Goal: Task Accomplishment & Management: Complete application form

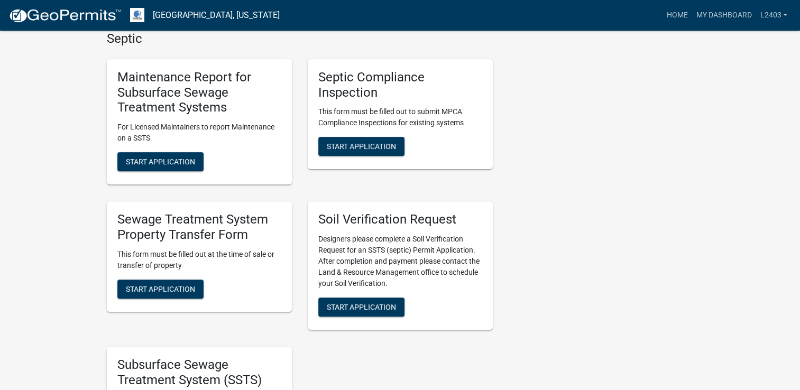
scroll to position [317, 0]
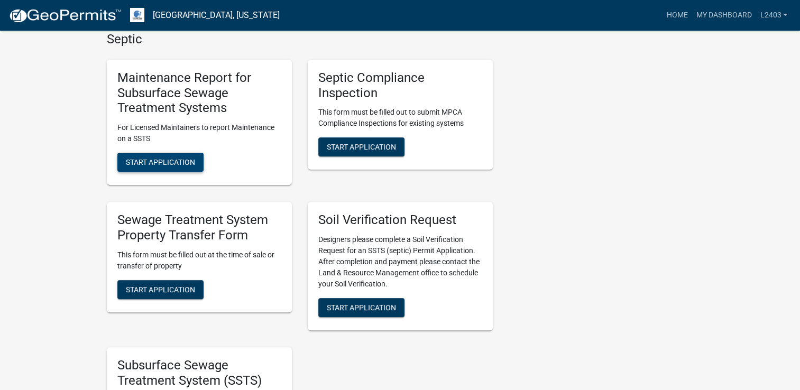
click at [192, 157] on button "Start Application" at bounding box center [160, 162] width 86 height 19
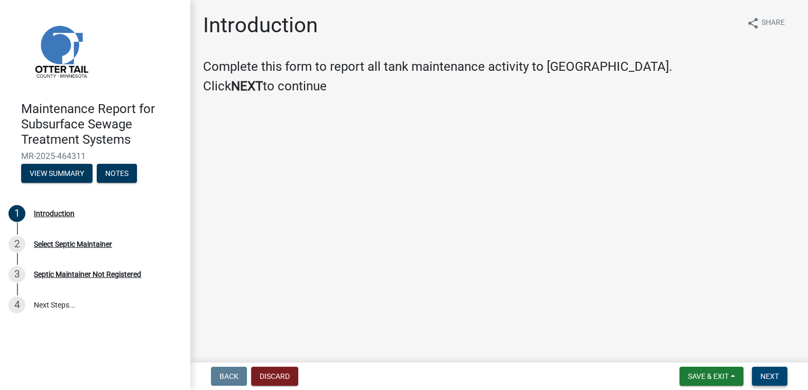
click at [777, 376] on span "Next" at bounding box center [770, 376] width 19 height 8
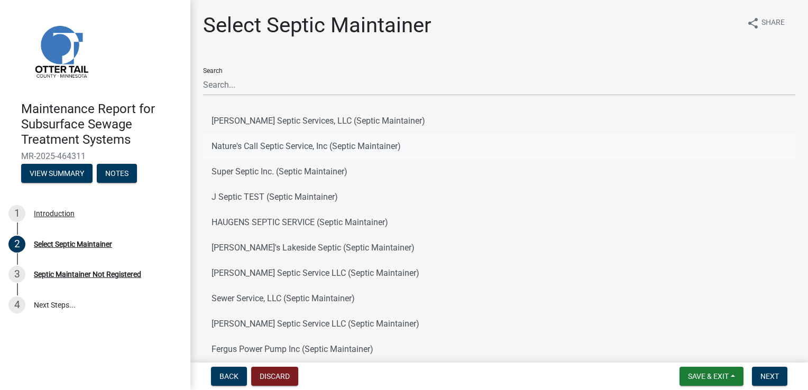
click at [258, 149] on button "Nature's Call Septic Service, Inc (Septic Maintainer)" at bounding box center [499, 146] width 592 height 25
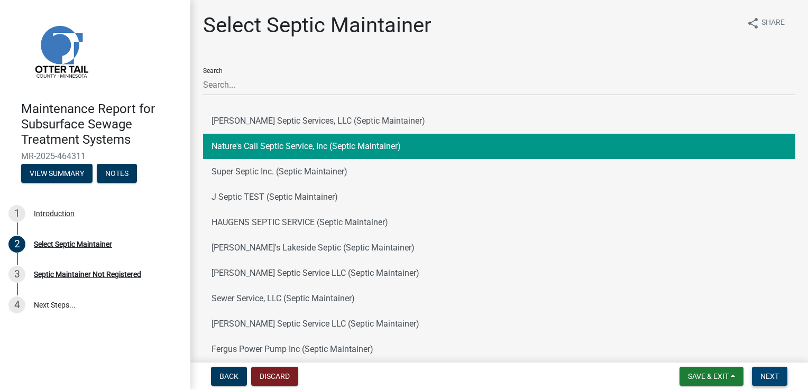
click at [758, 378] on button "Next" at bounding box center [769, 376] width 35 height 19
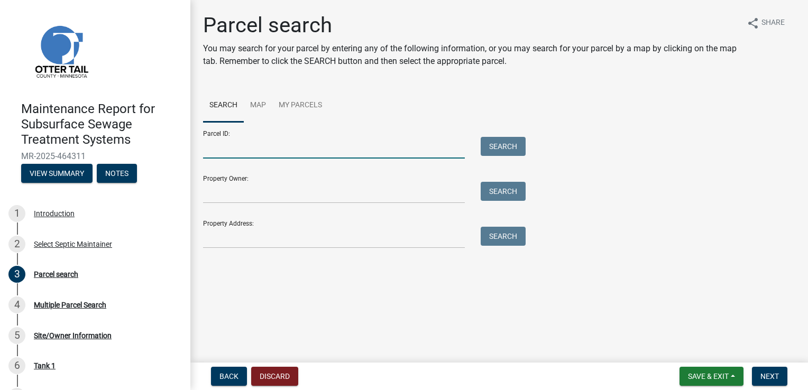
click at [248, 153] on input "Parcel ID:" at bounding box center [334, 148] width 262 height 22
click at [207, 197] on input "Property Owner:" at bounding box center [334, 193] width 262 height 22
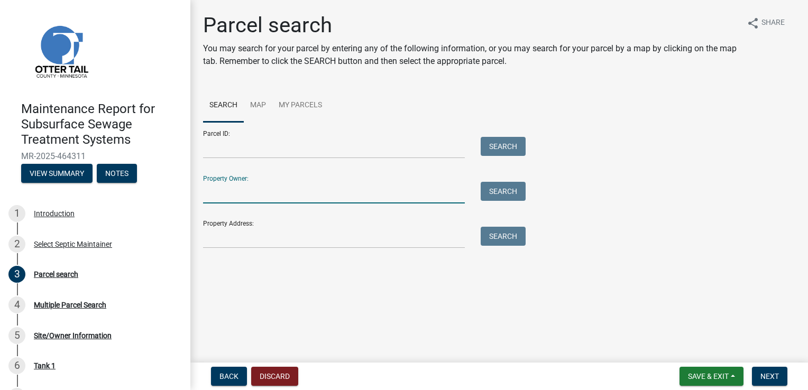
drag, startPoint x: 233, startPoint y: 131, endPoint x: 235, endPoint y: 140, distance: 8.7
click at [234, 134] on div "Parcel ID: Search" at bounding box center [361, 140] width 317 height 36
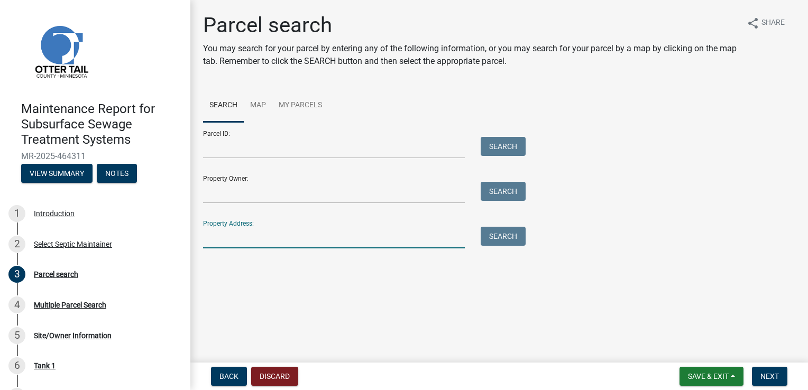
click at [249, 236] on input "Property Address:" at bounding box center [334, 238] width 262 height 22
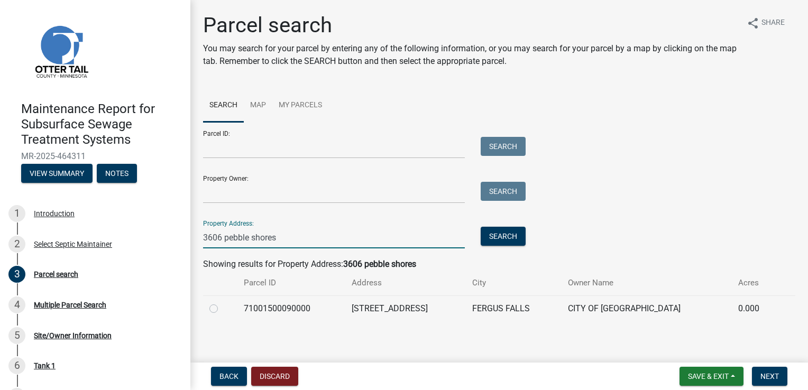
type input "3606 pebble shores"
click at [222, 303] on label at bounding box center [222, 303] width 0 height 0
click at [222, 308] on input "radio" at bounding box center [225, 306] width 7 height 7
radio input "true"
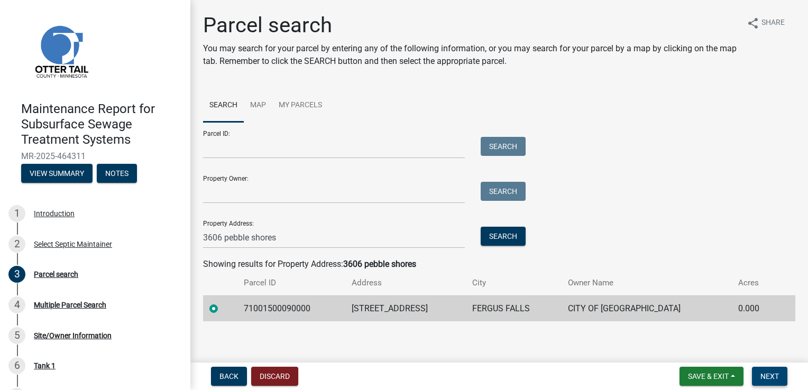
click at [763, 377] on span "Next" at bounding box center [770, 376] width 19 height 8
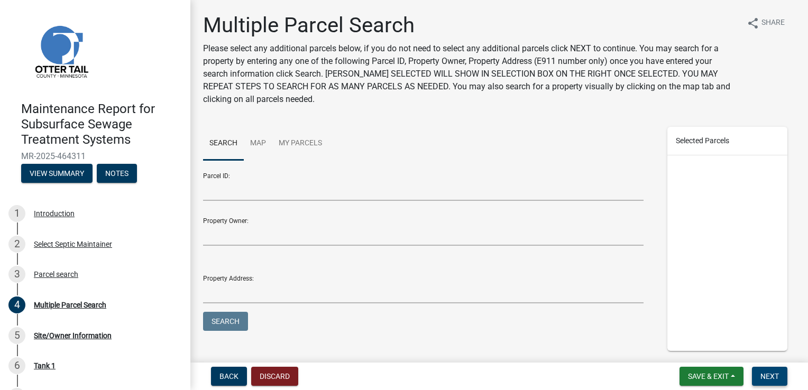
click at [764, 370] on button "Next" at bounding box center [769, 376] width 35 height 19
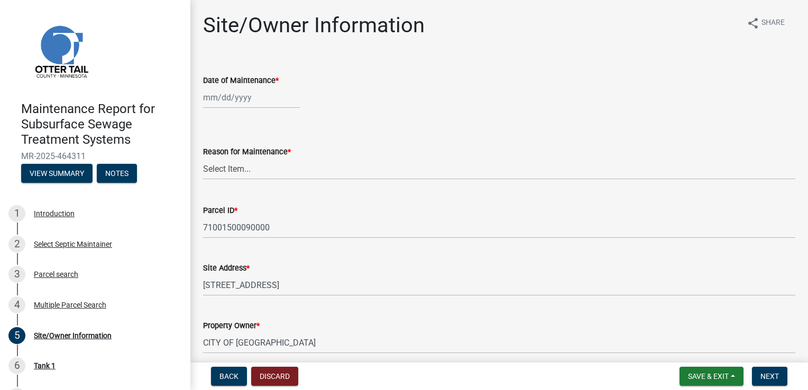
click at [215, 103] on div at bounding box center [251, 98] width 97 height 22
select select "8"
select select "2025"
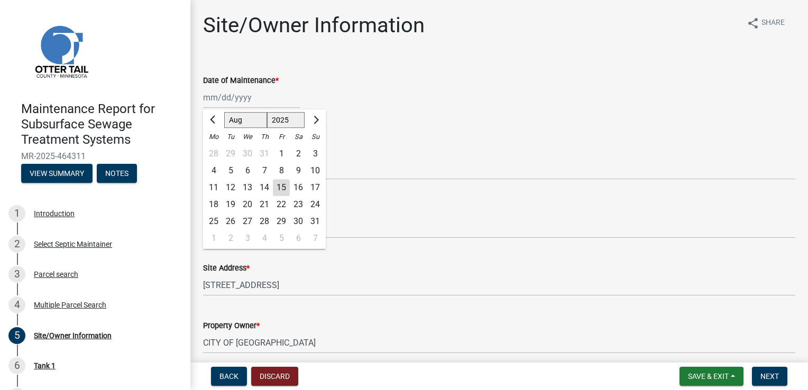
click at [247, 193] on div "13" at bounding box center [247, 187] width 17 height 17
type input "[DATE]"
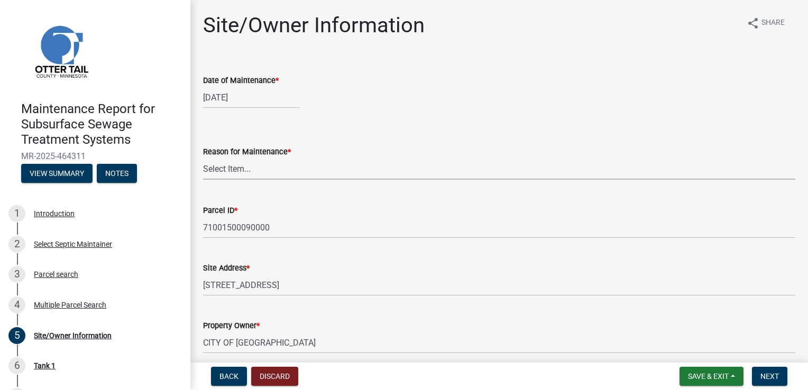
click at [250, 173] on select "Select Item... Called Routine Other" at bounding box center [499, 169] width 592 height 22
click at [203, 158] on select "Select Item... Called Routine Other" at bounding box center [499, 169] width 592 height 22
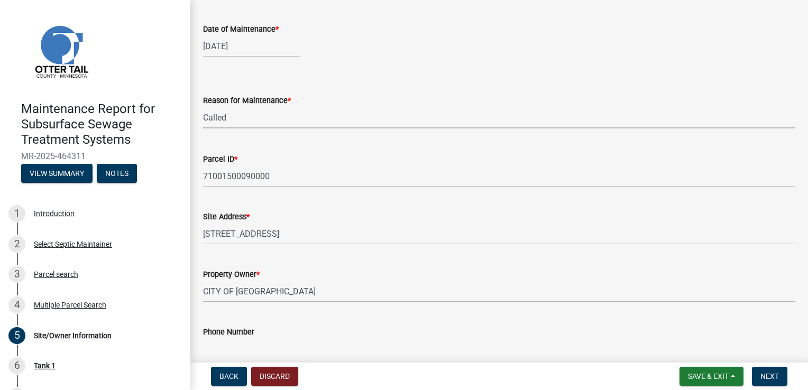
scroll to position [53, 0]
click at [226, 105] on select "Select Item... Called Routine Other" at bounding box center [499, 116] width 592 height 22
click at [203, 105] on select "Select Item... Called Routine Other" at bounding box center [499, 116] width 592 height 22
select select "78493fc6-8c9b-4d4c-b322-7064476e595b"
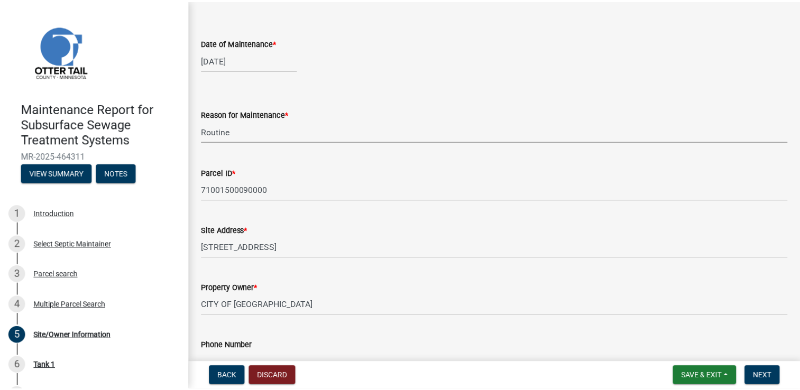
scroll to position [0, 0]
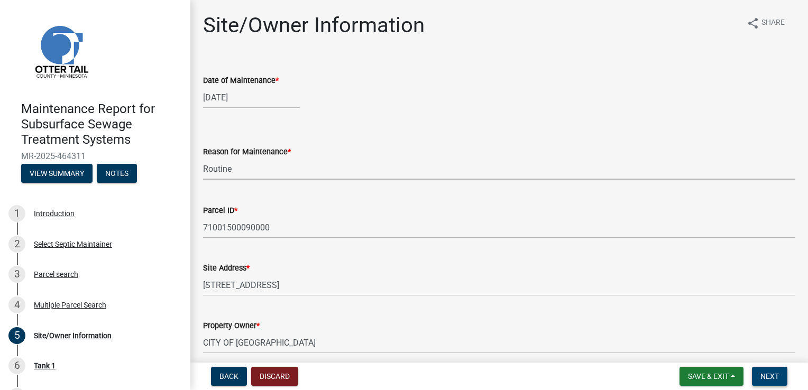
click at [776, 381] on button "Next" at bounding box center [769, 376] width 35 height 19
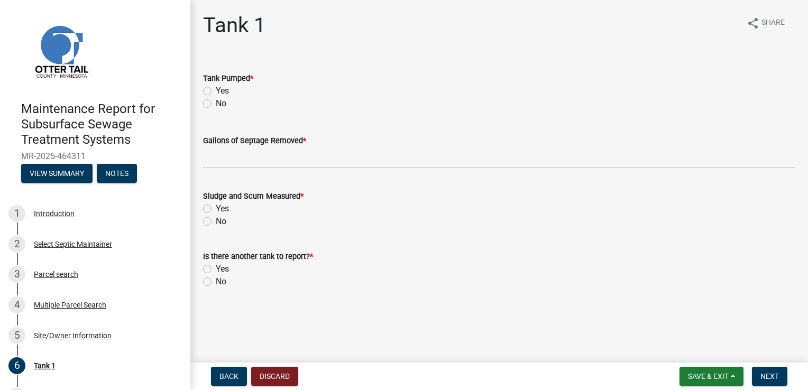
click at [216, 90] on label "Yes" at bounding box center [222, 91] width 13 height 13
click at [216, 90] on input "Yes" at bounding box center [219, 88] width 7 height 7
radio input "true"
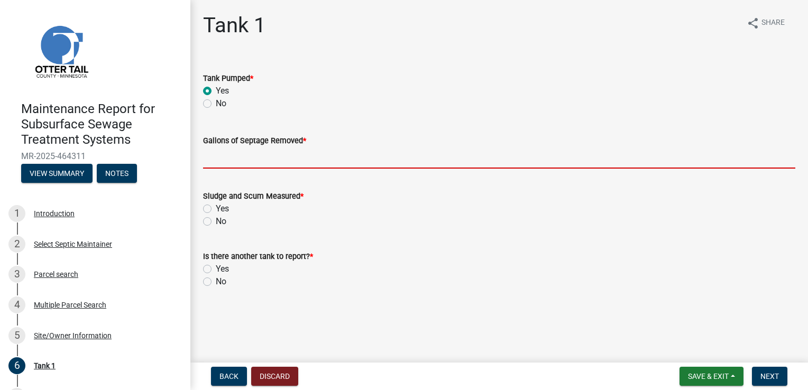
click at [221, 165] on input "Gallons of Septage Removed *" at bounding box center [499, 158] width 592 height 22
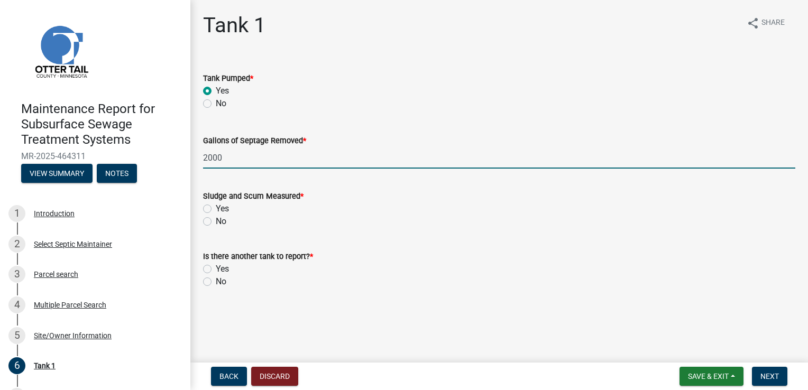
type input "2000"
click at [368, 221] on div "No" at bounding box center [499, 221] width 592 height 13
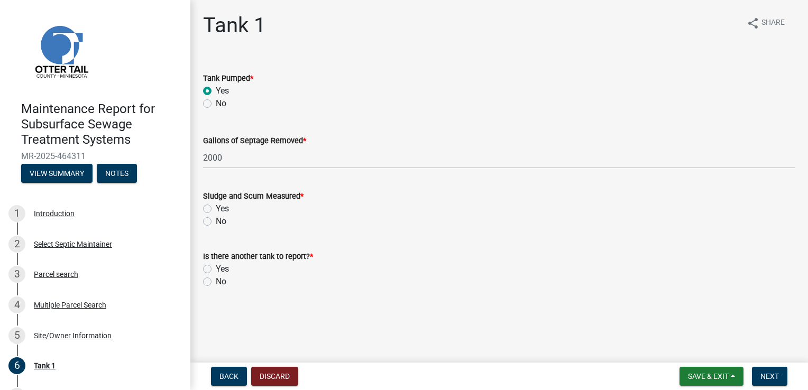
click at [216, 208] on label "Yes" at bounding box center [222, 209] width 13 height 13
click at [216, 208] on input "Yes" at bounding box center [219, 206] width 7 height 7
radio input "true"
click at [216, 286] on label "No" at bounding box center [221, 282] width 11 height 13
click at [216, 282] on input "No" at bounding box center [219, 279] width 7 height 7
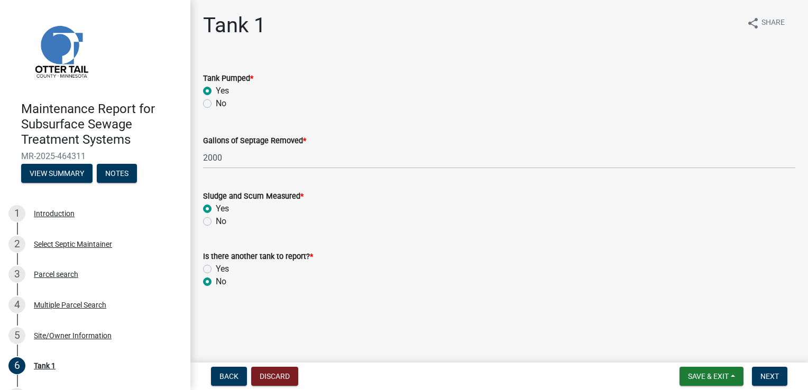
radio input "true"
click at [775, 380] on span "Next" at bounding box center [770, 376] width 19 height 8
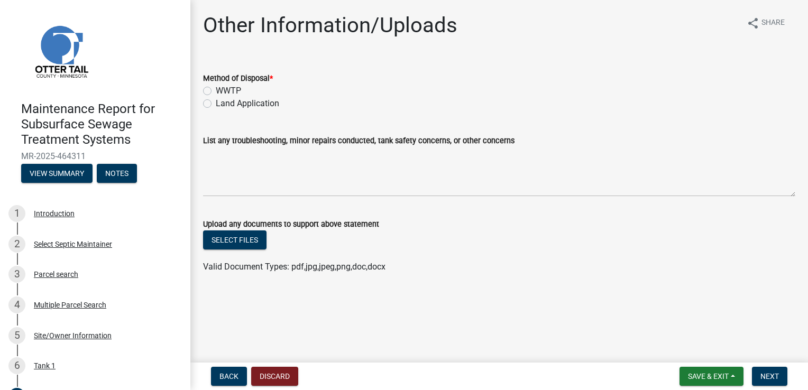
click at [216, 105] on label "Land Application" at bounding box center [247, 103] width 63 height 13
click at [216, 104] on input "Land Application" at bounding box center [219, 100] width 7 height 7
radio input "true"
click at [780, 374] on button "Next" at bounding box center [769, 376] width 35 height 19
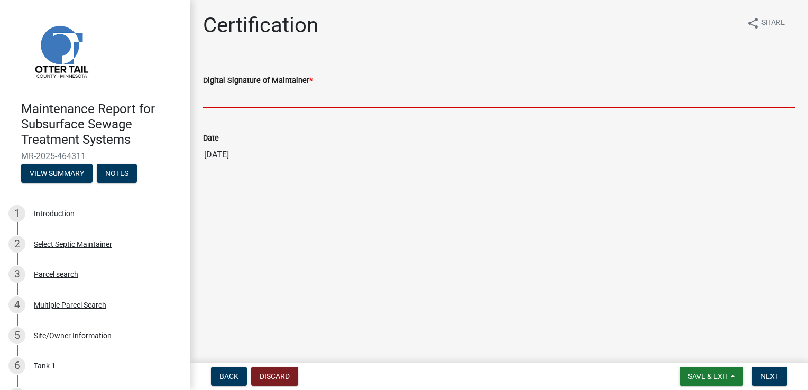
click at [333, 97] on input "Digital Signature of Maintainer *" at bounding box center [499, 98] width 592 height 22
type input "[PERSON_NAME]"
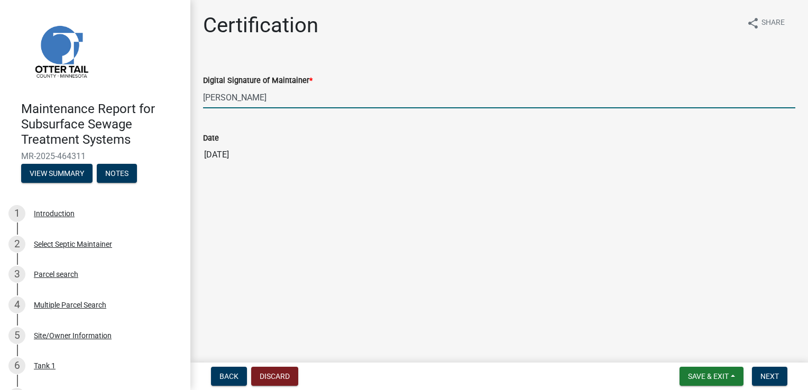
click at [294, 292] on main "Certification share Share Digital Signature of Maintainer * [PERSON_NAME] Date …" at bounding box center [499, 179] width 618 height 359
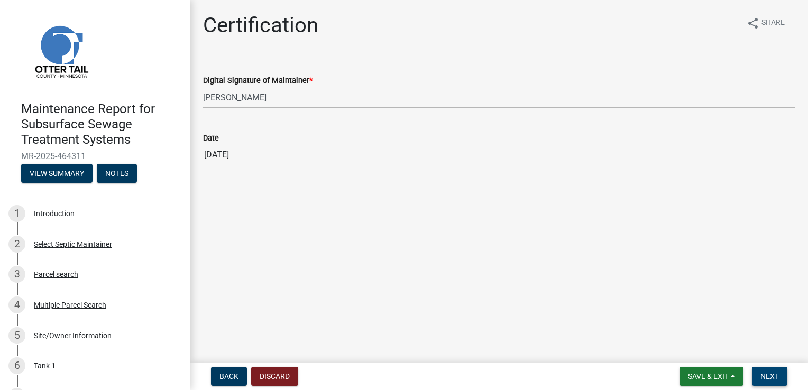
click at [761, 373] on span "Next" at bounding box center [770, 376] width 19 height 8
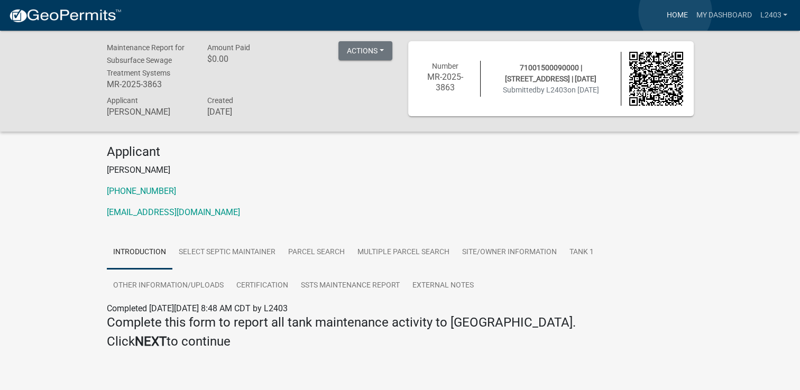
click at [675, 12] on link "Home" at bounding box center [677, 15] width 30 height 20
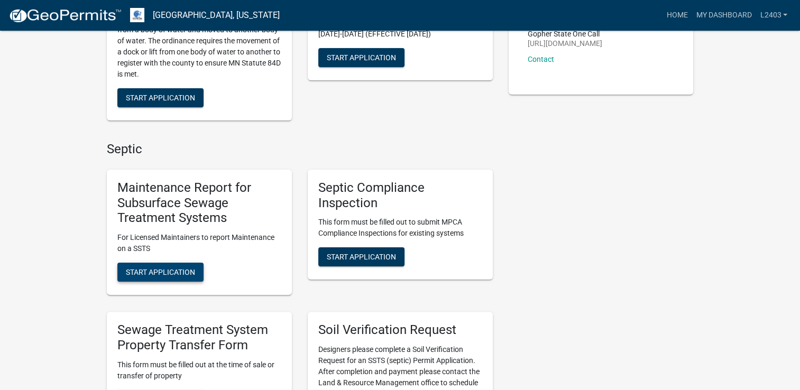
scroll to position [212, 0]
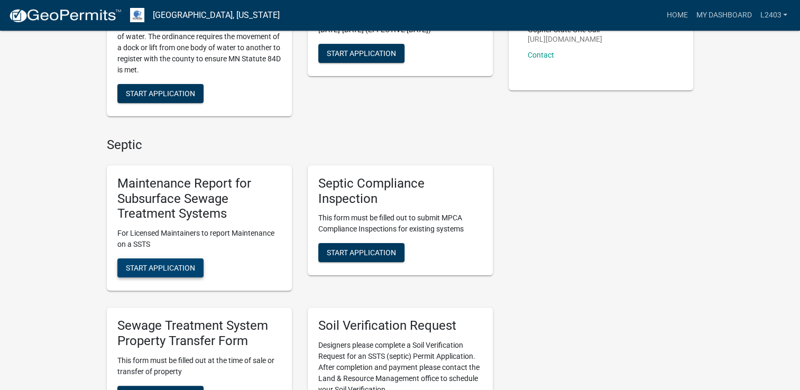
click at [170, 268] on span "Start Application" at bounding box center [160, 268] width 69 height 8
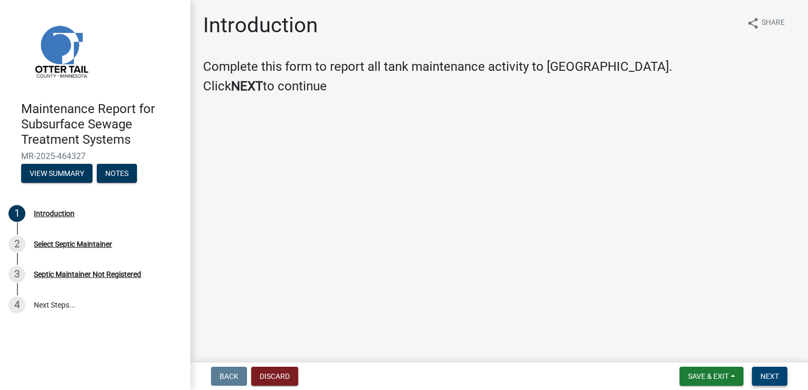
click at [764, 380] on span "Next" at bounding box center [770, 376] width 19 height 8
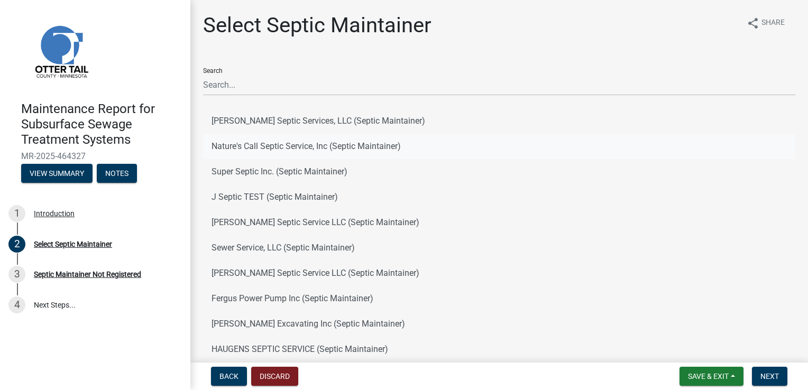
click at [291, 144] on button "Nature's Call Septic Service, Inc (Septic Maintainer)" at bounding box center [499, 146] width 592 height 25
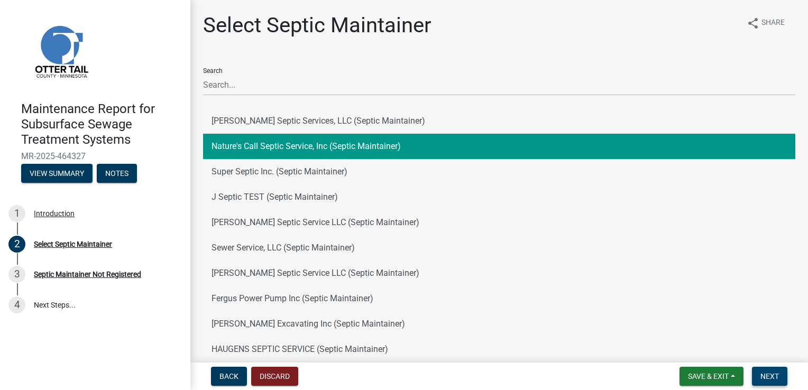
click at [774, 376] on span "Next" at bounding box center [770, 376] width 19 height 8
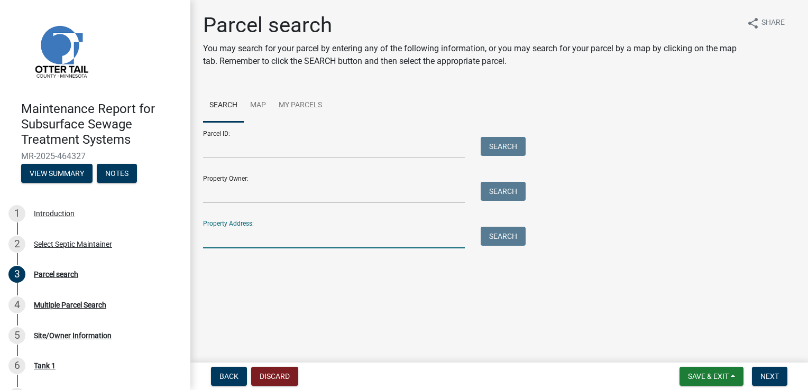
click at [269, 243] on input "Property Address:" at bounding box center [334, 238] width 262 height 22
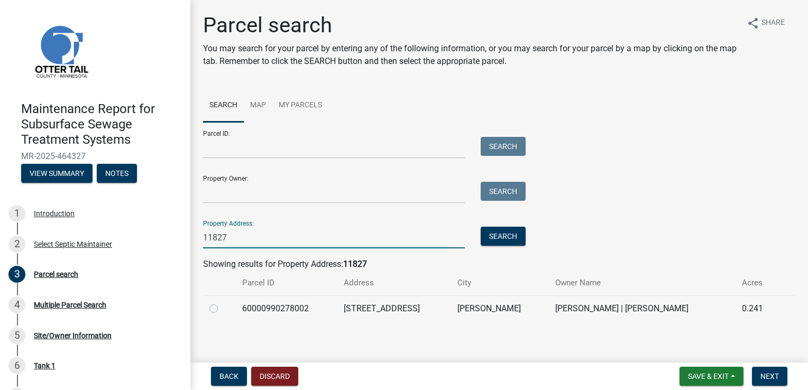
type input "11827"
click at [433, 298] on td "[STREET_ADDRESS]" at bounding box center [394, 309] width 114 height 26
click at [222, 303] on label at bounding box center [222, 303] width 0 height 0
click at [222, 307] on input "radio" at bounding box center [225, 306] width 7 height 7
radio input "true"
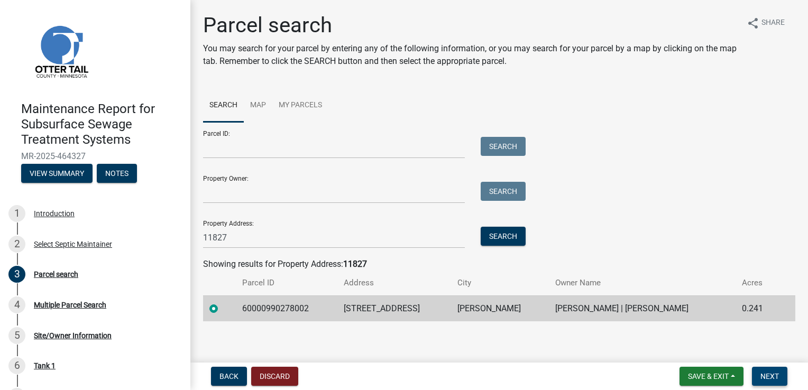
click at [770, 373] on span "Next" at bounding box center [770, 376] width 19 height 8
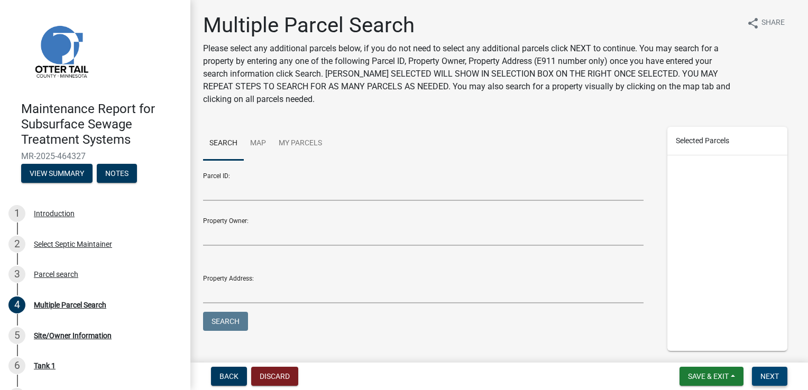
click at [772, 377] on span "Next" at bounding box center [770, 376] width 19 height 8
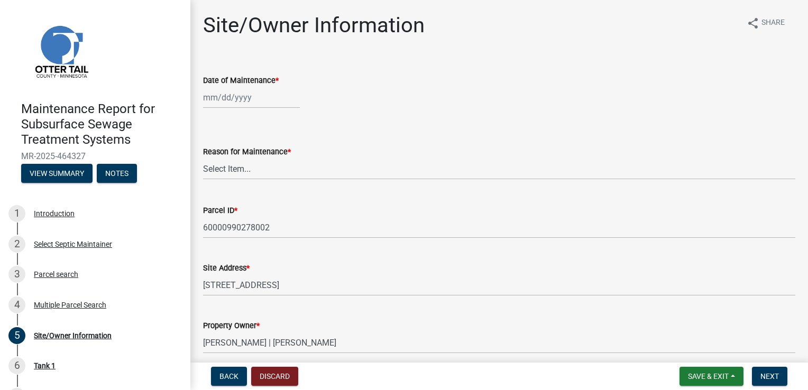
click at [217, 90] on div at bounding box center [251, 98] width 97 height 22
select select "8"
select select "2025"
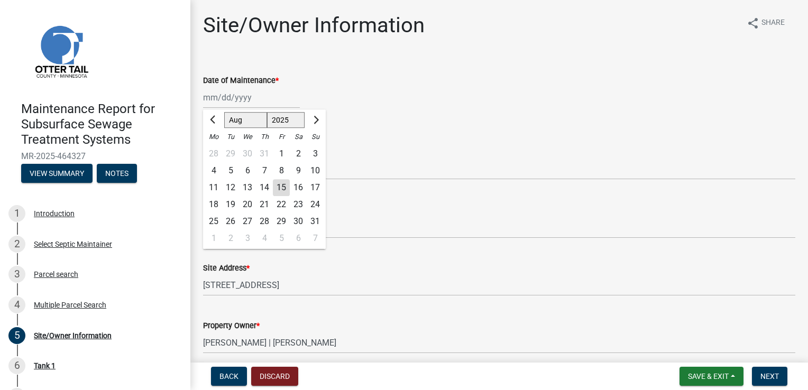
click at [269, 187] on div "14" at bounding box center [264, 187] width 17 height 17
type input "[DATE]"
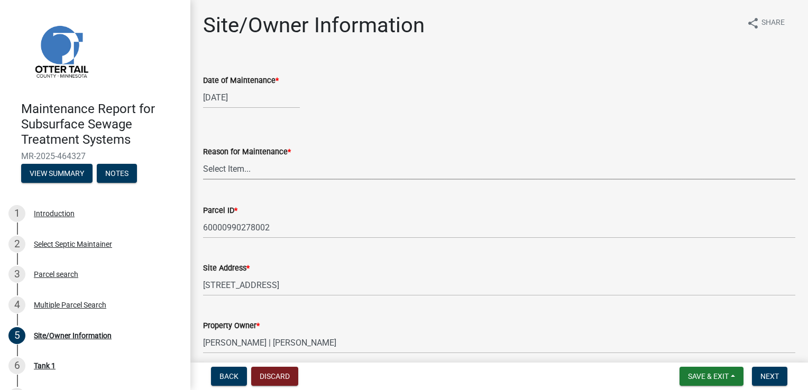
click at [263, 168] on select "Select Item... Called Routine Other" at bounding box center [499, 169] width 592 height 22
click at [203, 158] on select "Select Item... Called Routine Other" at bounding box center [499, 169] width 592 height 22
select select "78493fc6-8c9b-4d4c-b322-7064476e595b"
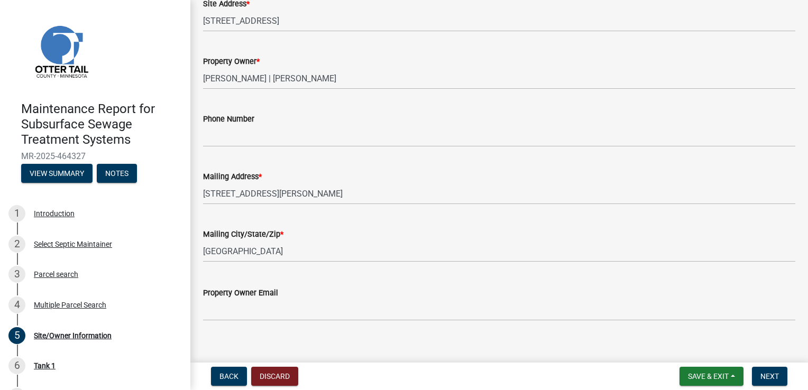
scroll to position [276, 0]
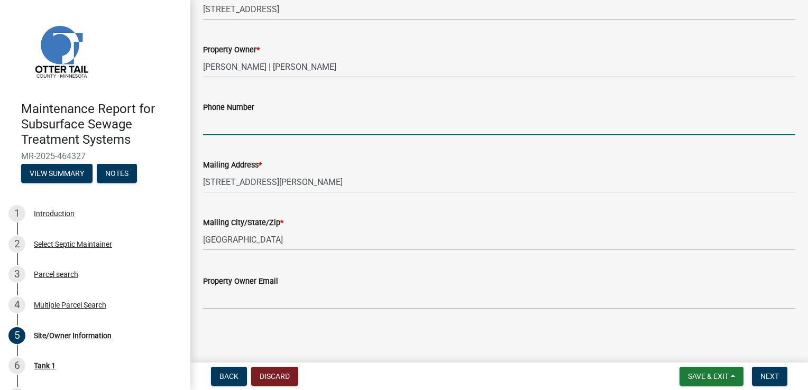
click at [287, 123] on input "Phone Number" at bounding box center [499, 125] width 592 height 22
type input "6128591763"
click at [325, 161] on div "Mailing Address *" at bounding box center [499, 165] width 592 height 13
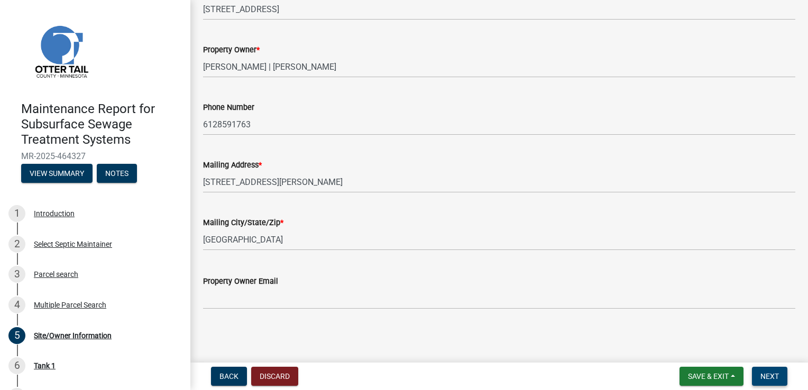
click at [765, 372] on span "Next" at bounding box center [770, 376] width 19 height 8
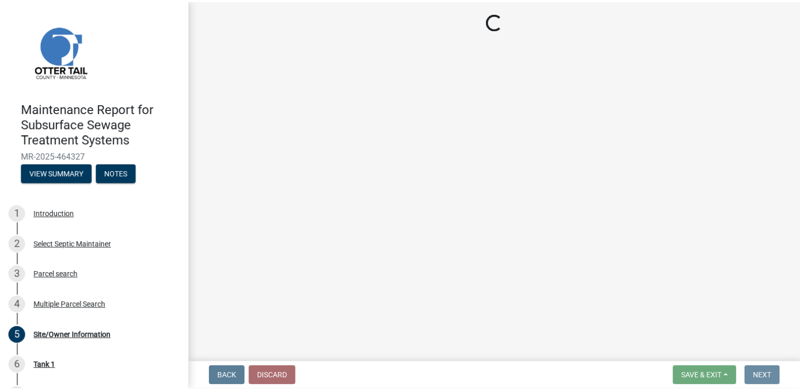
scroll to position [0, 0]
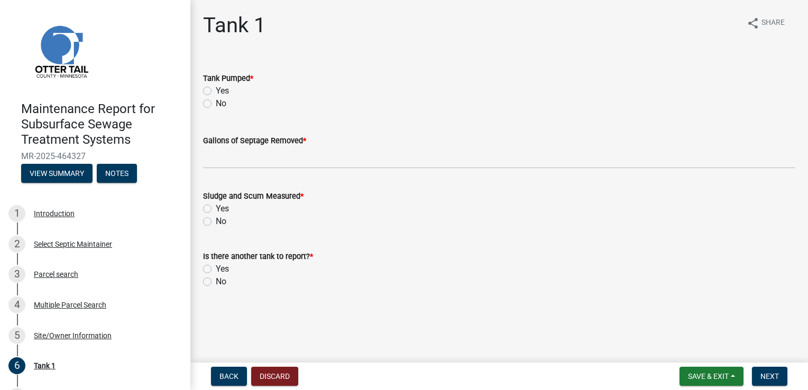
click at [216, 90] on label "Yes" at bounding box center [222, 91] width 13 height 13
click at [216, 90] on input "Yes" at bounding box center [219, 88] width 7 height 7
radio input "true"
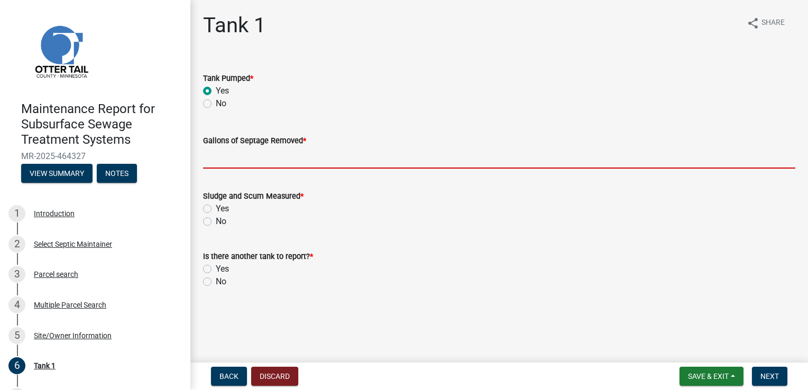
click at [218, 163] on input "Gallons of Septage Removed *" at bounding box center [499, 158] width 592 height 22
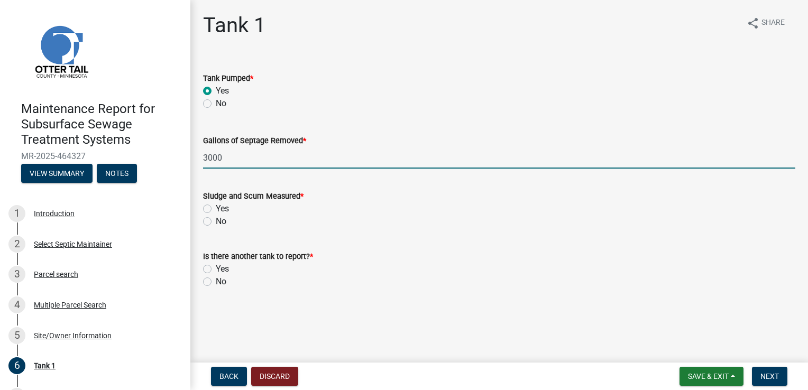
type input "3000"
click at [216, 207] on label "Yes" at bounding box center [222, 209] width 13 height 13
click at [216, 207] on input "Yes" at bounding box center [219, 206] width 7 height 7
radio input "true"
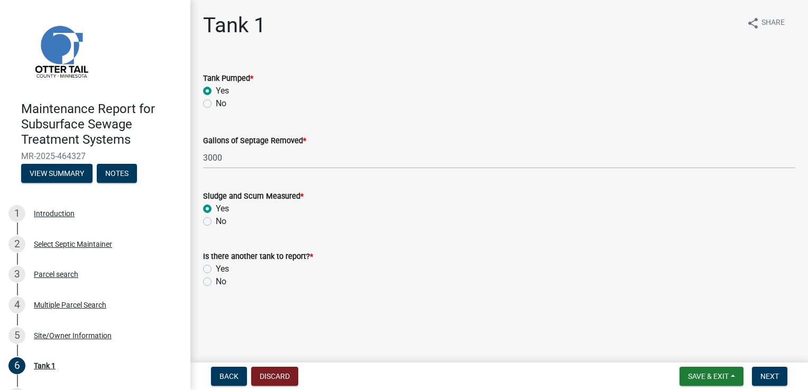
click at [203, 285] on div "Is there another tank to report? * Yes No" at bounding box center [499, 262] width 608 height 51
click at [216, 280] on label "No" at bounding box center [221, 282] width 11 height 13
click at [216, 280] on input "No" at bounding box center [219, 279] width 7 height 7
radio input "true"
click at [763, 373] on span "Next" at bounding box center [770, 376] width 19 height 8
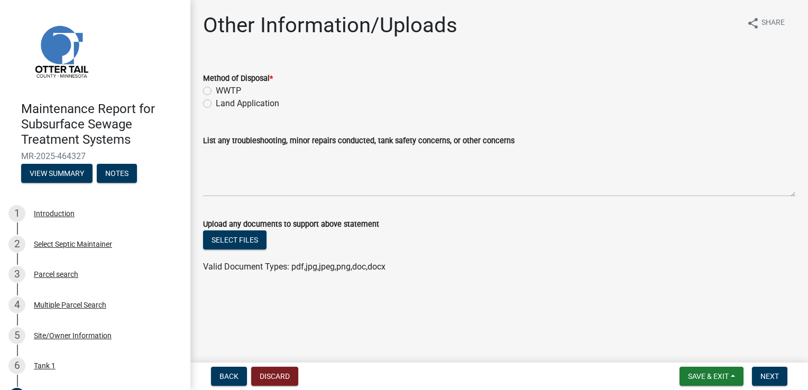
click at [216, 91] on label "WWTP" at bounding box center [228, 91] width 25 height 13
click at [216, 91] on input "WWTP" at bounding box center [219, 88] width 7 height 7
radio input "true"
click at [770, 372] on span "Next" at bounding box center [770, 376] width 19 height 8
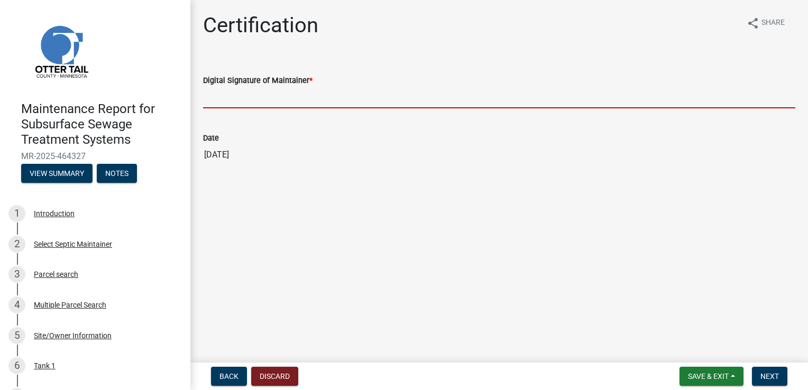
click at [240, 99] on input "Digital Signature of Maintainer *" at bounding box center [499, 98] width 592 height 22
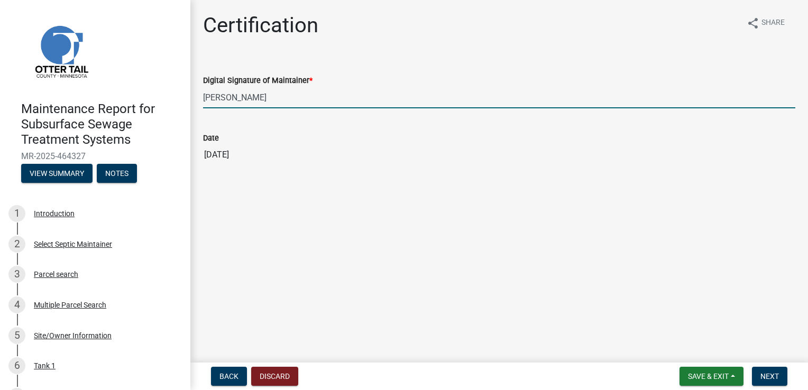
type input "[PERSON_NAME]"
click at [378, 280] on main "Certification share Share Digital Signature of Maintainer * [PERSON_NAME] Date …" at bounding box center [499, 179] width 618 height 359
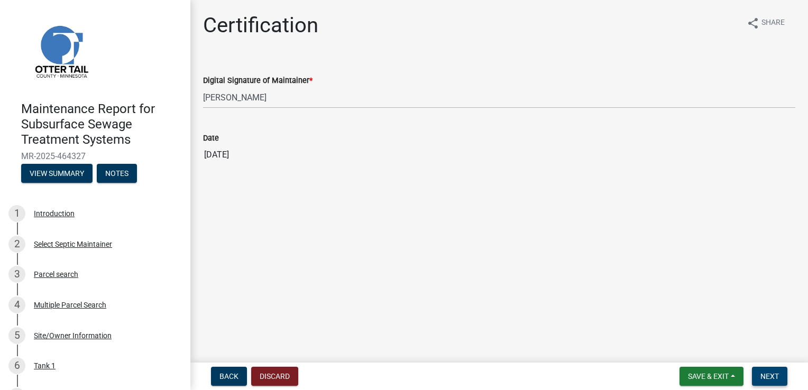
click at [764, 371] on button "Next" at bounding box center [769, 376] width 35 height 19
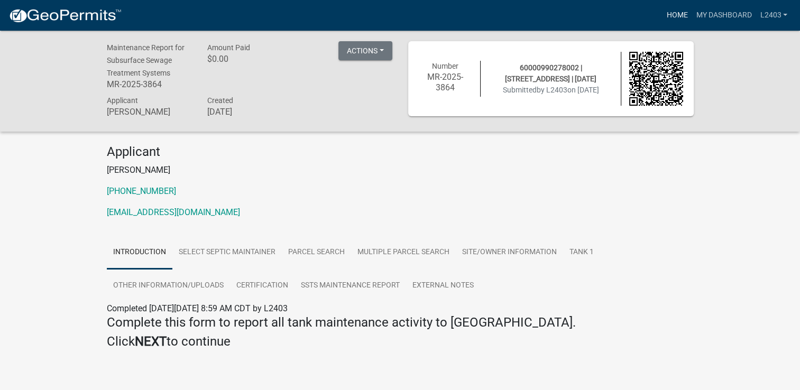
click at [675, 19] on link "Home" at bounding box center [677, 15] width 30 height 20
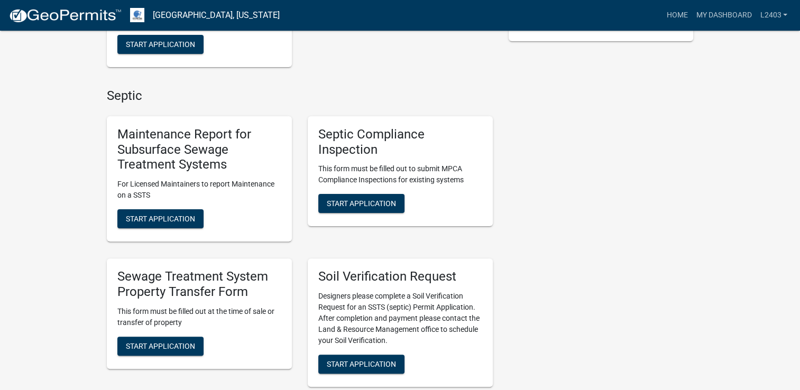
scroll to position [264, 0]
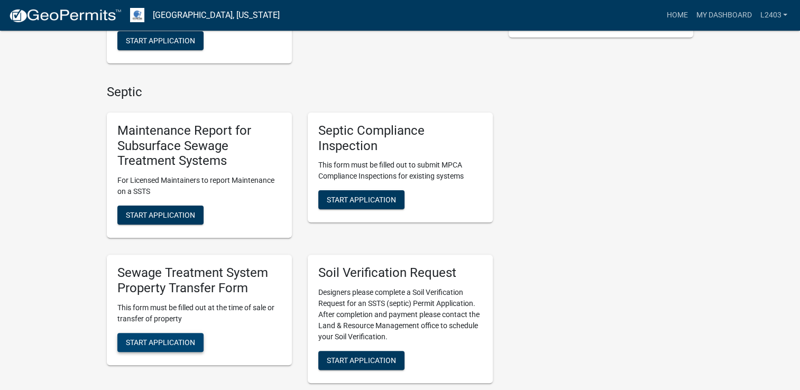
click at [171, 339] on span "Start Application" at bounding box center [160, 342] width 69 height 8
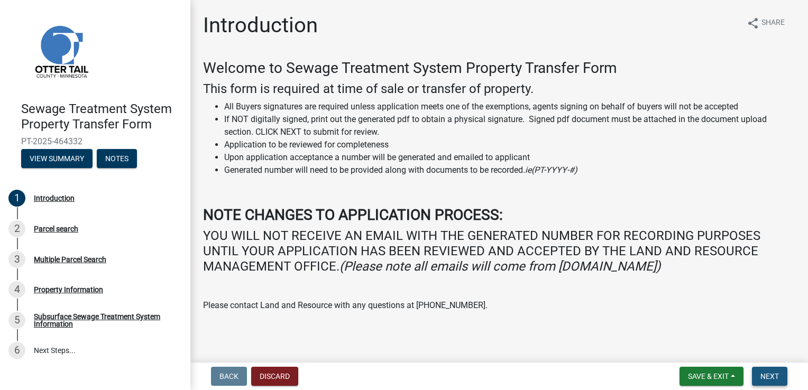
click at [764, 380] on span "Next" at bounding box center [770, 376] width 19 height 8
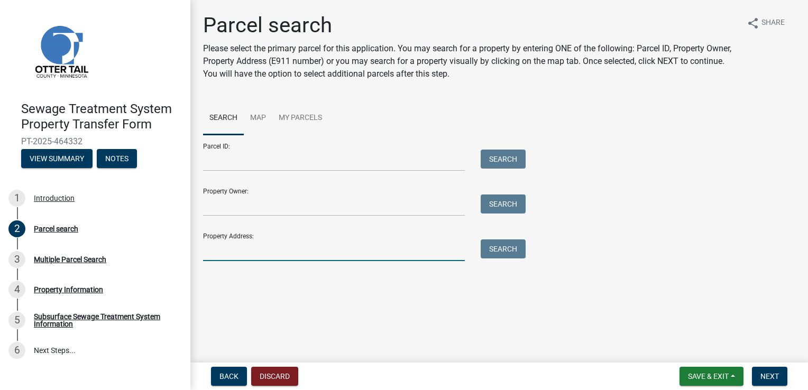
click at [226, 248] on input "Property Address:" at bounding box center [334, 251] width 262 height 22
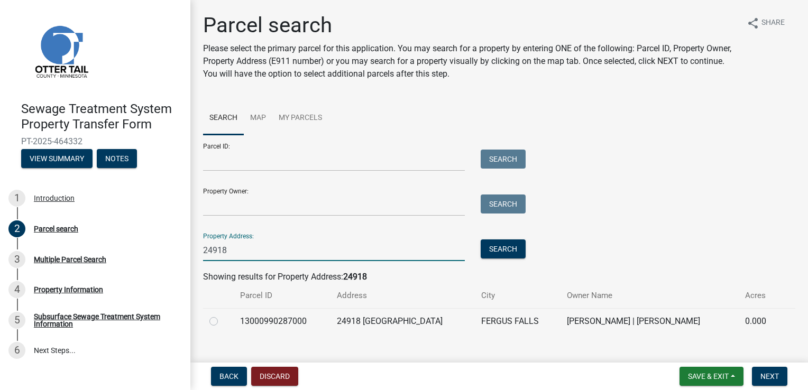
type input "24918"
click at [334, 331] on td "24918 [GEOGRAPHIC_DATA]" at bounding box center [403, 321] width 144 height 26
click at [322, 313] on td "13000990287000" at bounding box center [282, 321] width 97 height 26
click at [308, 327] on td "13000990287000" at bounding box center [282, 321] width 97 height 26
click at [290, 320] on td "13000990287000" at bounding box center [282, 321] width 97 height 26
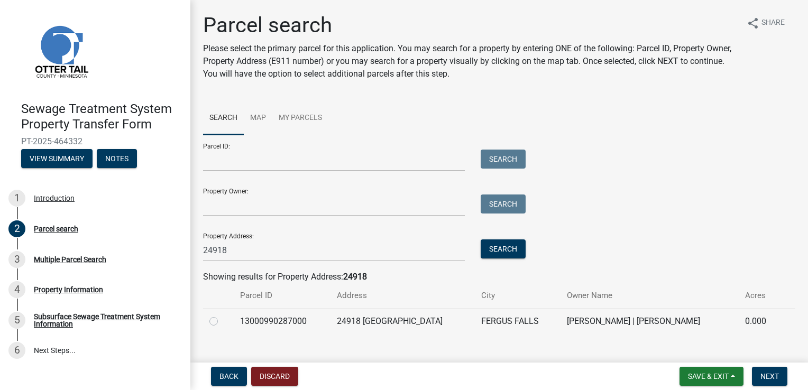
click at [222, 315] on label at bounding box center [222, 315] width 0 height 0
click at [222, 318] on input "radio" at bounding box center [225, 318] width 7 height 7
radio input "true"
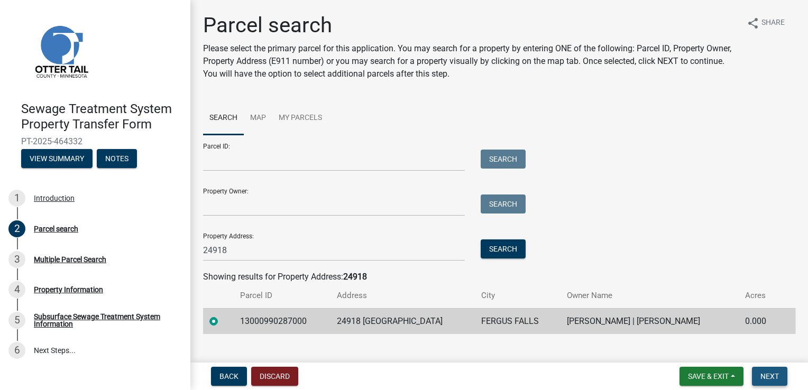
click at [773, 378] on span "Next" at bounding box center [770, 376] width 19 height 8
click at [765, 380] on span "Next" at bounding box center [770, 376] width 19 height 8
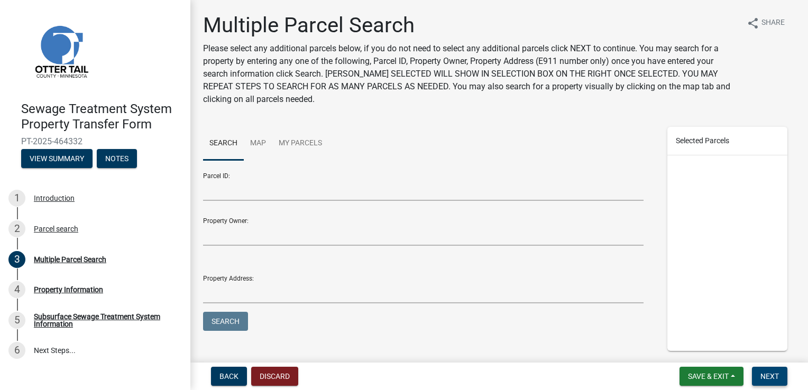
click at [763, 379] on span "Next" at bounding box center [770, 376] width 19 height 8
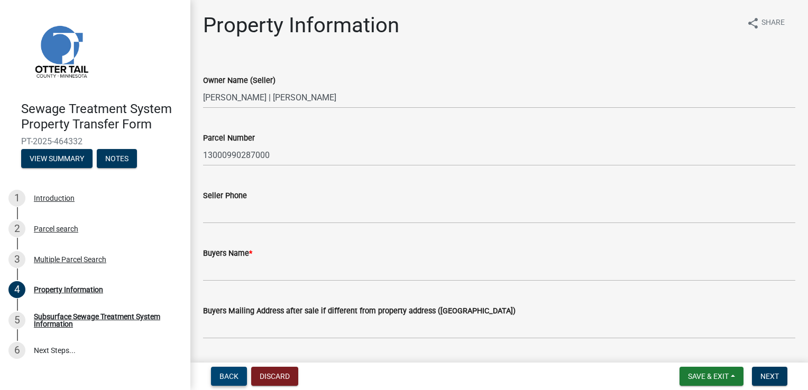
click at [237, 379] on span "Back" at bounding box center [228, 376] width 19 height 8
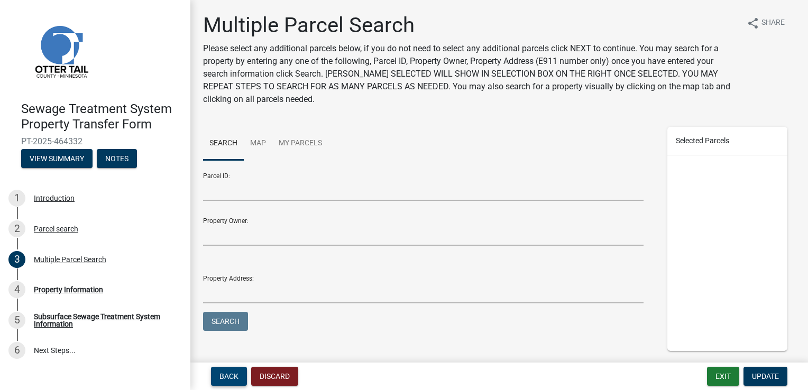
click at [234, 380] on span "Back" at bounding box center [228, 376] width 19 height 8
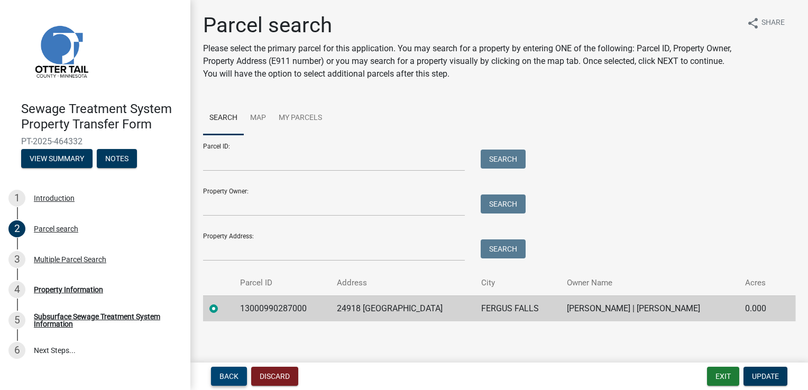
click at [234, 380] on span "Back" at bounding box center [228, 376] width 19 height 8
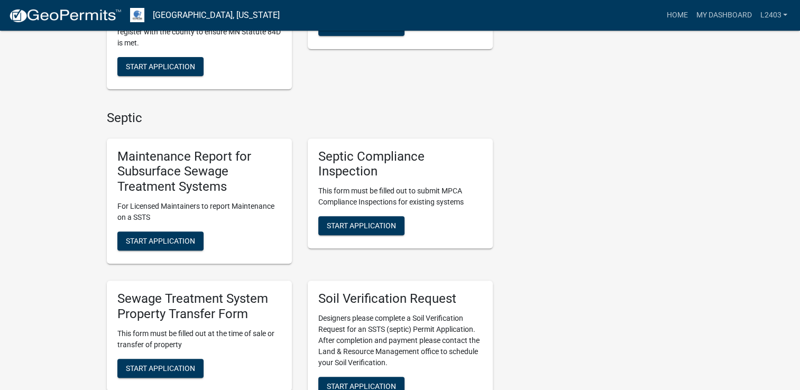
scroll to position [370, 0]
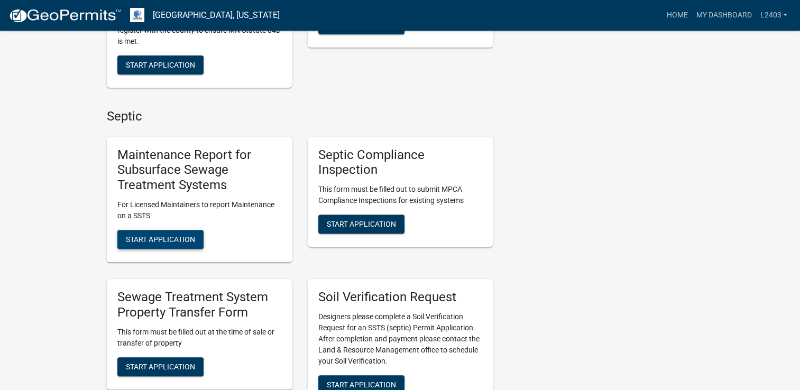
click at [182, 238] on span "Start Application" at bounding box center [160, 239] width 69 height 8
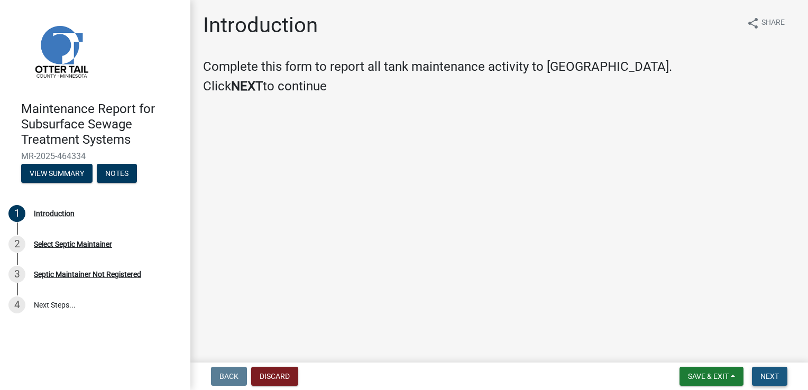
click at [769, 373] on span "Next" at bounding box center [770, 376] width 19 height 8
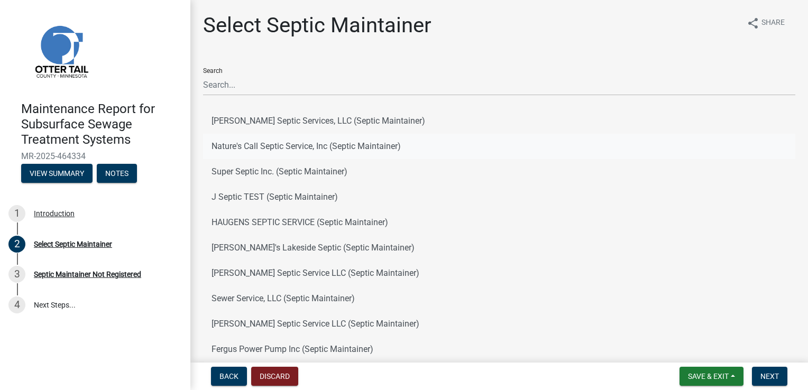
click at [271, 151] on button "Nature's Call Septic Service, Inc (Septic Maintainer)" at bounding box center [499, 146] width 592 height 25
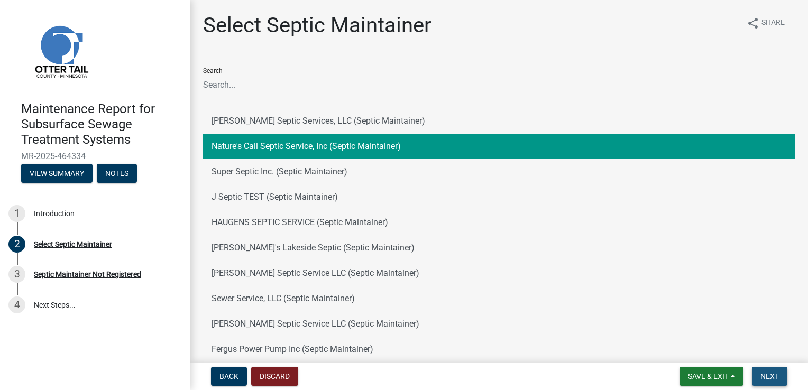
click at [777, 369] on button "Next" at bounding box center [769, 376] width 35 height 19
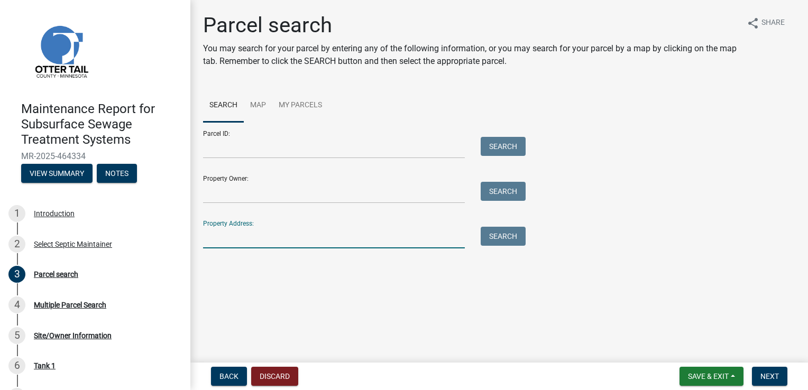
click at [296, 240] on input "Property Address:" at bounding box center [334, 238] width 262 height 22
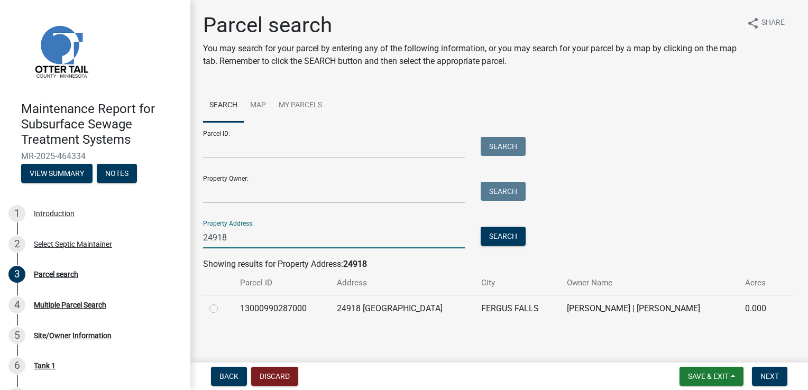
type input "24918"
click at [277, 313] on td "13000990287000" at bounding box center [282, 309] width 97 height 26
click at [218, 309] on div at bounding box center [218, 309] width 18 height 13
click at [222, 303] on label at bounding box center [222, 303] width 0 height 0
click at [222, 309] on input "radio" at bounding box center [225, 306] width 7 height 7
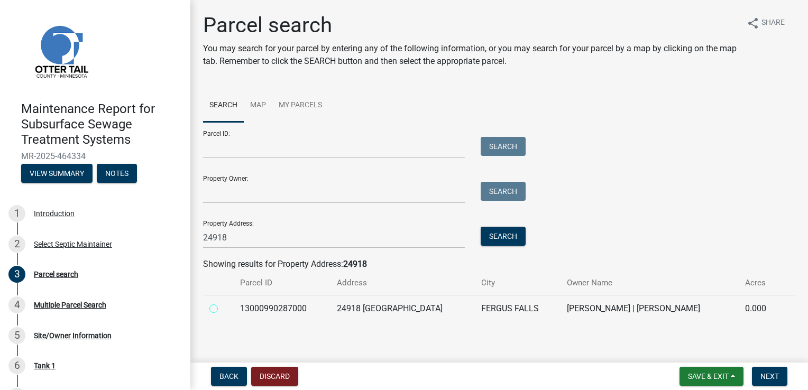
radio input "true"
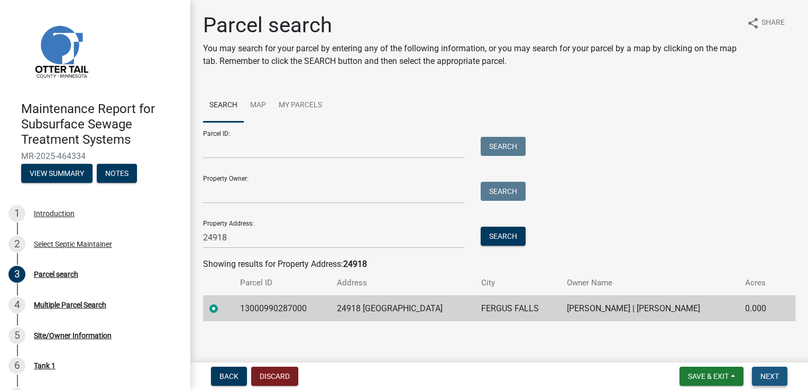
click at [768, 370] on button "Next" at bounding box center [769, 376] width 35 height 19
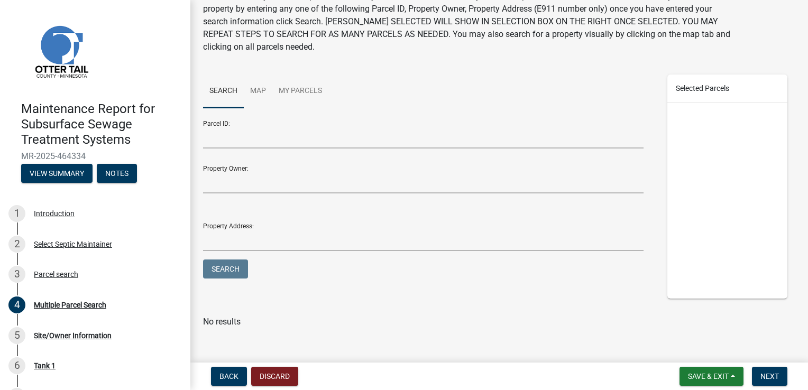
scroll to position [53, 0]
click at [777, 376] on span "Next" at bounding box center [770, 376] width 19 height 8
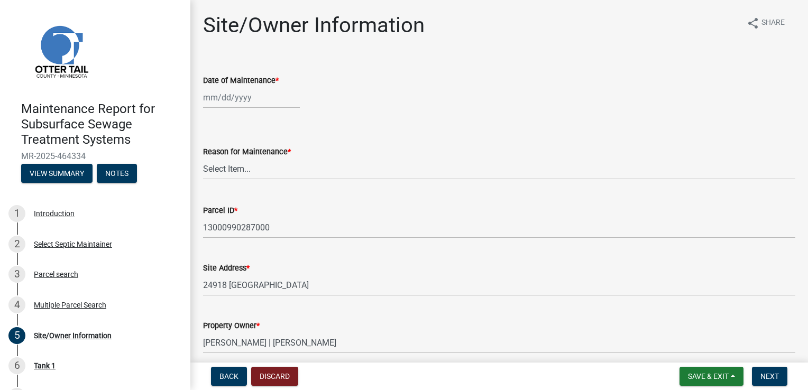
click at [205, 96] on div at bounding box center [251, 98] width 97 height 22
select select "8"
select select "2025"
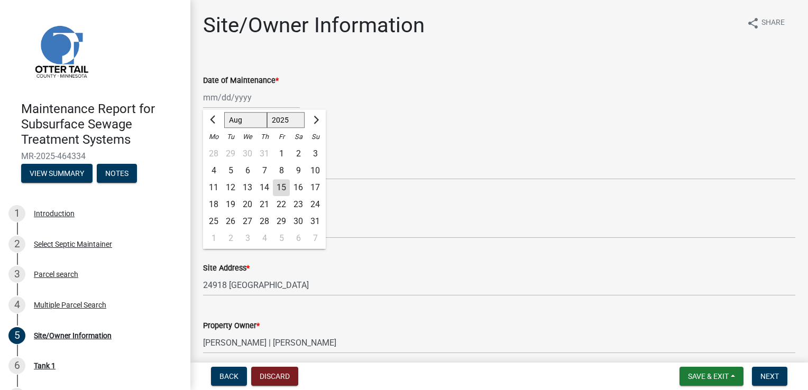
click at [245, 185] on div "13" at bounding box center [247, 187] width 17 height 17
type input "[DATE]"
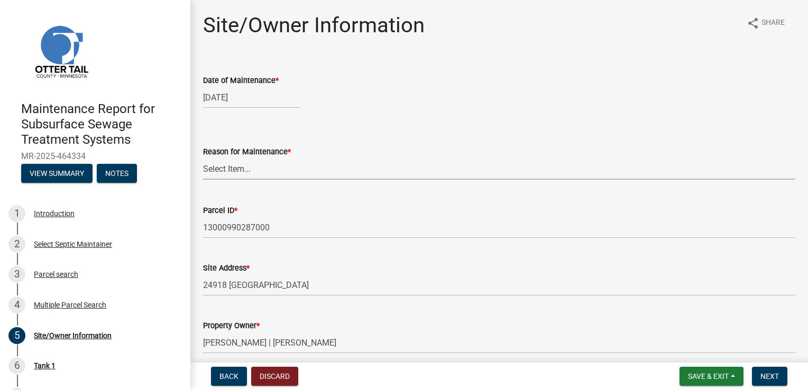
click at [234, 167] on select "Select Item... Called Routine Other" at bounding box center [499, 169] width 592 height 22
click at [203, 158] on select "Select Item... Called Routine Other" at bounding box center [499, 169] width 592 height 22
select select "78493fc6-8c9b-4d4c-b322-7064476e595b"
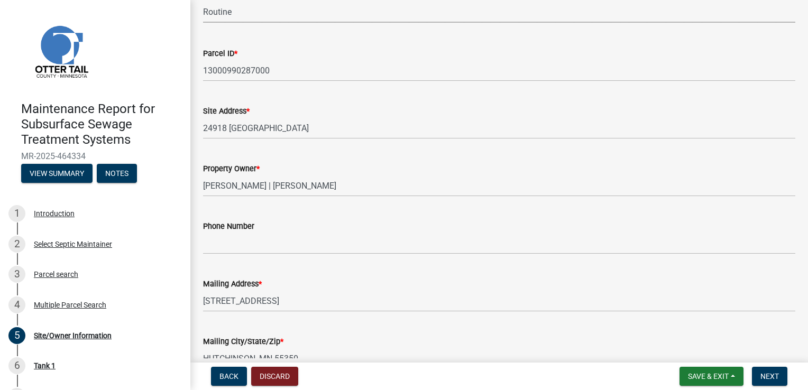
scroll to position [159, 0]
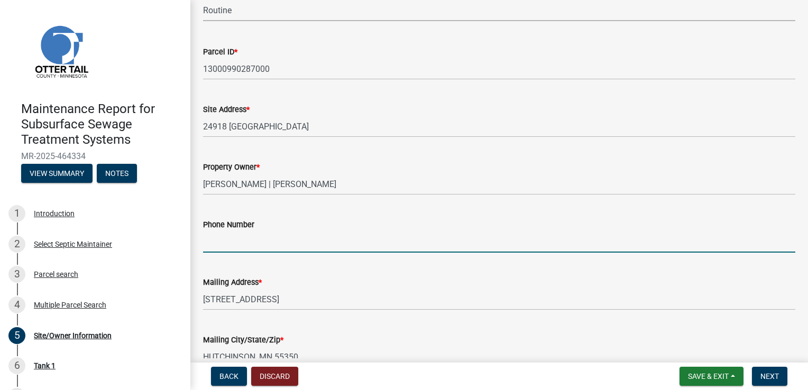
click at [235, 245] on input "Phone Number" at bounding box center [499, 242] width 592 height 22
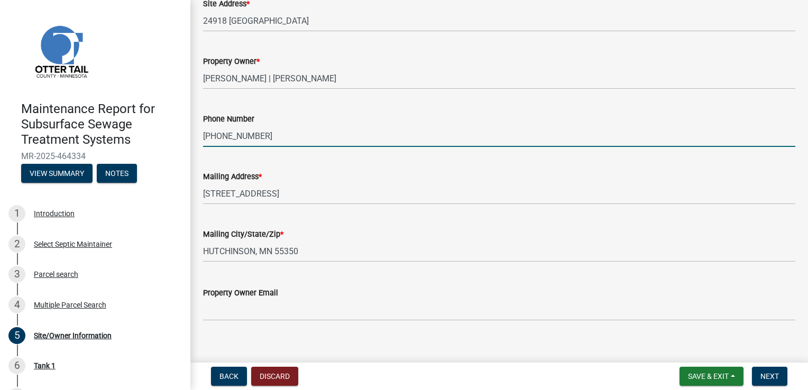
scroll to position [276, 0]
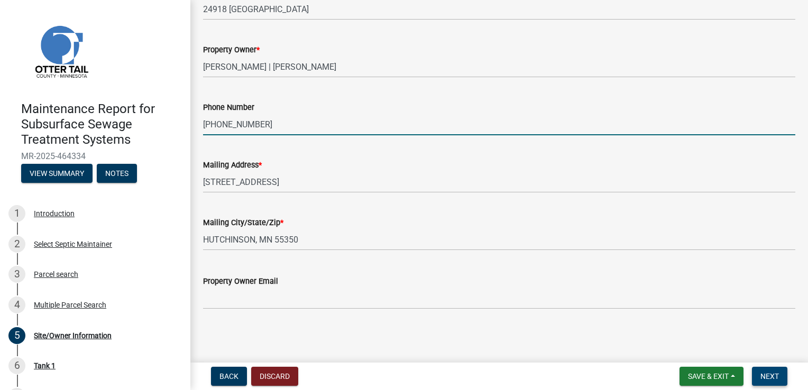
type input "[PHONE_NUMBER]"
click at [785, 375] on button "Next" at bounding box center [769, 376] width 35 height 19
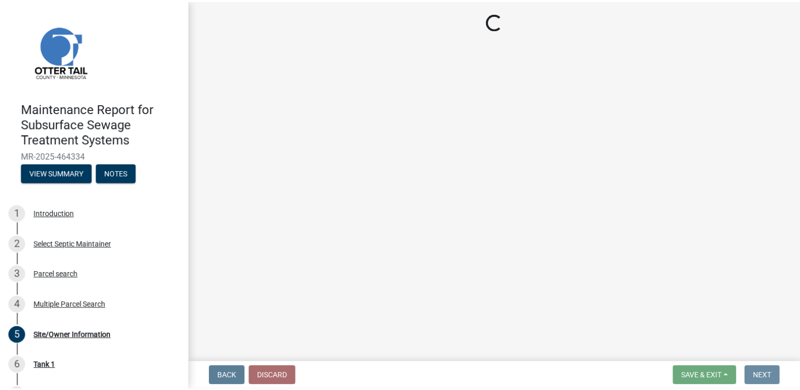
scroll to position [0, 0]
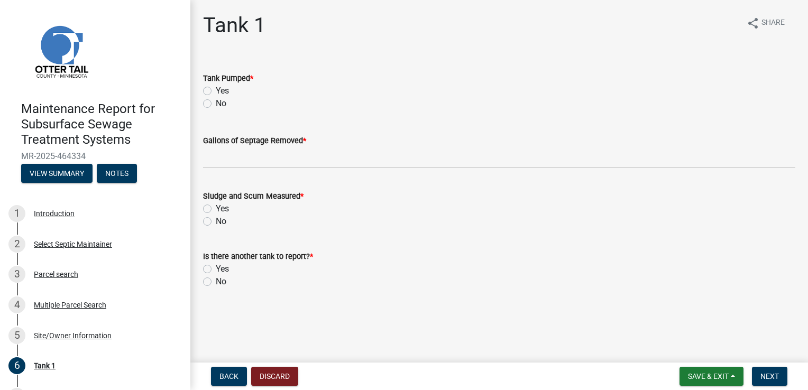
click at [216, 92] on label "Yes" at bounding box center [222, 91] width 13 height 13
click at [216, 91] on input "Yes" at bounding box center [219, 88] width 7 height 7
radio input "true"
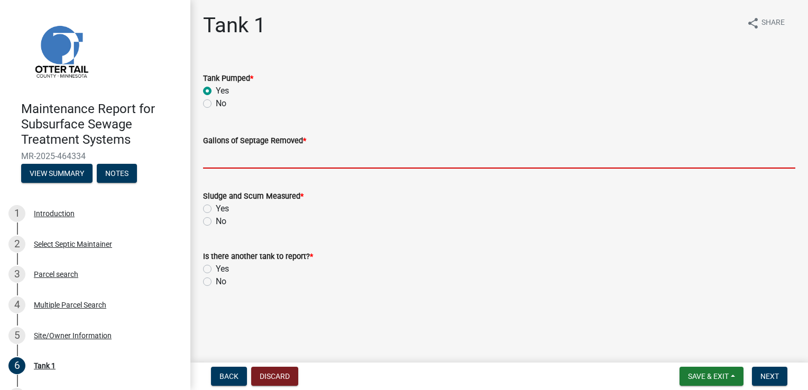
click at [233, 159] on input "Gallons of Septage Removed *" at bounding box center [499, 158] width 592 height 22
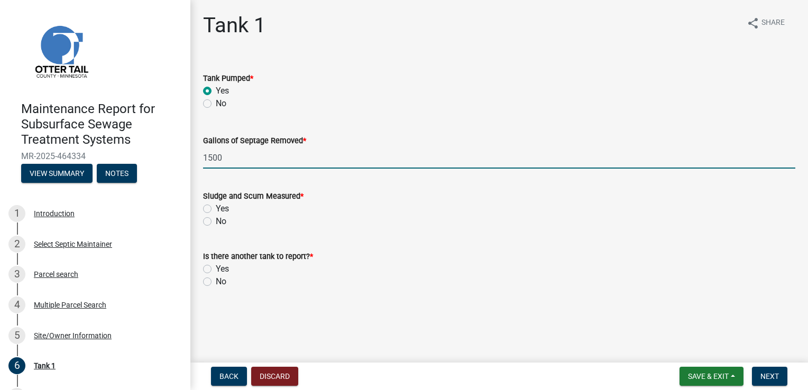
type input "1500"
click at [216, 206] on label "Yes" at bounding box center [222, 209] width 13 height 13
click at [216, 206] on input "Yes" at bounding box center [219, 206] width 7 height 7
radio input "true"
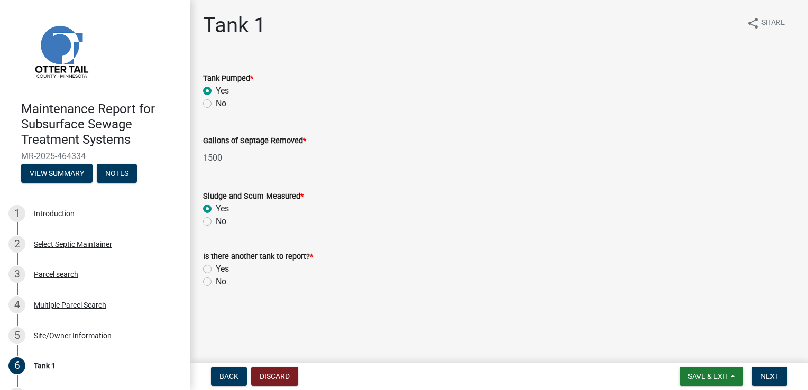
click at [206, 287] on div "No" at bounding box center [499, 282] width 592 height 13
click at [216, 282] on label "No" at bounding box center [221, 282] width 11 height 13
click at [216, 282] on input "No" at bounding box center [219, 279] width 7 height 7
radio input "true"
click at [770, 383] on button "Next" at bounding box center [769, 376] width 35 height 19
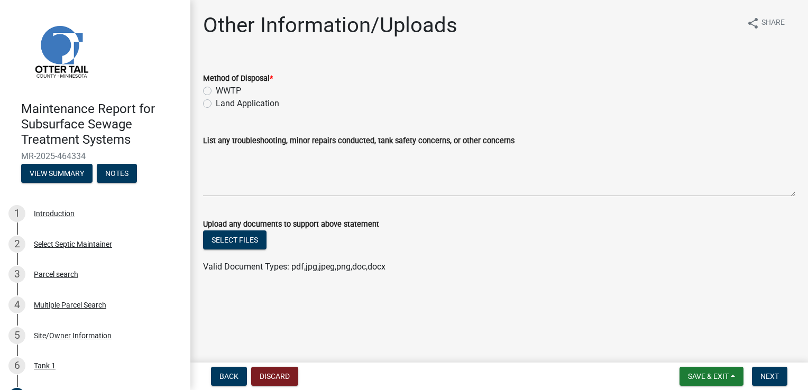
click at [216, 89] on label "WWTP" at bounding box center [228, 91] width 25 height 13
click at [216, 89] on input "WWTP" at bounding box center [219, 88] width 7 height 7
radio input "true"
click at [766, 368] on button "Next" at bounding box center [769, 376] width 35 height 19
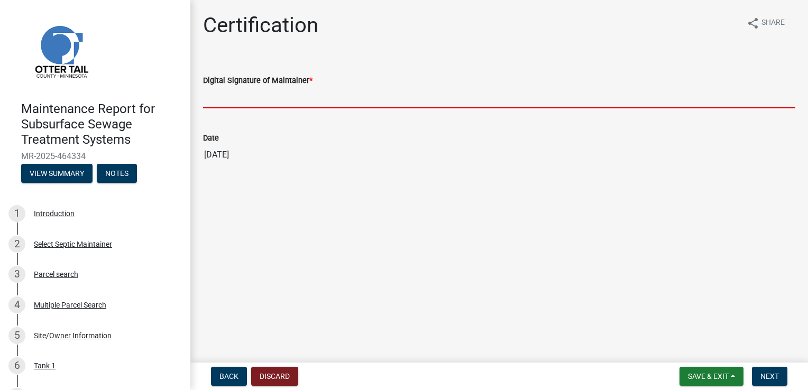
click at [235, 96] on input "Digital Signature of Maintainer *" at bounding box center [499, 98] width 592 height 22
type input "[PERSON_NAME]"
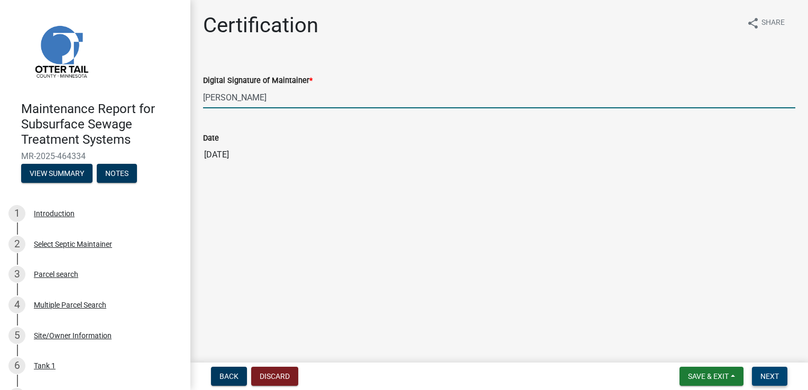
click at [766, 373] on span "Next" at bounding box center [770, 376] width 19 height 8
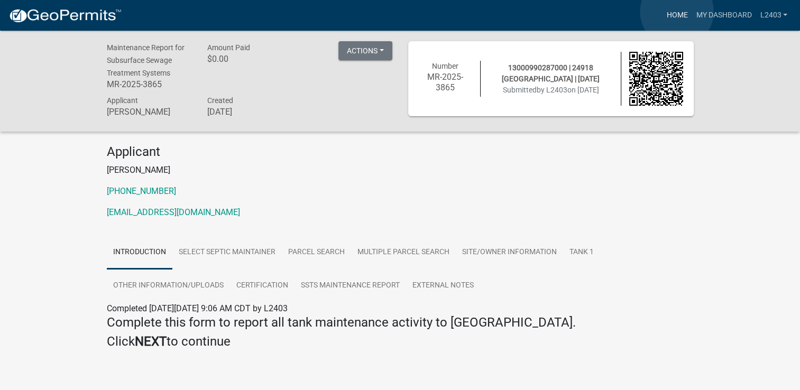
click at [677, 12] on link "Home" at bounding box center [677, 15] width 30 height 20
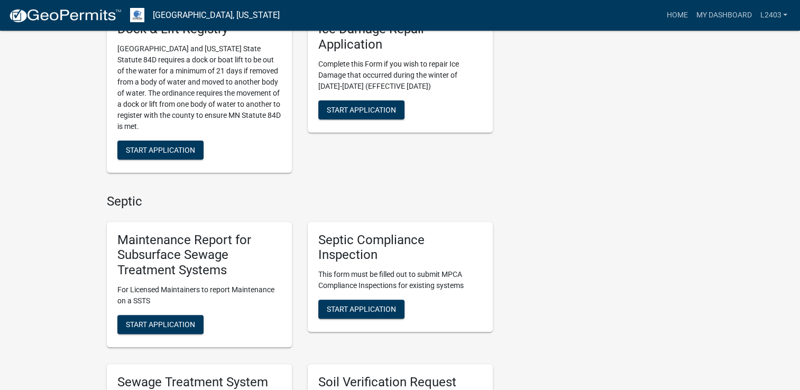
scroll to position [317, 0]
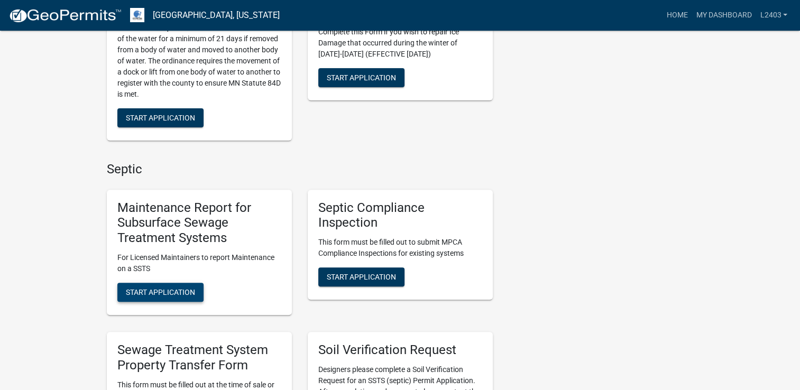
click at [152, 288] on span "Start Application" at bounding box center [160, 292] width 69 height 8
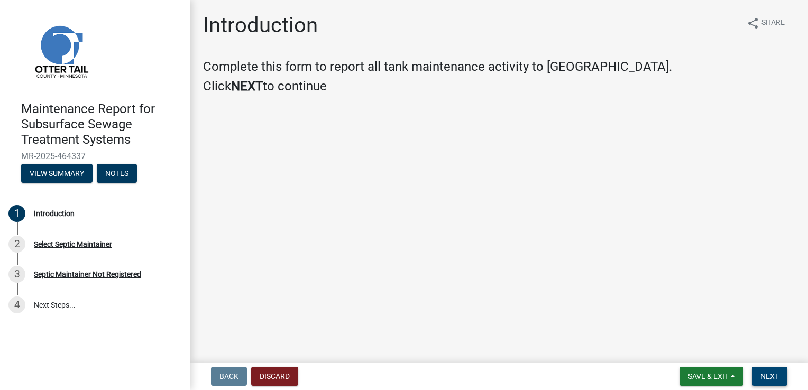
click at [763, 380] on span "Next" at bounding box center [770, 376] width 19 height 8
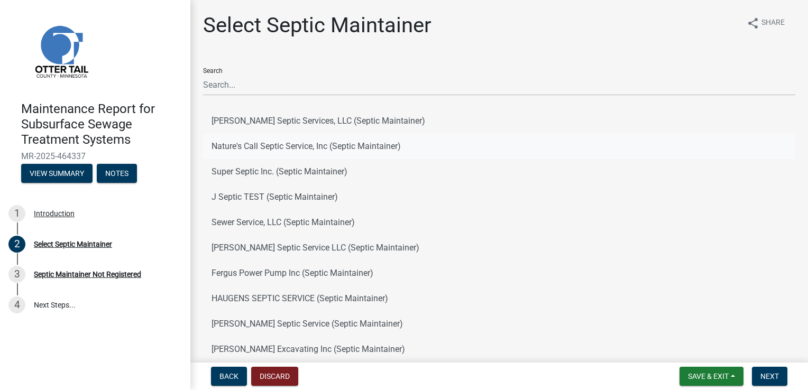
click at [232, 145] on button "Nature's Call Septic Service, Inc (Septic Maintainer)" at bounding box center [499, 146] width 592 height 25
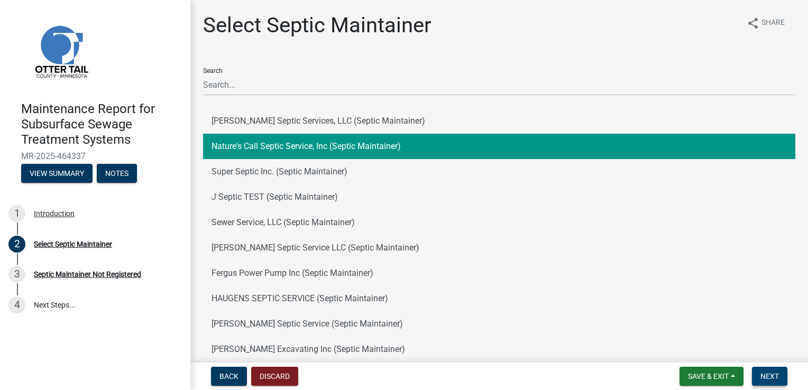
click at [775, 374] on span "Next" at bounding box center [770, 376] width 19 height 8
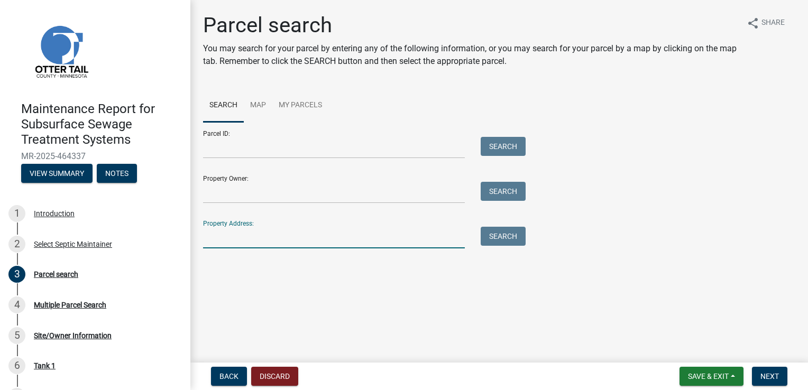
click at [233, 241] on input "Property Address:" at bounding box center [334, 238] width 262 height 22
type input "10415"
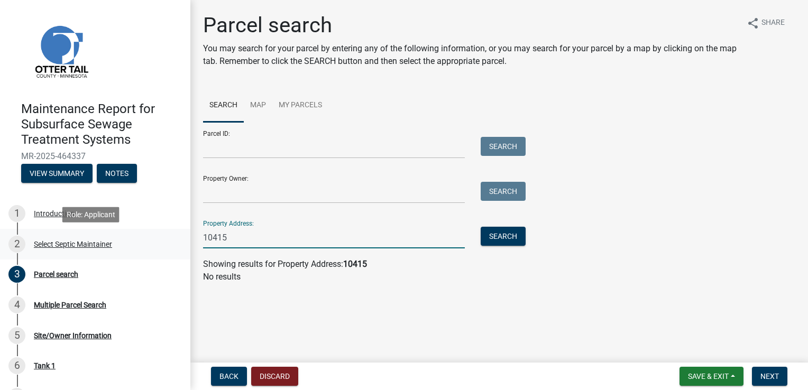
drag, startPoint x: 244, startPoint y: 237, endPoint x: 136, endPoint y: 239, distance: 107.4
click at [136, 239] on div "Maintenance Report for Subsurface Sewage Treatment Systems MR-2025-464337 View …" at bounding box center [404, 195] width 808 height 390
type input "10415"
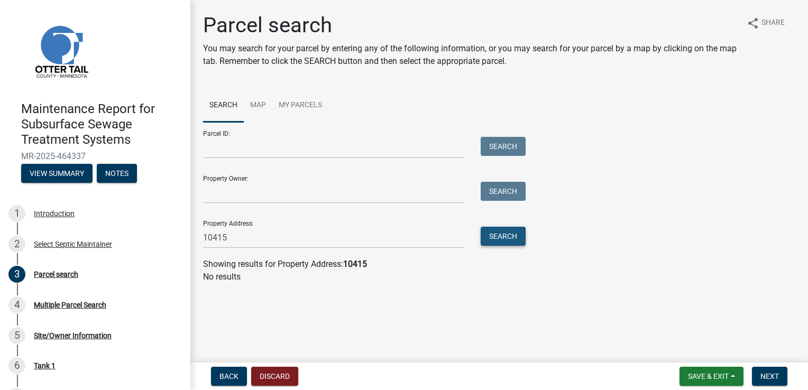
click at [501, 242] on button "Search" at bounding box center [503, 236] width 45 height 19
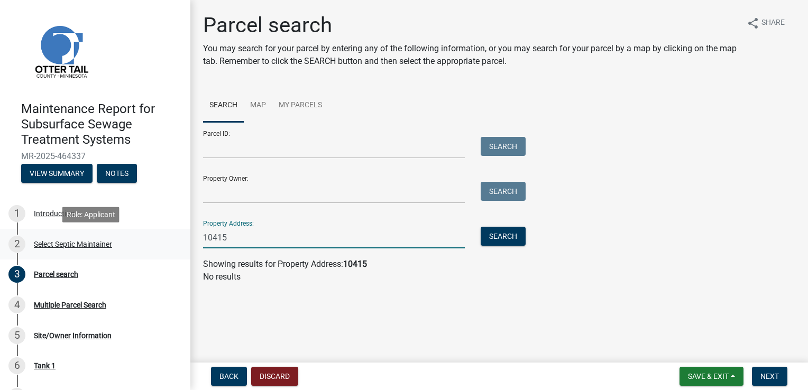
drag, startPoint x: 330, startPoint y: 239, endPoint x: 142, endPoint y: 240, distance: 187.8
click at [142, 240] on div "Maintenance Report for Subsurface Sewage Treatment Systems MR-2025-464337 View …" at bounding box center [404, 195] width 808 height 390
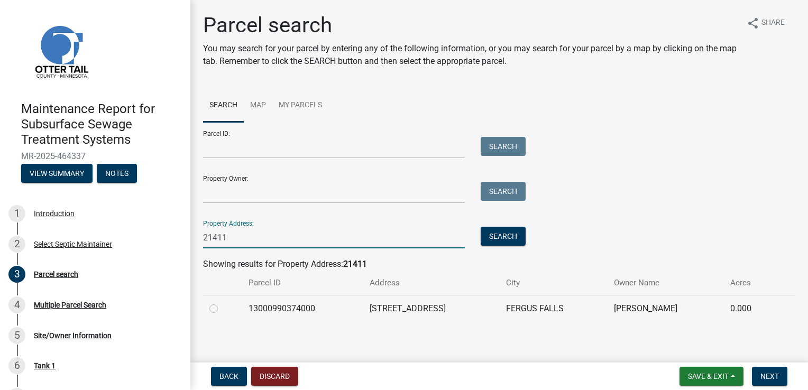
type input "21411"
click at [315, 318] on td "13000990374000" at bounding box center [303, 309] width 122 height 26
click at [222, 303] on label at bounding box center [222, 303] width 0 height 0
click at [222, 309] on input "radio" at bounding box center [225, 306] width 7 height 7
radio input "true"
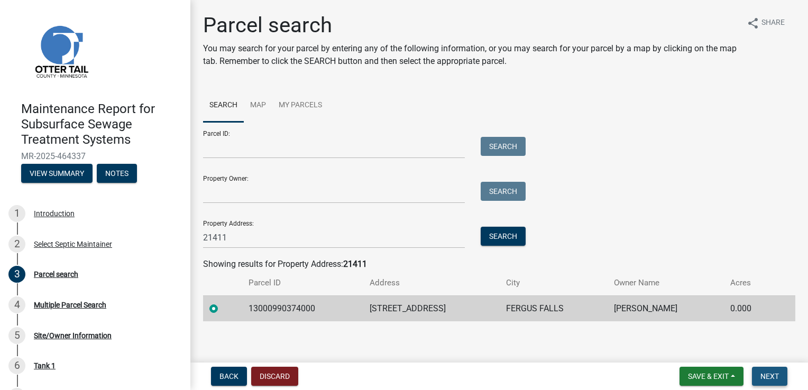
click at [761, 373] on span "Next" at bounding box center [770, 376] width 19 height 8
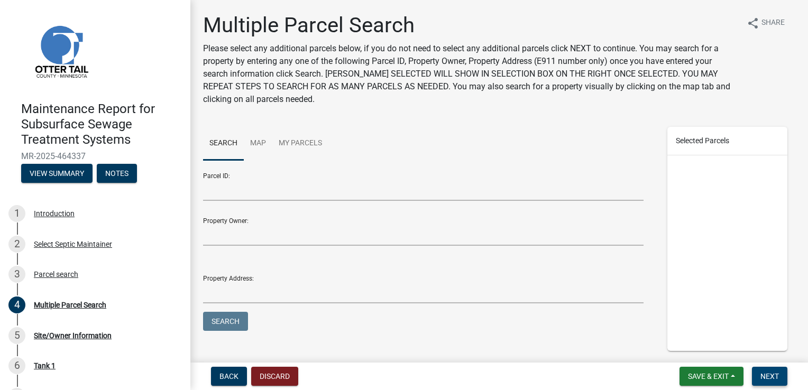
click at [780, 382] on button "Next" at bounding box center [769, 376] width 35 height 19
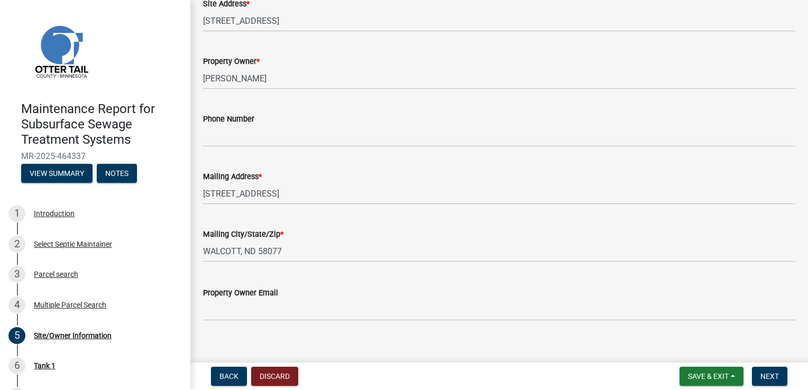
scroll to position [276, 0]
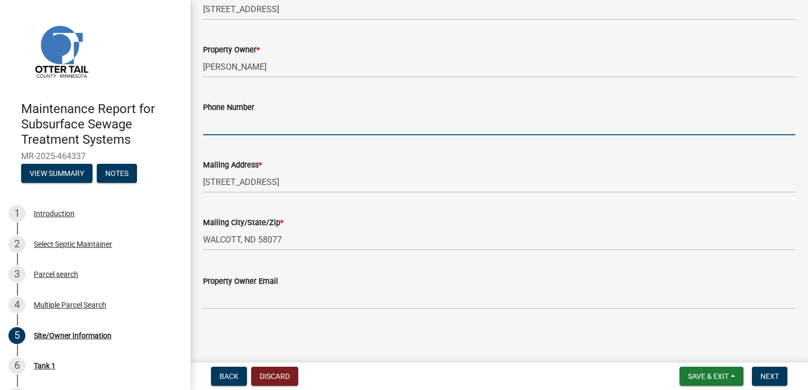
click at [296, 130] on input "Phone Number" at bounding box center [499, 125] width 592 height 22
type input "[PHONE_NUMBER]"
click at [773, 374] on span "Next" at bounding box center [770, 376] width 19 height 8
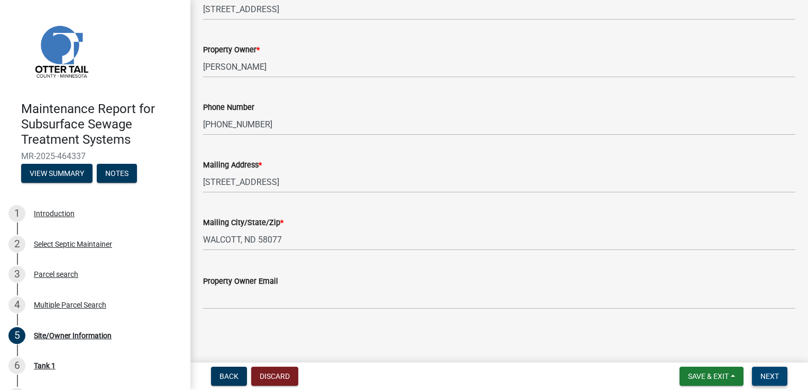
click at [773, 375] on span "Next" at bounding box center [770, 376] width 19 height 8
click at [791, 376] on form "Save & Exit Save Save & Exit Next" at bounding box center [733, 376] width 116 height 19
click at [777, 378] on span "Next" at bounding box center [770, 376] width 19 height 8
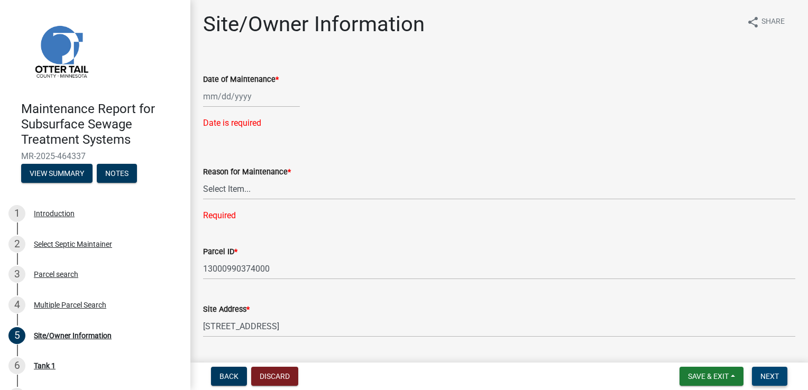
scroll to position [0, 0]
click at [250, 100] on div at bounding box center [251, 98] width 97 height 22
select select "8"
select select "2025"
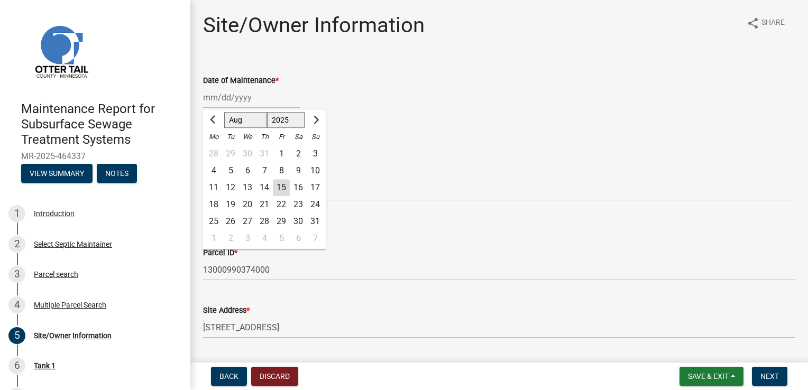
click at [243, 193] on div "13" at bounding box center [247, 187] width 17 height 17
type input "[DATE]"
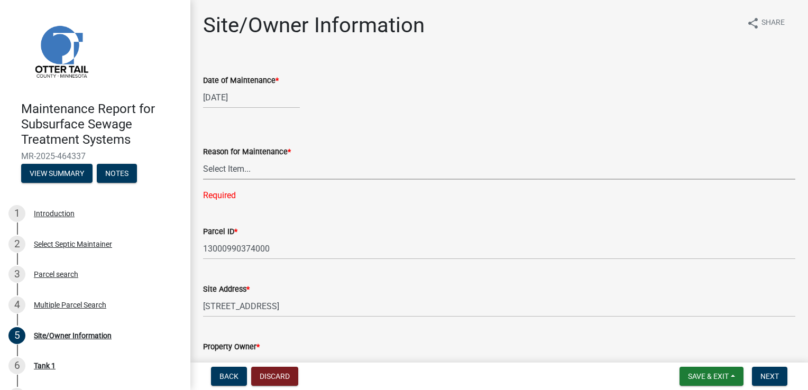
click at [231, 179] on select "Select Item... Called Routine Other" at bounding box center [499, 169] width 592 height 22
click at [203, 158] on select "Select Item... Called Routine Other" at bounding box center [499, 169] width 592 height 22
select select "78493fc6-8c9b-4d4c-b322-7064476e595b"
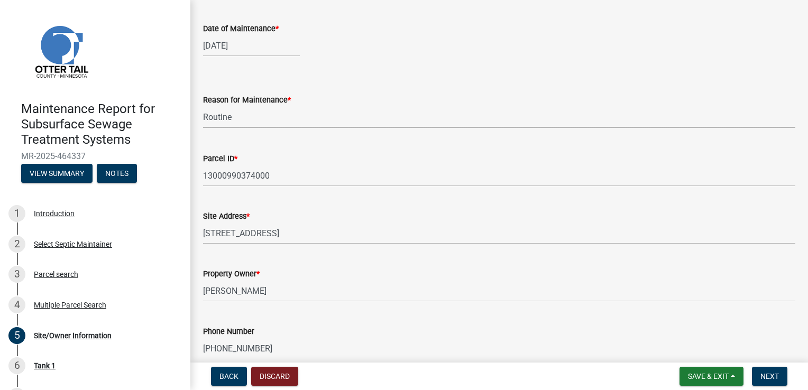
scroll to position [53, 0]
click at [776, 374] on span "Next" at bounding box center [770, 376] width 19 height 8
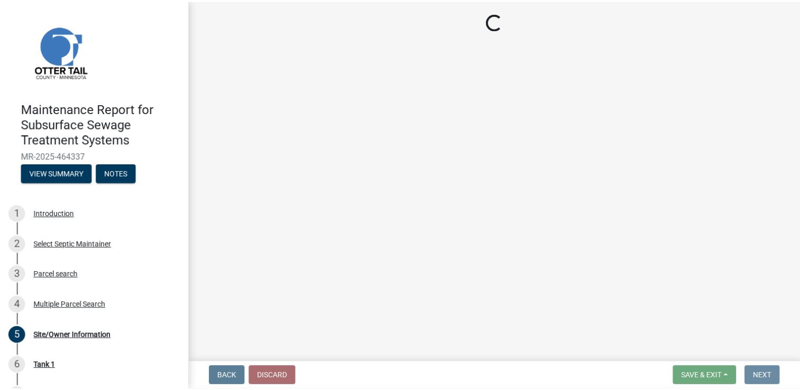
scroll to position [0, 0]
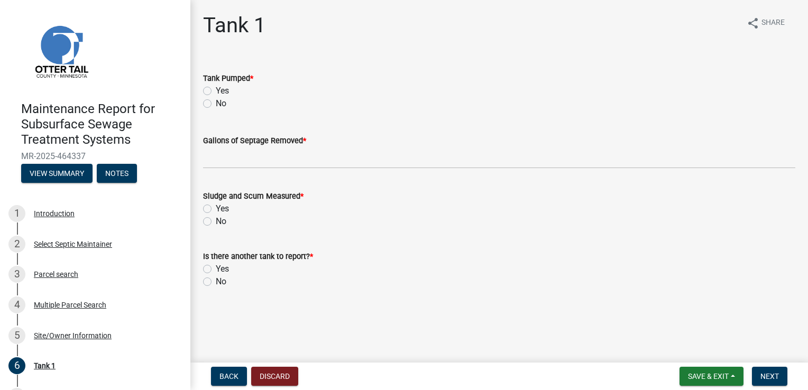
click at [216, 87] on label "Yes" at bounding box center [222, 91] width 13 height 13
click at [216, 87] on input "Yes" at bounding box center [219, 88] width 7 height 7
radio input "true"
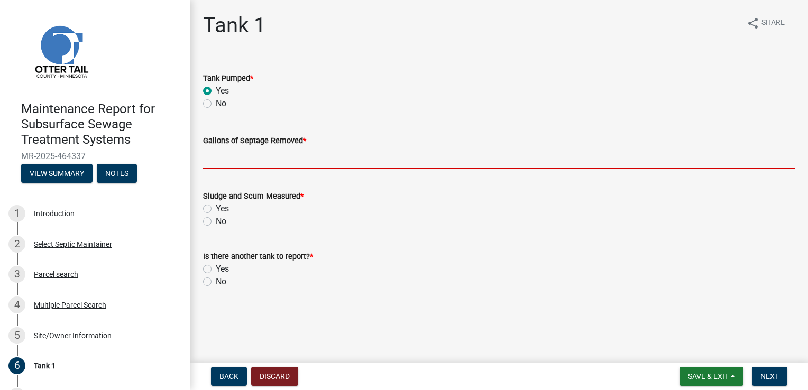
click at [226, 166] on input "Gallons of Septage Removed *" at bounding box center [499, 158] width 592 height 22
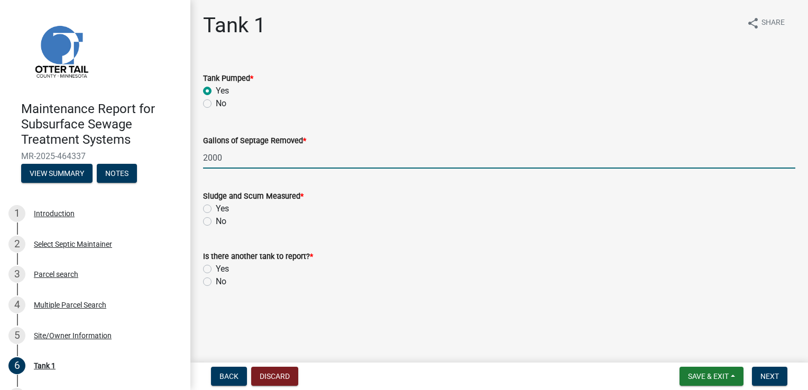
type input "2000"
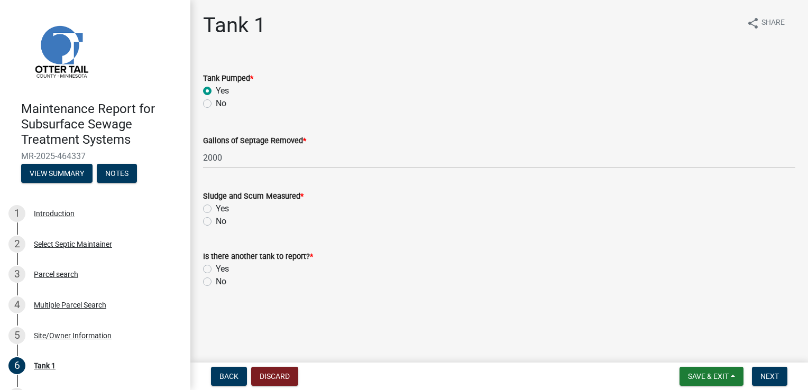
click at [216, 207] on label "Yes" at bounding box center [222, 209] width 13 height 13
click at [216, 207] on input "Yes" at bounding box center [219, 206] width 7 height 7
radio input "true"
click at [216, 283] on label "No" at bounding box center [221, 282] width 11 height 13
click at [216, 282] on input "No" at bounding box center [219, 279] width 7 height 7
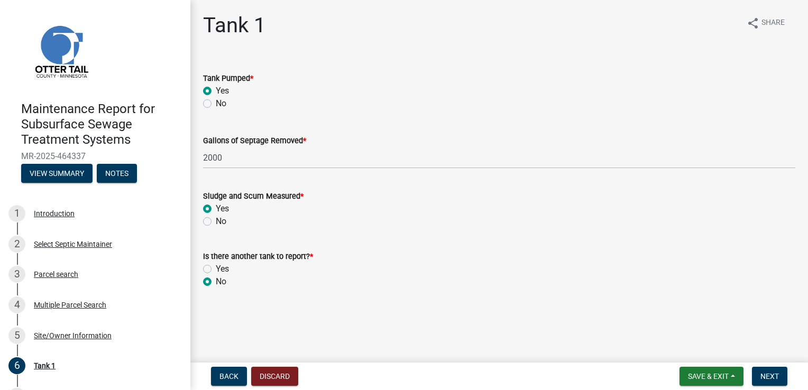
radio input "true"
click at [785, 377] on button "Next" at bounding box center [769, 376] width 35 height 19
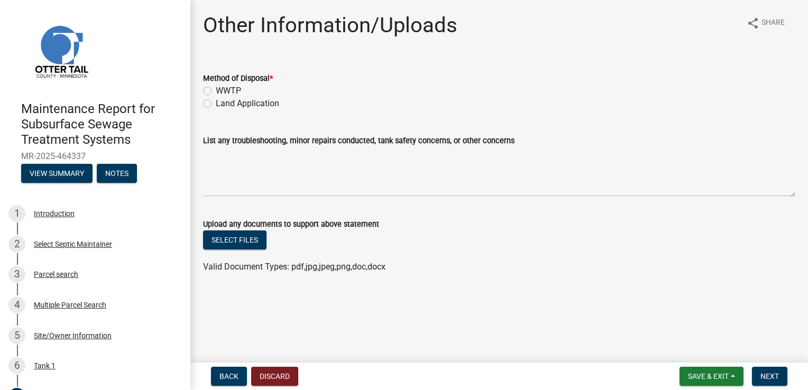
click at [216, 91] on label "WWTP" at bounding box center [228, 91] width 25 height 13
click at [216, 91] on input "WWTP" at bounding box center [219, 88] width 7 height 7
radio input "true"
click at [780, 379] on button "Next" at bounding box center [769, 376] width 35 height 19
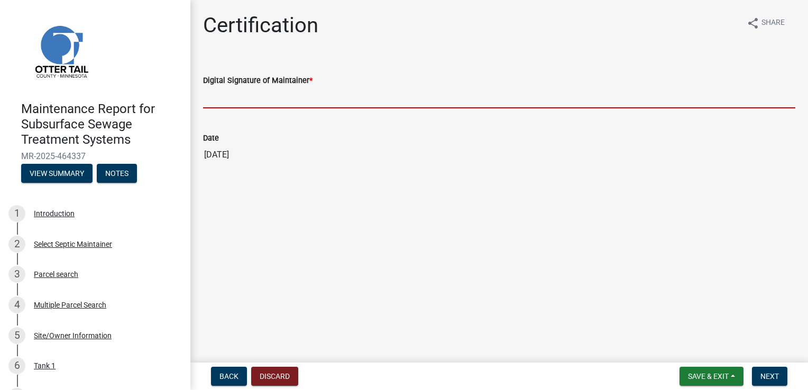
click at [316, 101] on input "Digital Signature of Maintainer *" at bounding box center [499, 98] width 592 height 22
type input "[PERSON_NAME]"
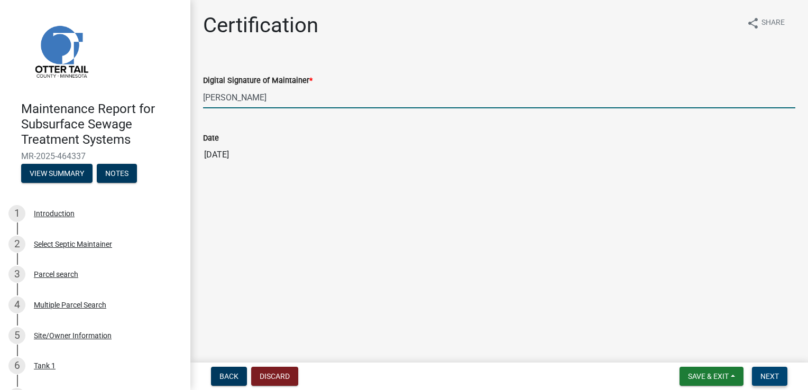
click at [783, 378] on button "Next" at bounding box center [769, 376] width 35 height 19
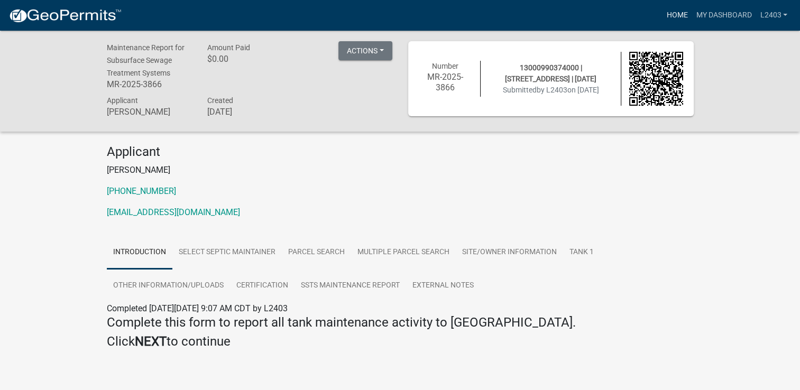
click at [664, 19] on link "Home" at bounding box center [677, 15] width 30 height 20
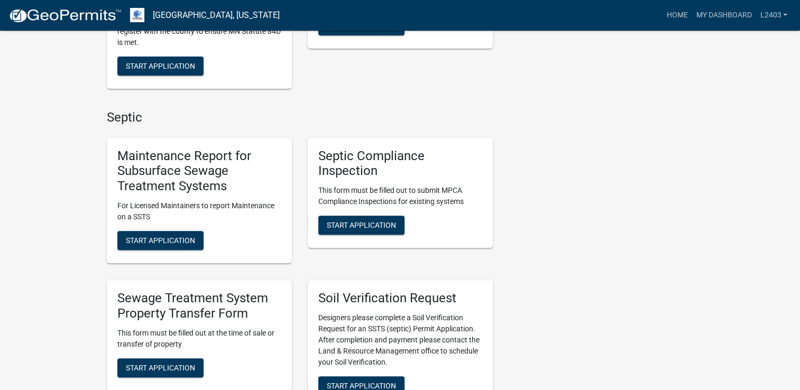
scroll to position [370, 0]
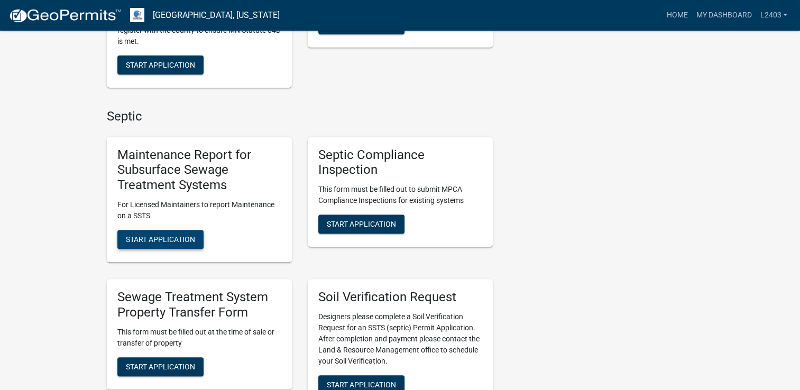
click at [184, 236] on span "Start Application" at bounding box center [160, 239] width 69 height 8
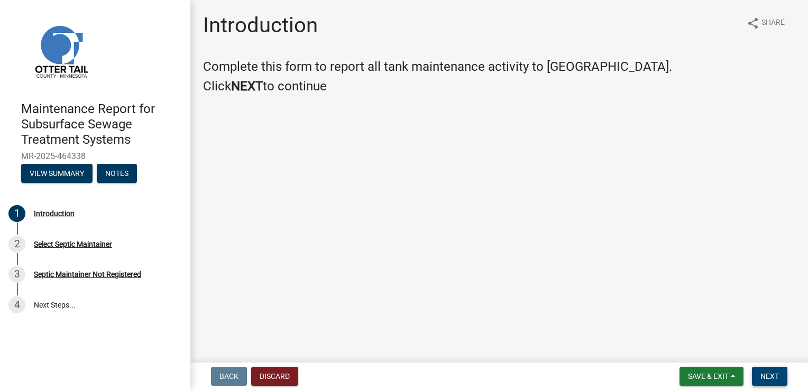
click at [767, 372] on span "Next" at bounding box center [770, 376] width 19 height 8
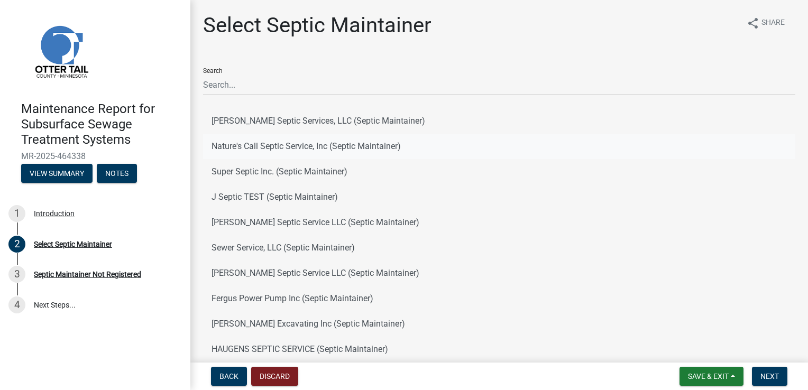
click at [279, 148] on button "Nature's Call Septic Service, Inc (Septic Maintainer)" at bounding box center [499, 146] width 592 height 25
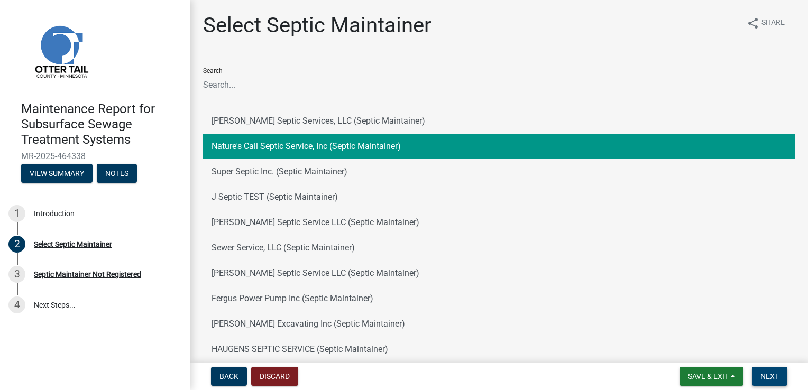
click at [769, 378] on span "Next" at bounding box center [770, 376] width 19 height 8
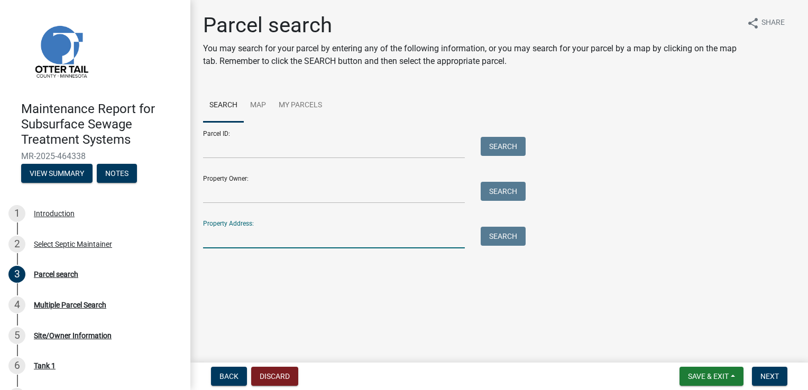
click at [334, 244] on input "Property Address:" at bounding box center [334, 238] width 262 height 22
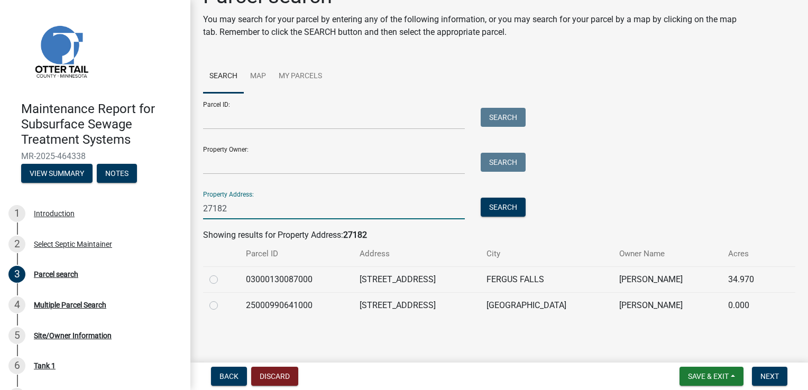
scroll to position [30, 0]
type input "27182"
click at [327, 283] on td "03000130087000" at bounding box center [297, 279] width 114 height 26
click at [222, 273] on label at bounding box center [222, 273] width 0 height 0
click at [222, 278] on input "radio" at bounding box center [225, 276] width 7 height 7
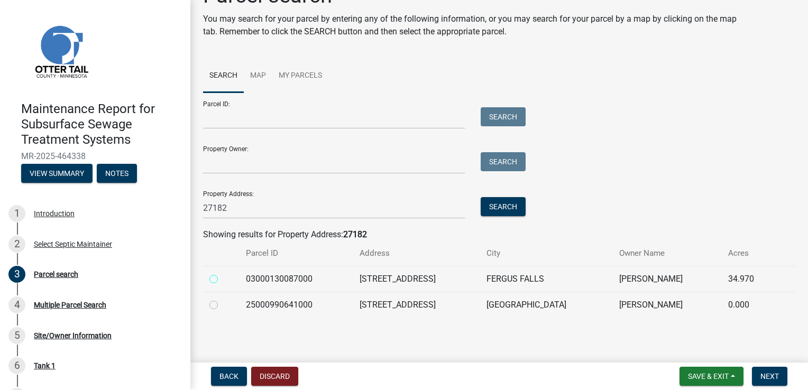
radio input "true"
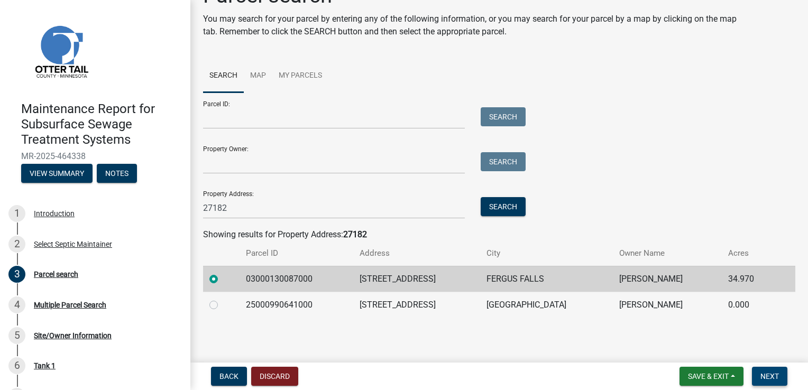
click at [772, 380] on span "Next" at bounding box center [770, 376] width 19 height 8
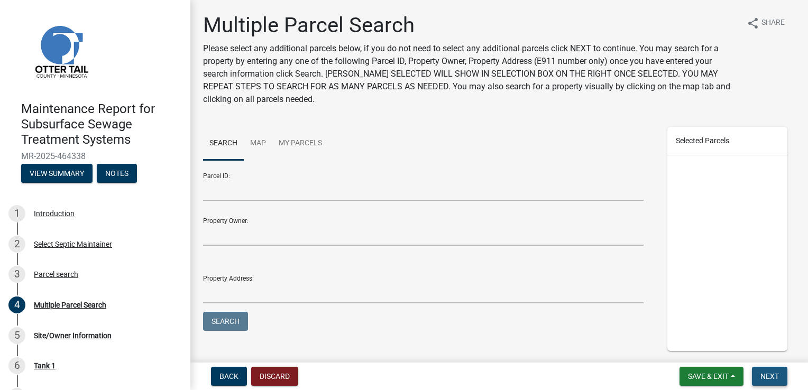
click at [766, 379] on span "Next" at bounding box center [770, 376] width 19 height 8
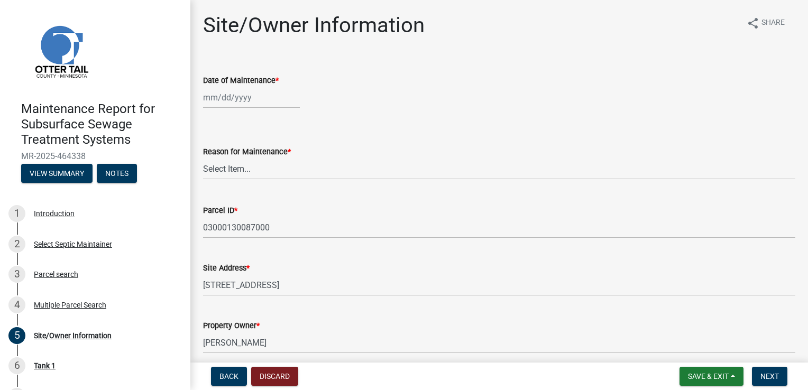
select select "8"
select select "2025"
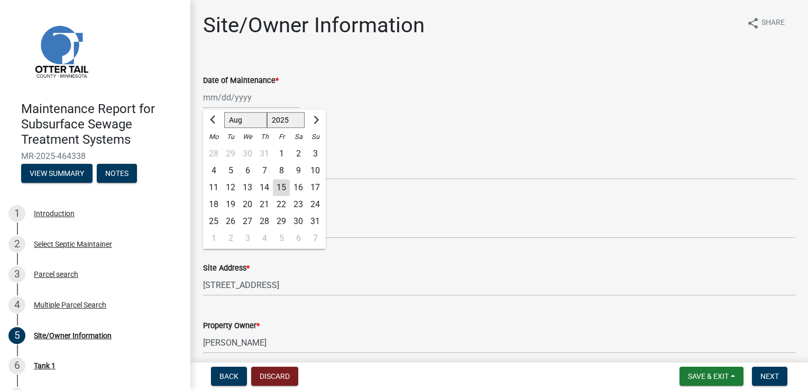
click at [206, 91] on div "[PERSON_NAME] Feb Mar Apr [PERSON_NAME][DATE] Oct Nov [DATE] 1526 1527 1528 152…" at bounding box center [251, 98] width 97 height 22
click at [252, 189] on div "13" at bounding box center [247, 187] width 17 height 17
type input "[DATE]"
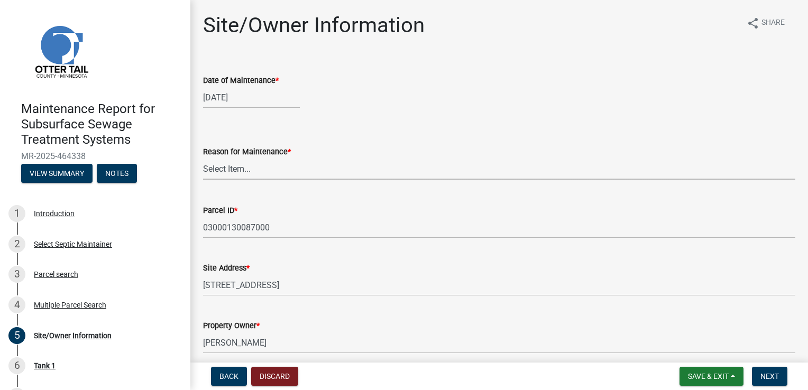
click at [253, 168] on select "Select Item... Called Routine Other" at bounding box center [499, 169] width 592 height 22
click at [203, 158] on select "Select Item... Called Routine Other" at bounding box center [499, 169] width 592 height 22
select select "78493fc6-8c9b-4d4c-b322-7064476e595b"
click at [316, 247] on div "Site Address * [STREET_ADDRESS]" at bounding box center [499, 271] width 592 height 49
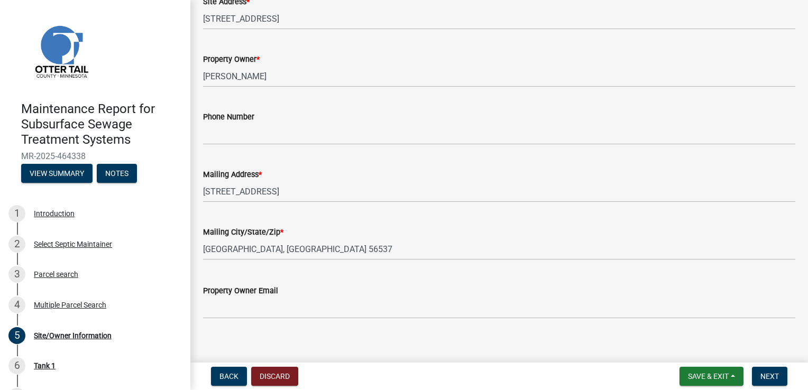
scroll to position [276, 0]
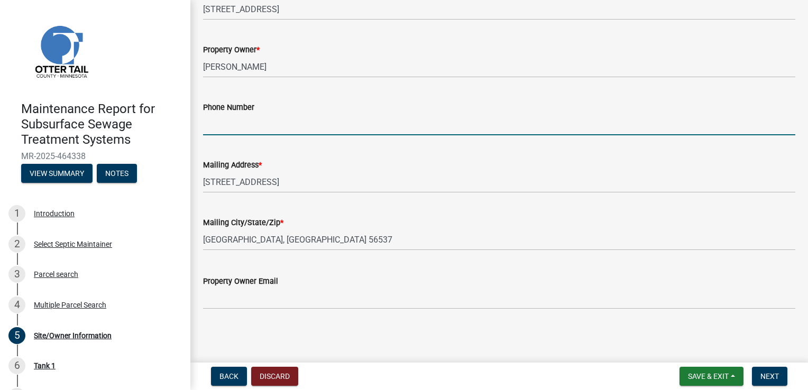
click at [218, 129] on input "Phone Number" at bounding box center [499, 125] width 592 height 22
type input "[PHONE_NUMBER]"
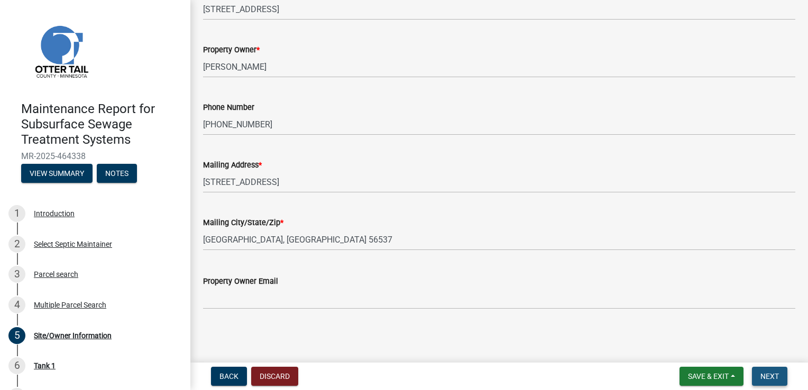
click at [774, 376] on span "Next" at bounding box center [770, 376] width 19 height 8
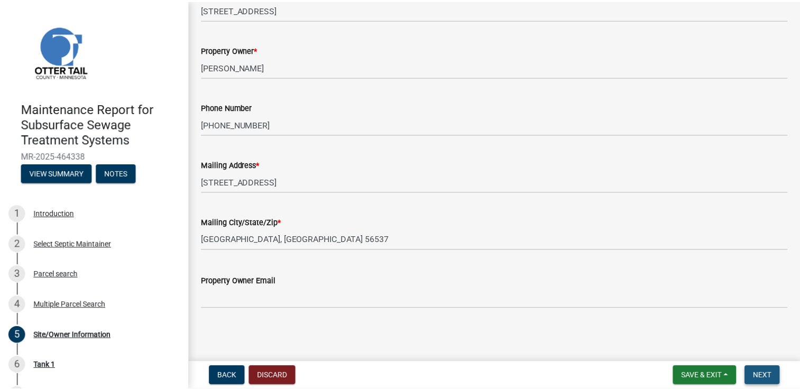
scroll to position [0, 0]
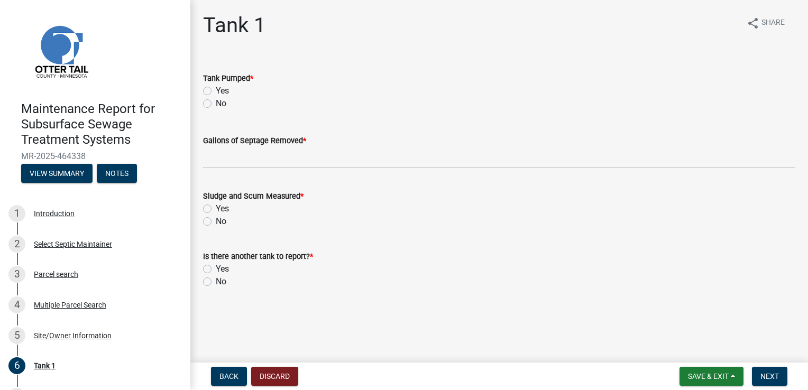
click at [216, 90] on label "Yes" at bounding box center [222, 91] width 13 height 13
click at [216, 90] on input "Yes" at bounding box center [219, 88] width 7 height 7
radio input "true"
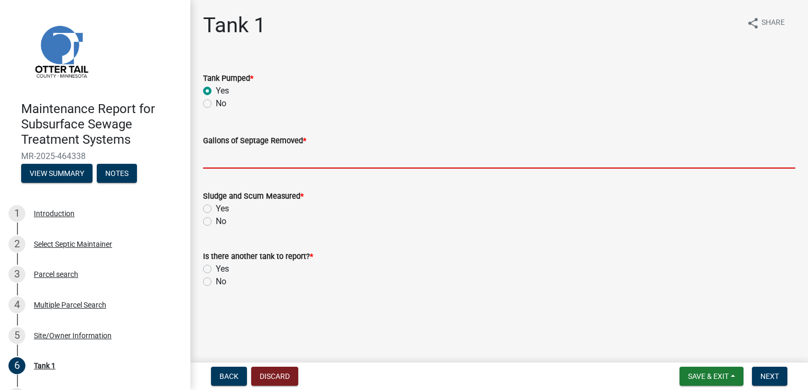
click at [233, 163] on input "Gallons of Septage Removed *" at bounding box center [499, 158] width 592 height 22
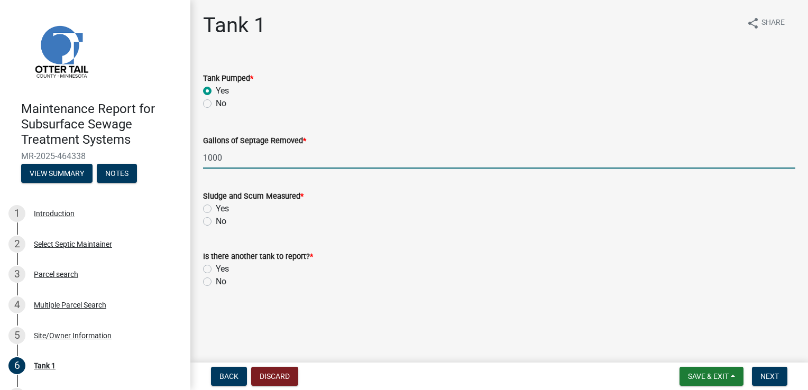
type input "1000"
drag, startPoint x: 246, startPoint y: 231, endPoint x: 209, endPoint y: 228, distance: 36.6
click at [245, 231] on wm-data-entity-input "Sludge and Scum Measured * Yes No" at bounding box center [499, 207] width 592 height 60
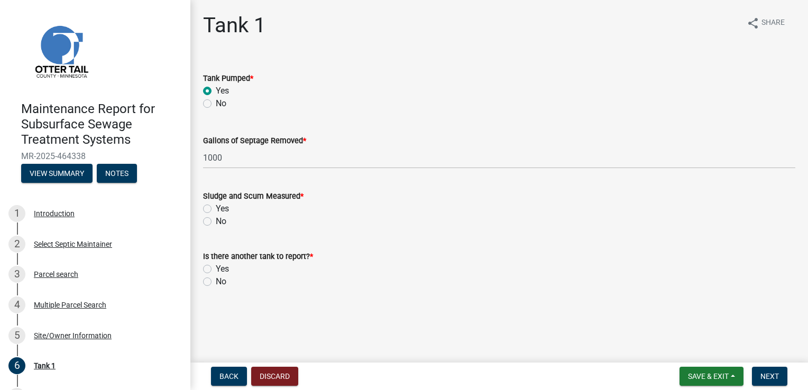
click at [216, 210] on label "Yes" at bounding box center [222, 209] width 13 height 13
click at [216, 209] on input "Yes" at bounding box center [219, 206] width 7 height 7
radio input "true"
click at [216, 283] on label "No" at bounding box center [221, 282] width 11 height 13
click at [216, 282] on input "No" at bounding box center [219, 279] width 7 height 7
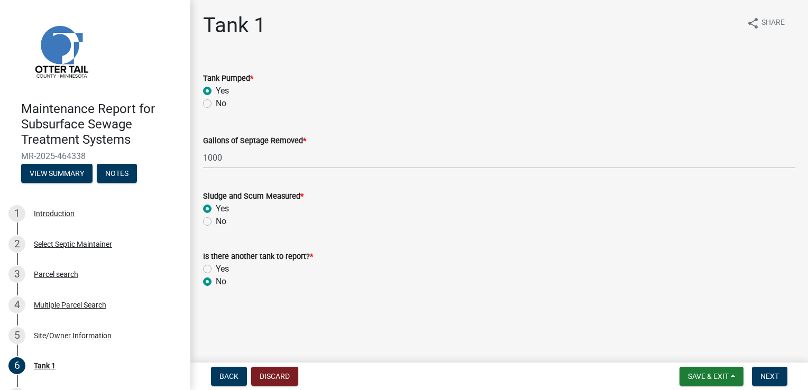
radio input "true"
click at [775, 373] on span "Next" at bounding box center [770, 376] width 19 height 8
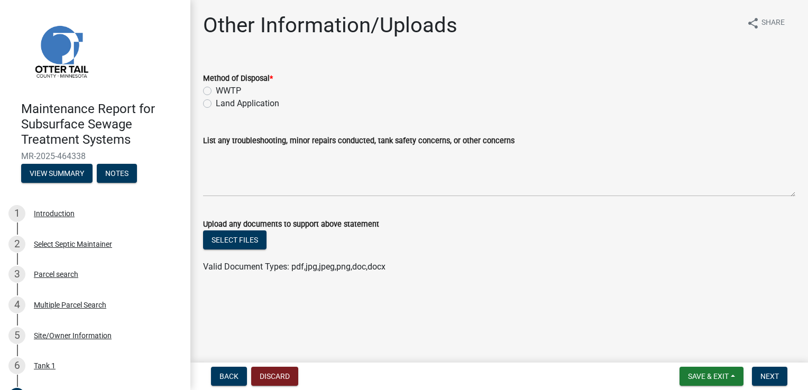
click at [212, 90] on div "WWTP" at bounding box center [499, 91] width 592 height 13
click at [216, 93] on label "WWTP" at bounding box center [228, 91] width 25 height 13
click at [216, 91] on input "WWTP" at bounding box center [219, 88] width 7 height 7
radio input "true"
click at [774, 366] on nav "Back Discard Save & Exit Save Save & Exit Next" at bounding box center [499, 377] width 618 height 28
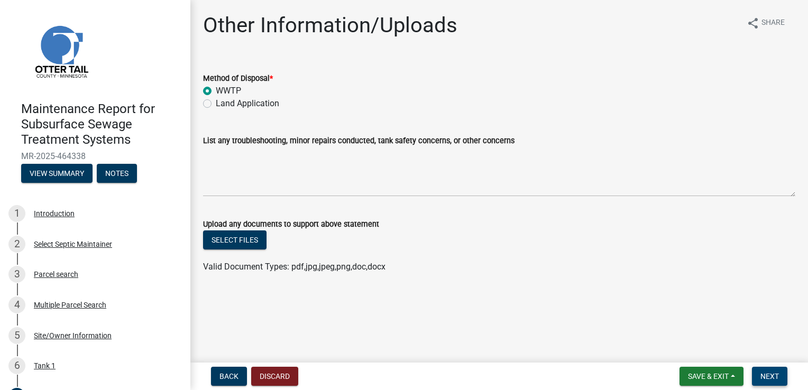
click at [772, 373] on span "Next" at bounding box center [770, 376] width 19 height 8
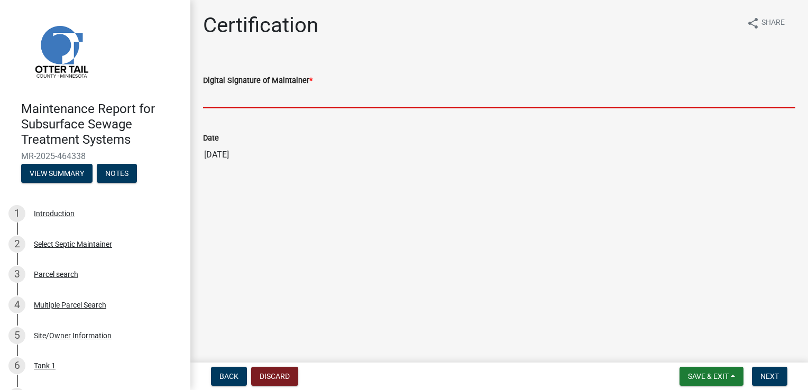
click at [283, 101] on input "Digital Signature of Maintainer *" at bounding box center [499, 98] width 592 height 22
type input "[PERSON_NAME]"
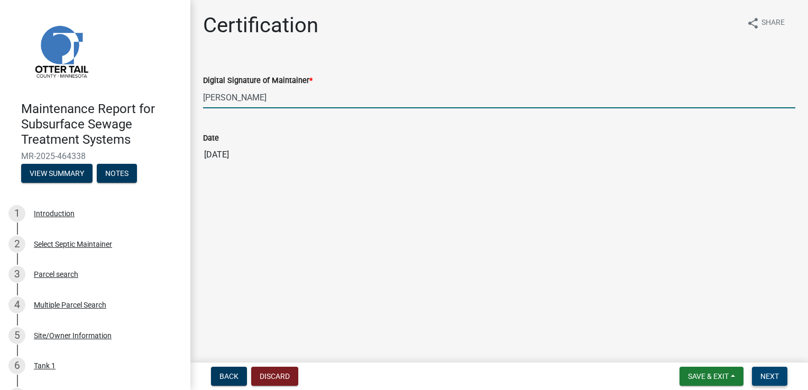
click at [767, 374] on span "Next" at bounding box center [770, 376] width 19 height 8
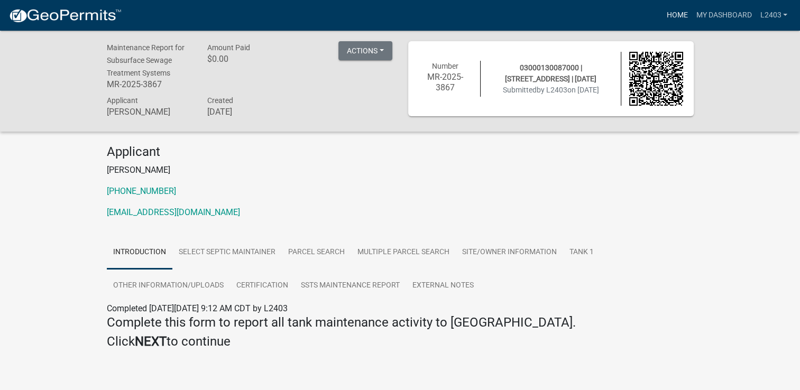
click at [679, 15] on link "Home" at bounding box center [677, 15] width 30 height 20
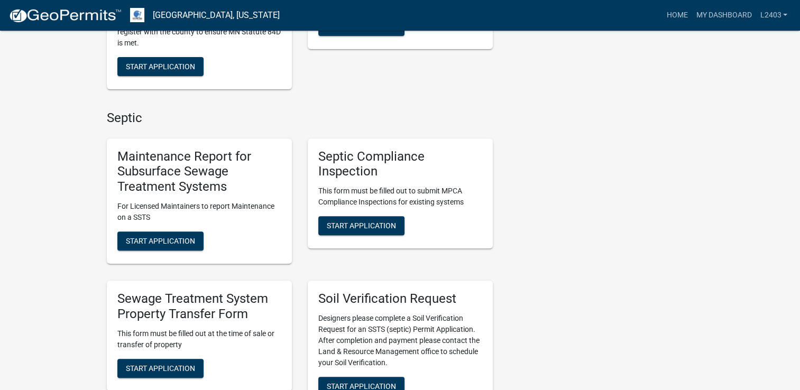
scroll to position [370, 0]
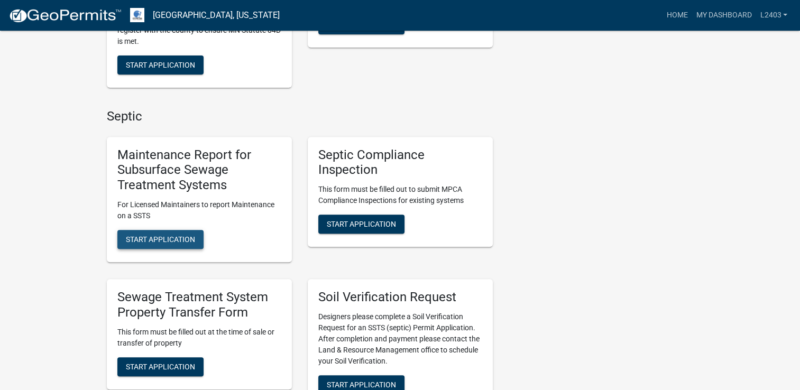
click at [150, 243] on span "Start Application" at bounding box center [160, 239] width 69 height 8
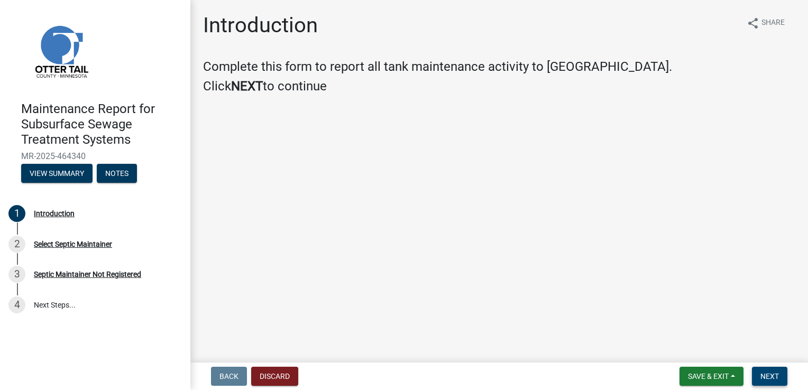
click at [772, 378] on span "Next" at bounding box center [770, 376] width 19 height 8
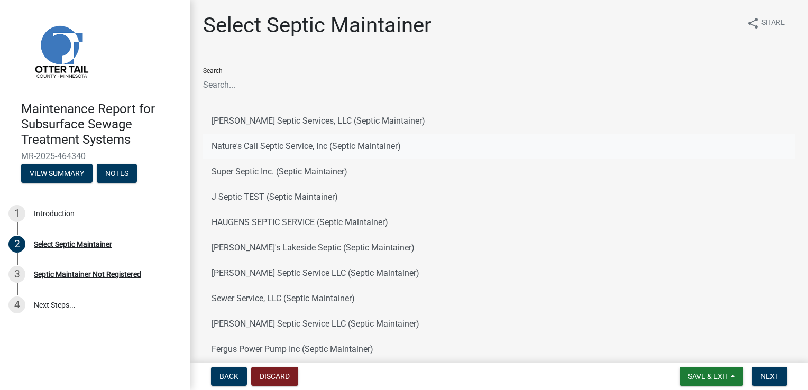
click at [234, 150] on button "Nature's Call Septic Service, Inc (Septic Maintainer)" at bounding box center [499, 146] width 592 height 25
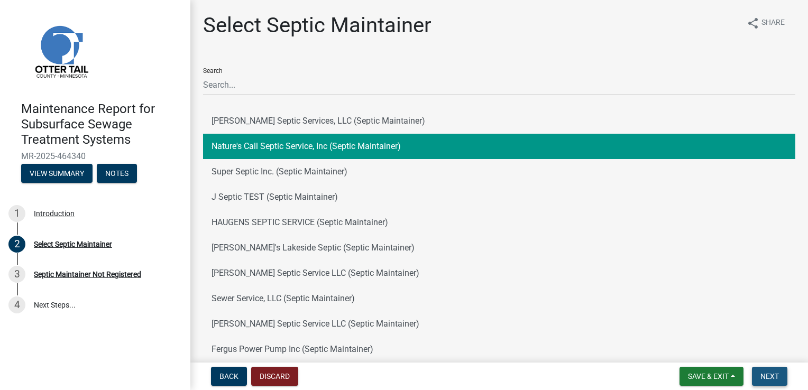
click at [777, 379] on span "Next" at bounding box center [770, 376] width 19 height 8
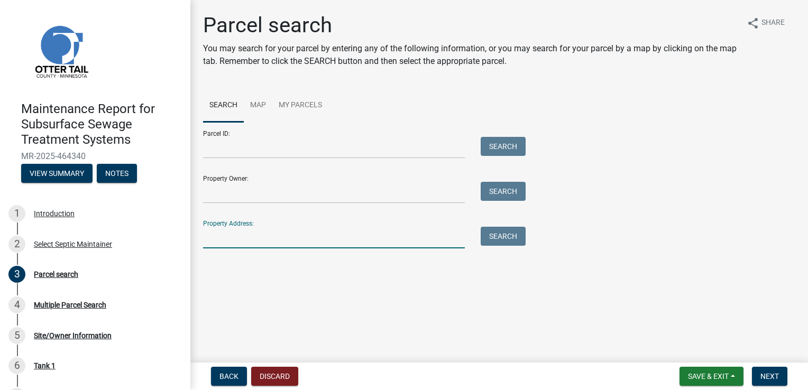
click at [412, 242] on input "Property Address:" at bounding box center [334, 238] width 262 height 22
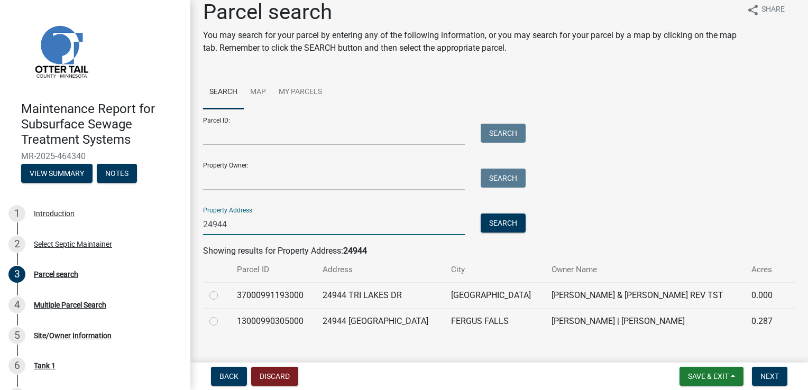
scroll to position [30, 0]
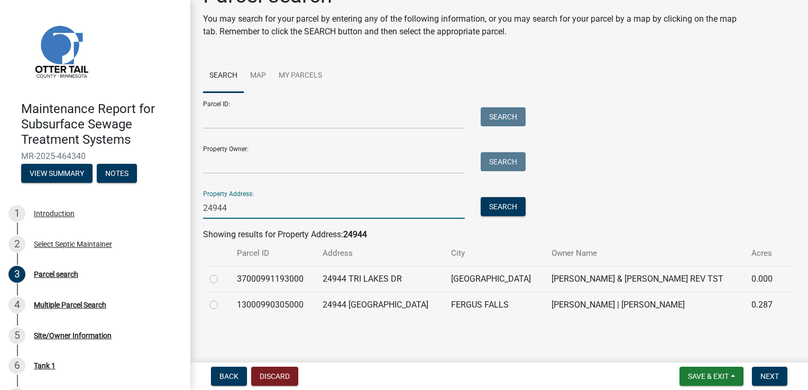
type input "24944"
click at [222, 299] on label at bounding box center [222, 299] width 0 height 0
click at [222, 304] on input "radio" at bounding box center [225, 302] width 7 height 7
radio input "true"
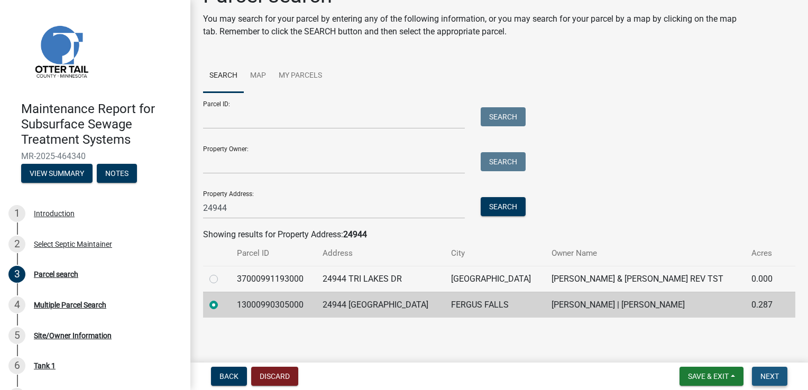
click at [780, 372] on button "Next" at bounding box center [769, 376] width 35 height 19
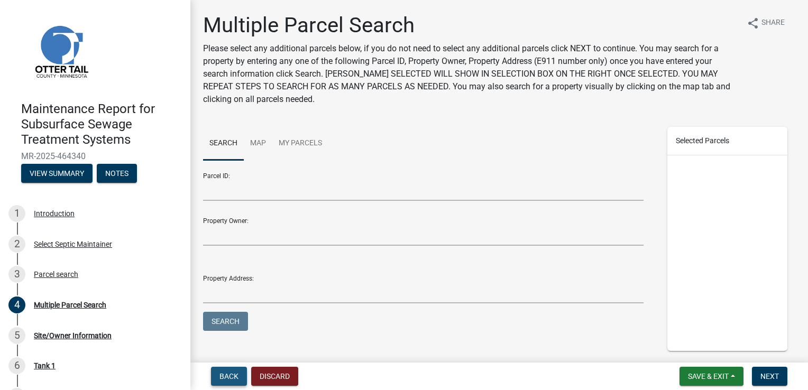
click at [228, 376] on span "Back" at bounding box center [228, 376] width 19 height 8
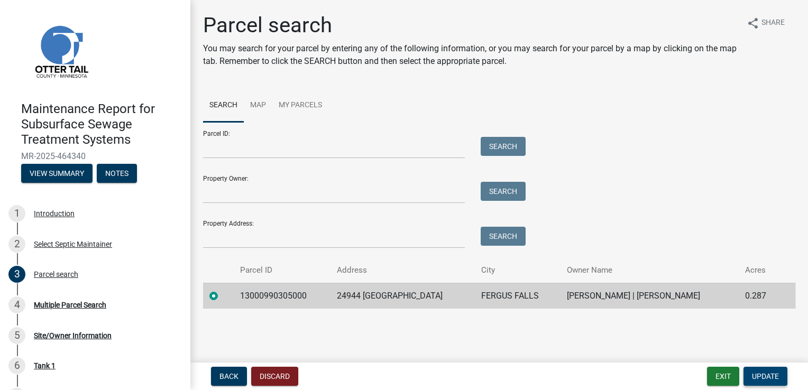
click at [773, 382] on button "Update" at bounding box center [766, 376] width 44 height 19
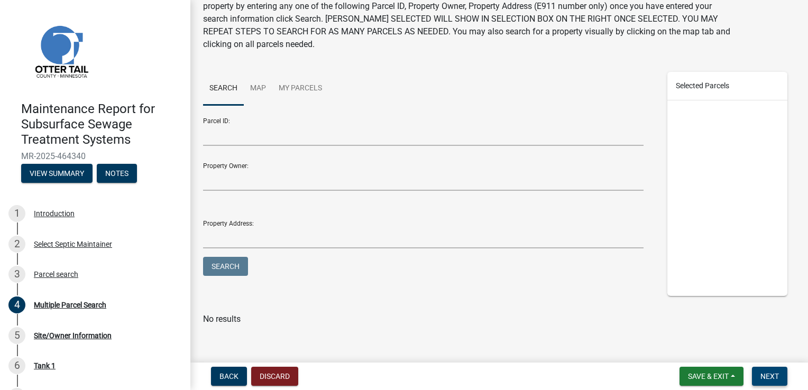
scroll to position [63, 0]
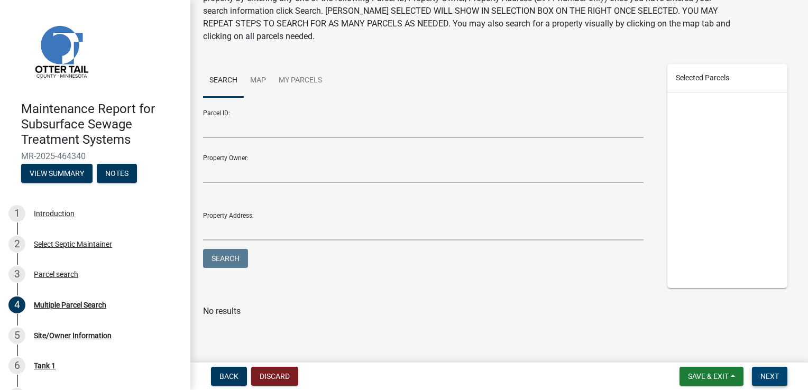
click at [762, 371] on button "Next" at bounding box center [769, 376] width 35 height 19
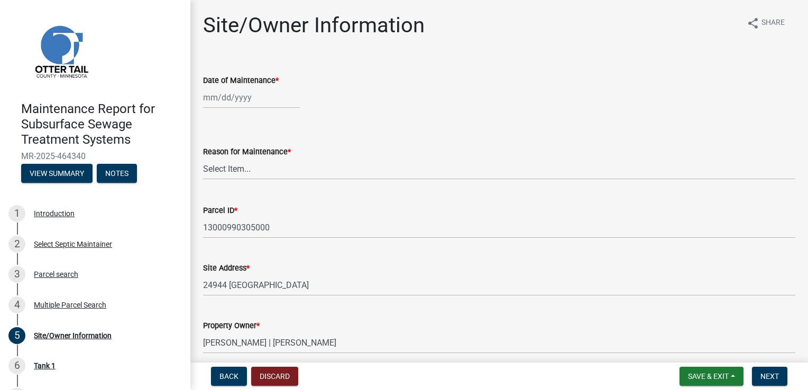
click at [246, 98] on div at bounding box center [251, 98] width 97 height 22
select select "8"
select select "2025"
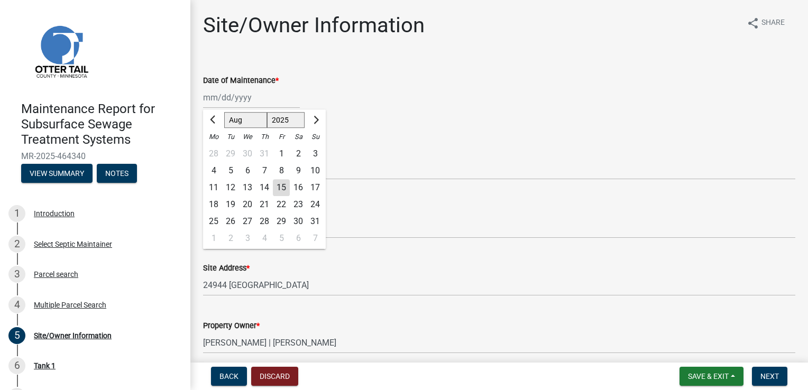
click at [244, 185] on div "13" at bounding box center [247, 187] width 17 height 17
type input "[DATE]"
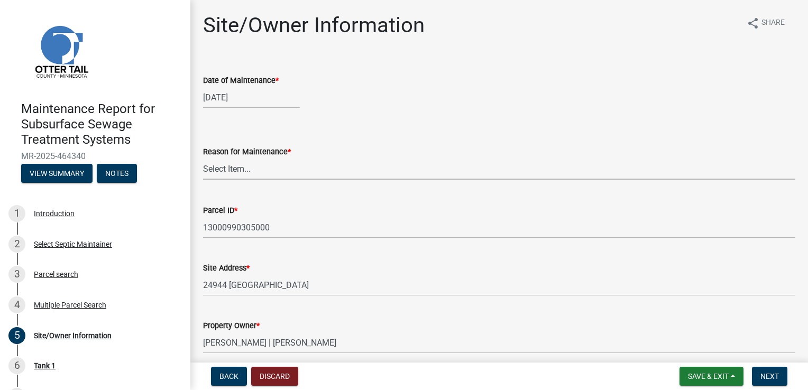
click at [235, 169] on select "Select Item... Called Routine Other" at bounding box center [499, 169] width 592 height 22
click at [203, 158] on select "Select Item... Called Routine Other" at bounding box center [499, 169] width 592 height 22
select select "78493fc6-8c9b-4d4c-b322-7064476e595b"
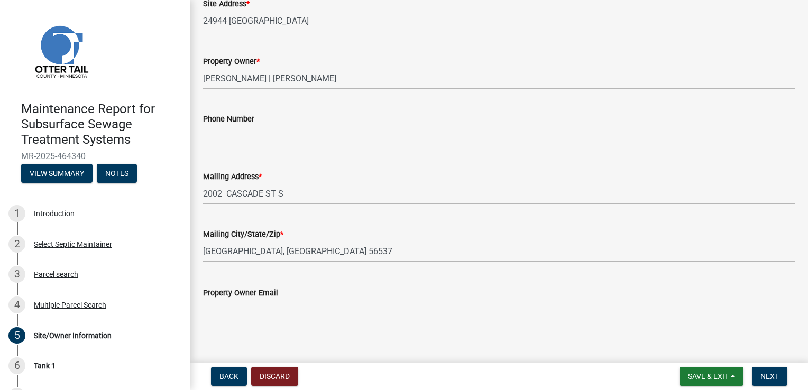
scroll to position [276, 0]
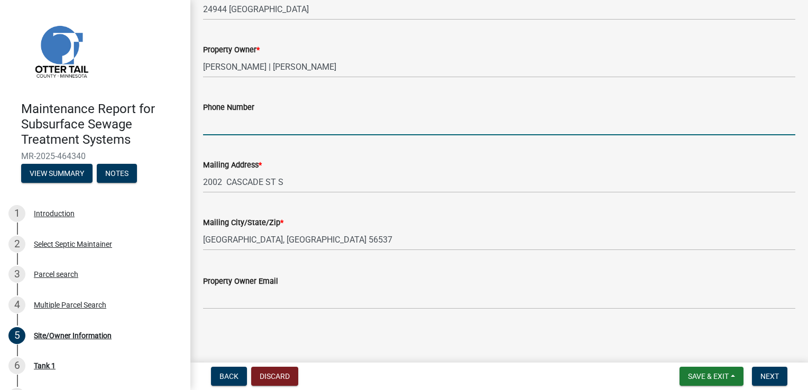
click at [272, 130] on input "Phone Number" at bounding box center [499, 125] width 592 height 22
type input "[PHONE_NUMBER]"
click at [776, 384] on button "Next" at bounding box center [769, 376] width 35 height 19
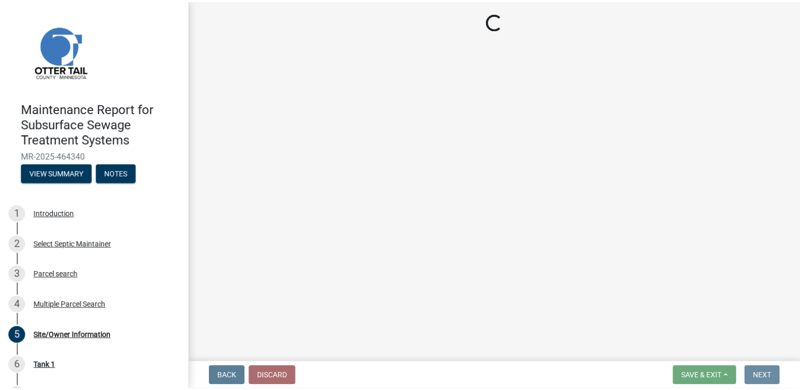
scroll to position [0, 0]
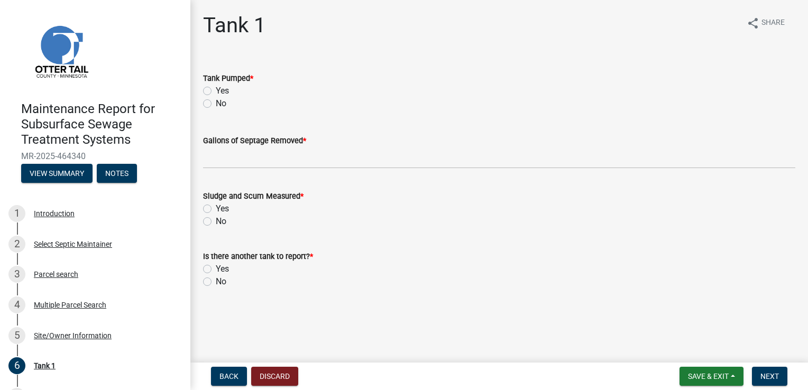
drag, startPoint x: 206, startPoint y: 90, endPoint x: 207, endPoint y: 100, distance: 10.6
click at [216, 90] on label "Yes" at bounding box center [222, 91] width 13 height 13
click at [216, 90] on input "Yes" at bounding box center [219, 88] width 7 height 7
radio input "true"
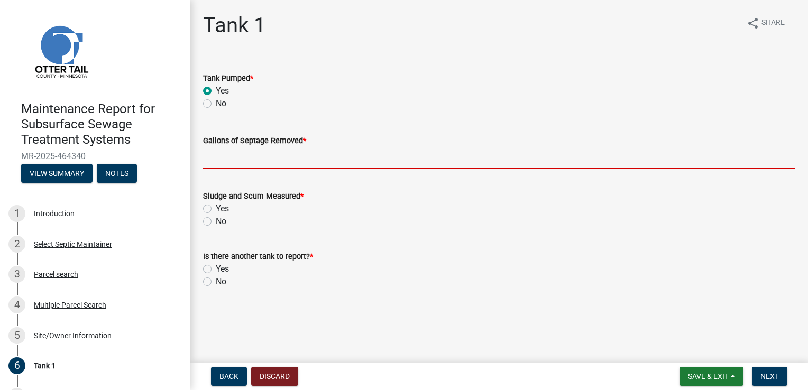
click at [212, 157] on input "Gallons of Septage Removed *" at bounding box center [499, 158] width 592 height 22
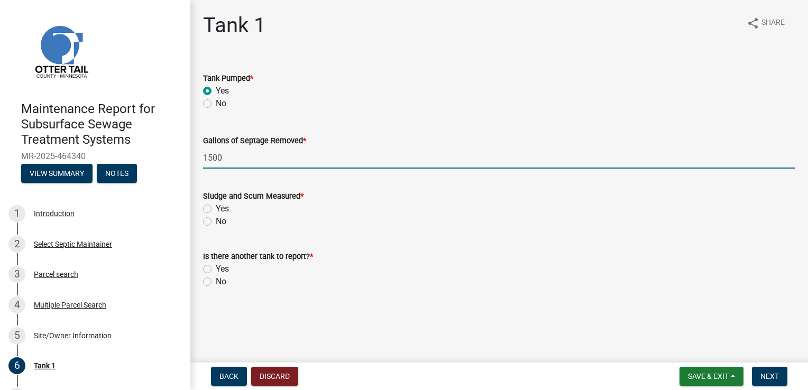
type input "1500"
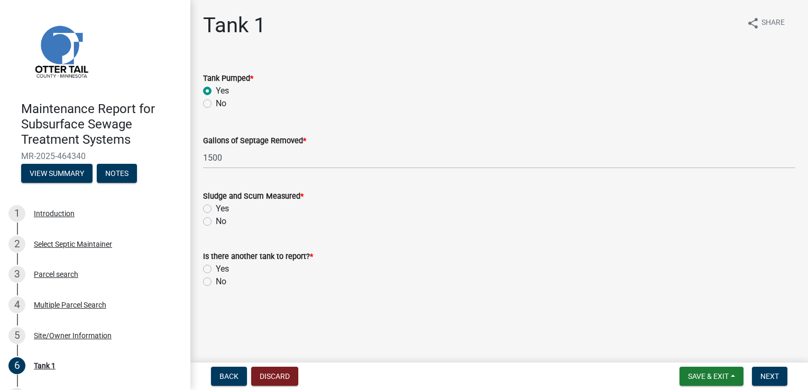
click at [216, 211] on label "Yes" at bounding box center [222, 209] width 13 height 13
click at [216, 209] on input "Yes" at bounding box center [219, 206] width 7 height 7
radio input "true"
click at [216, 283] on label "No" at bounding box center [221, 282] width 11 height 13
click at [216, 282] on input "No" at bounding box center [219, 279] width 7 height 7
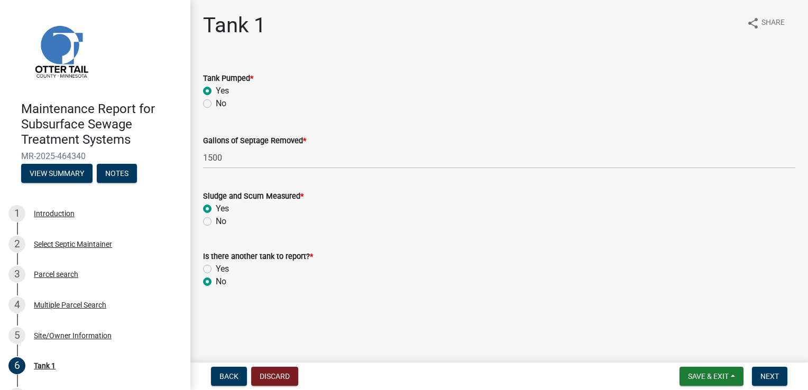
radio input "true"
click at [767, 369] on button "Next" at bounding box center [769, 376] width 35 height 19
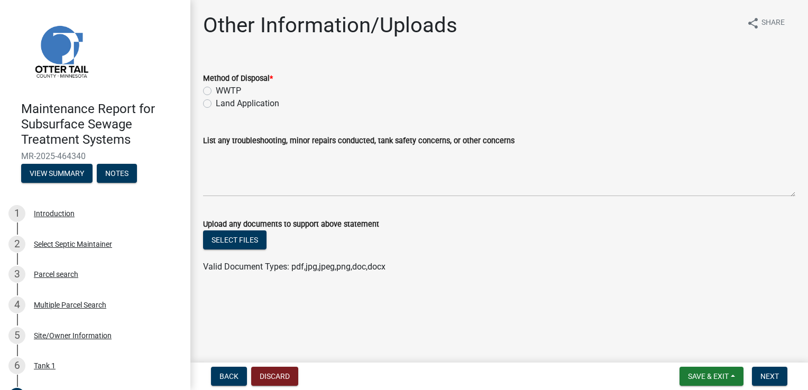
click at [216, 103] on label "Land Application" at bounding box center [247, 103] width 63 height 13
click at [216, 103] on input "Land Application" at bounding box center [219, 100] width 7 height 7
radio input "true"
click at [768, 382] on button "Next" at bounding box center [769, 376] width 35 height 19
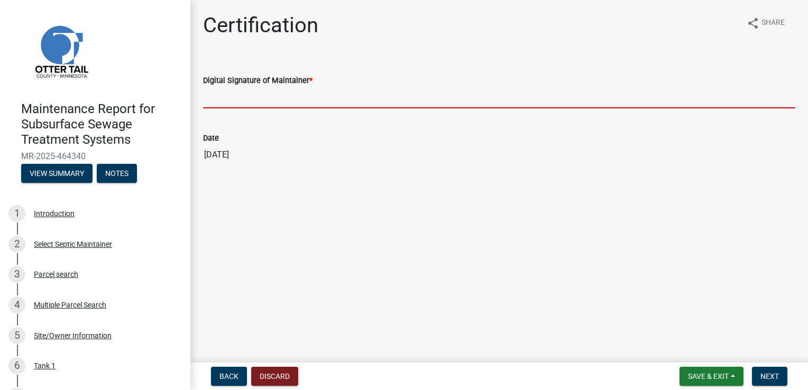
click at [282, 100] on input "Digital Signature of Maintainer *" at bounding box center [499, 98] width 592 height 22
type input "[PERSON_NAME]"
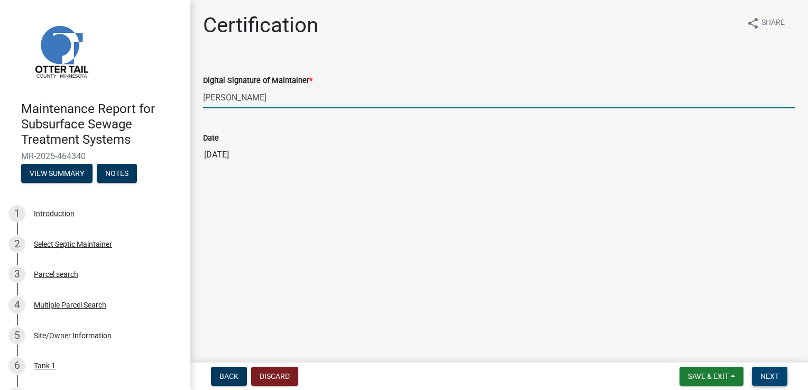
click at [779, 375] on button "Next" at bounding box center [769, 376] width 35 height 19
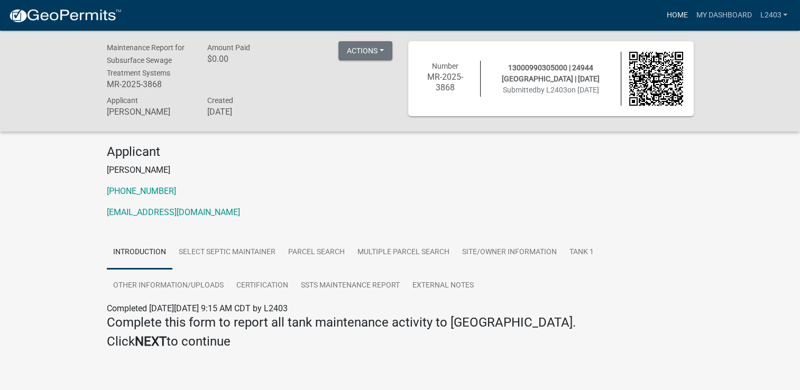
click at [688, 9] on link "Home" at bounding box center [677, 15] width 30 height 20
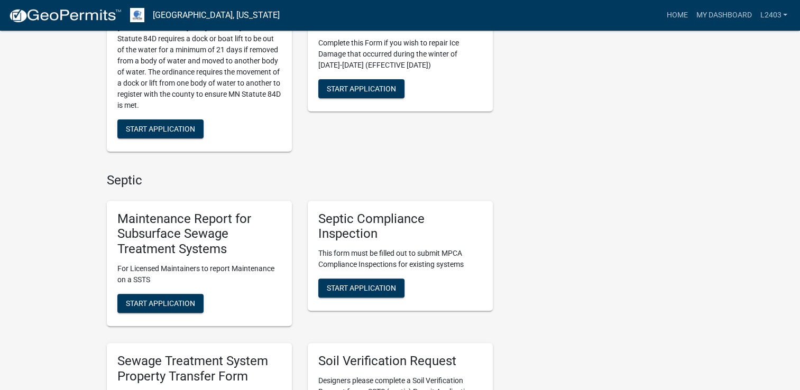
scroll to position [317, 0]
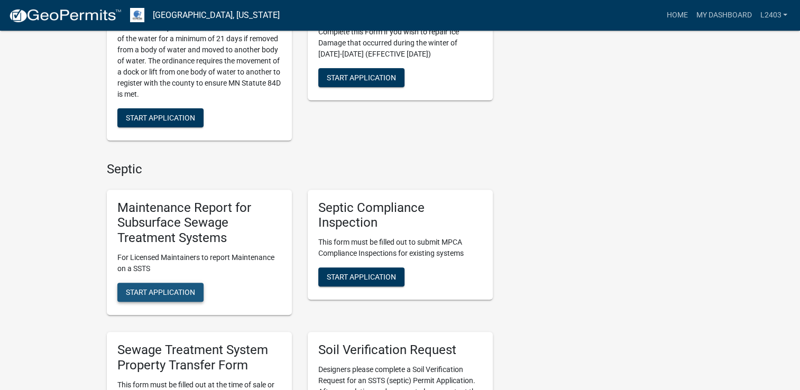
click at [165, 290] on span "Start Application" at bounding box center [160, 292] width 69 height 8
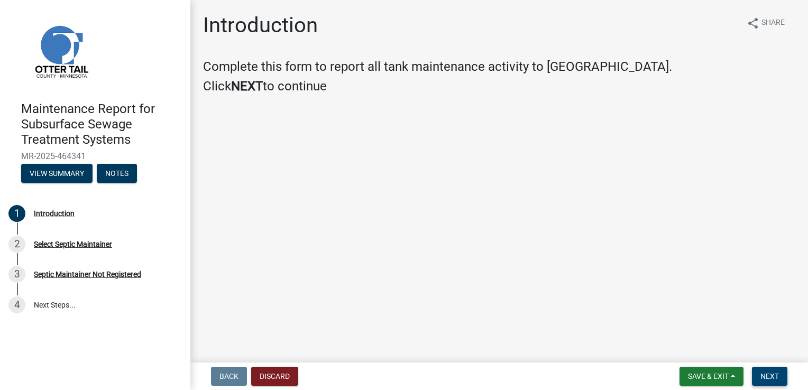
click at [766, 379] on span "Next" at bounding box center [770, 376] width 19 height 8
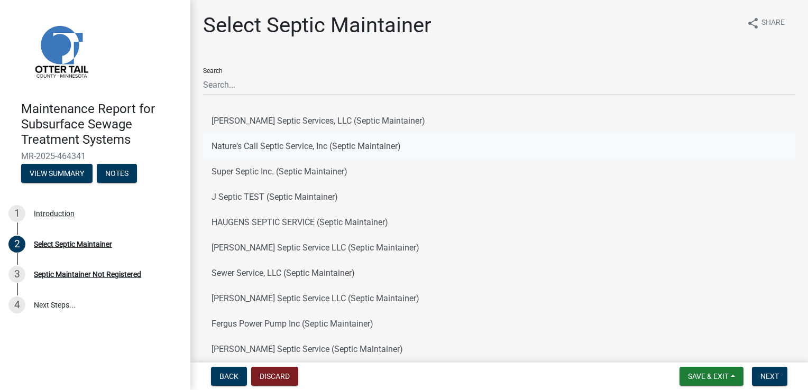
click at [241, 144] on button "Nature's Call Septic Service, Inc (Septic Maintainer)" at bounding box center [499, 146] width 592 height 25
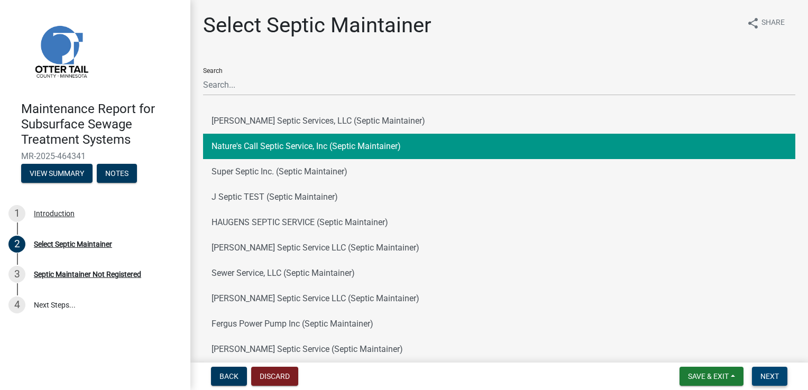
click at [785, 379] on button "Next" at bounding box center [769, 376] width 35 height 19
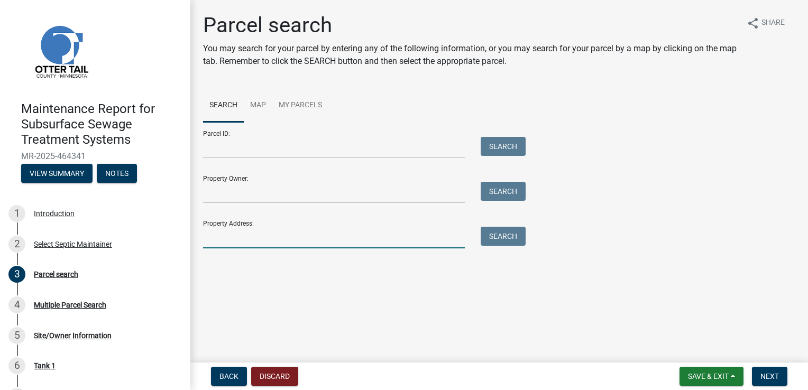
click at [229, 237] on input "Property Address:" at bounding box center [334, 238] width 262 height 22
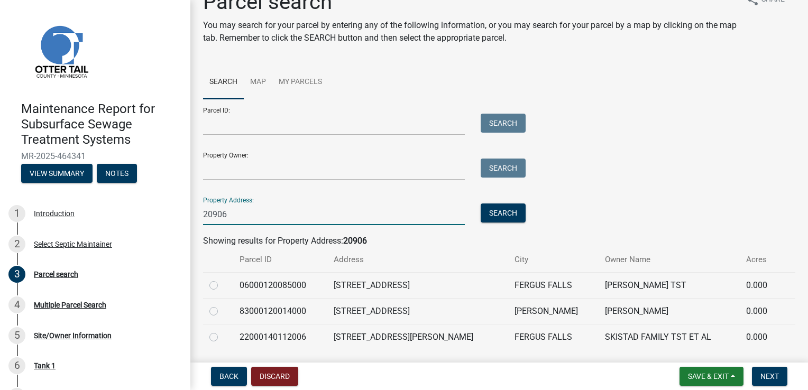
scroll to position [55, 0]
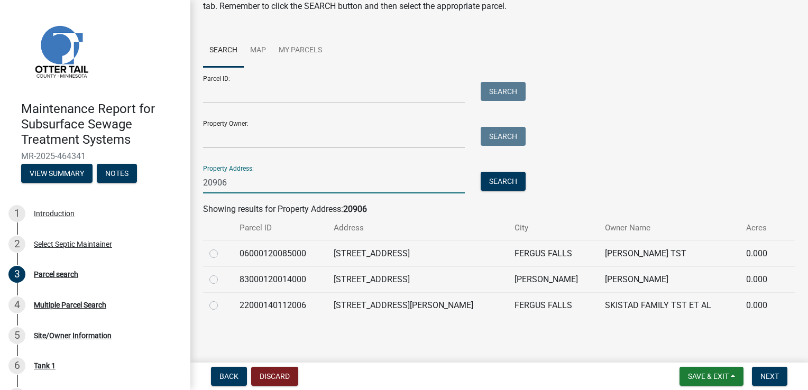
type input "20906"
click at [251, 305] on td "22000140112006" at bounding box center [280, 305] width 94 height 26
click at [222, 299] on label at bounding box center [222, 299] width 0 height 0
click at [222, 303] on input "radio" at bounding box center [225, 302] width 7 height 7
radio input "true"
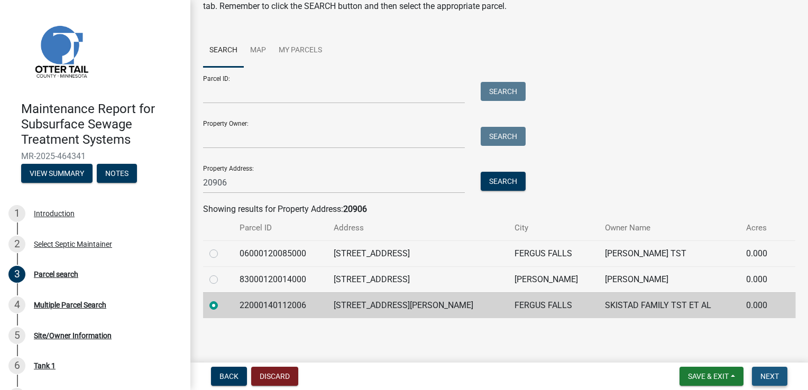
click at [770, 374] on span "Next" at bounding box center [770, 376] width 19 height 8
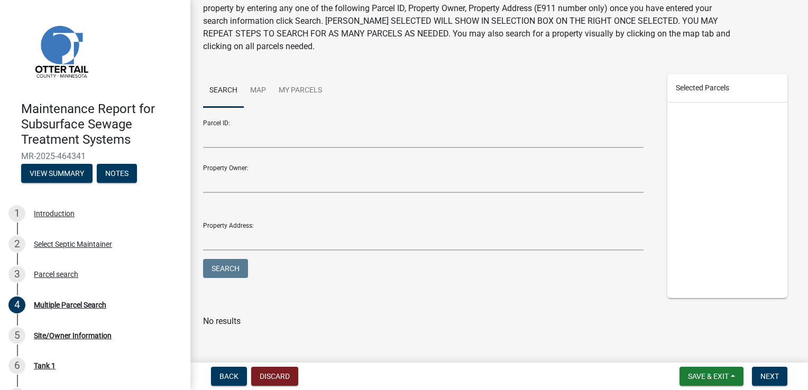
scroll to position [63, 0]
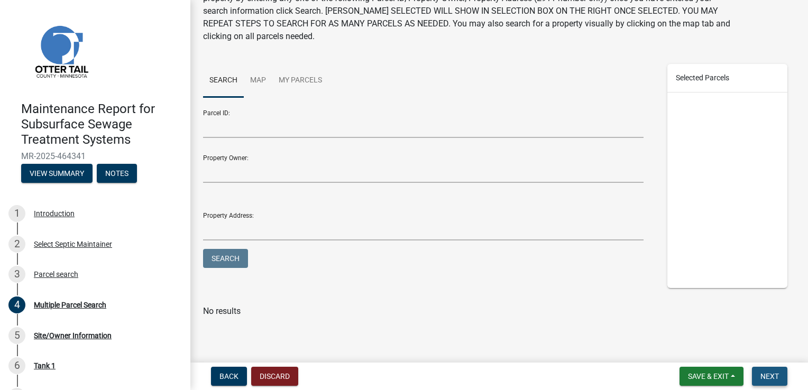
click at [775, 372] on span "Next" at bounding box center [770, 376] width 19 height 8
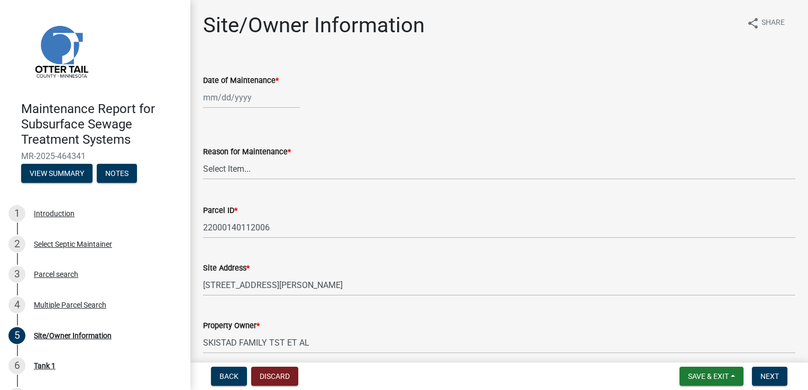
select select "8"
select select "2025"
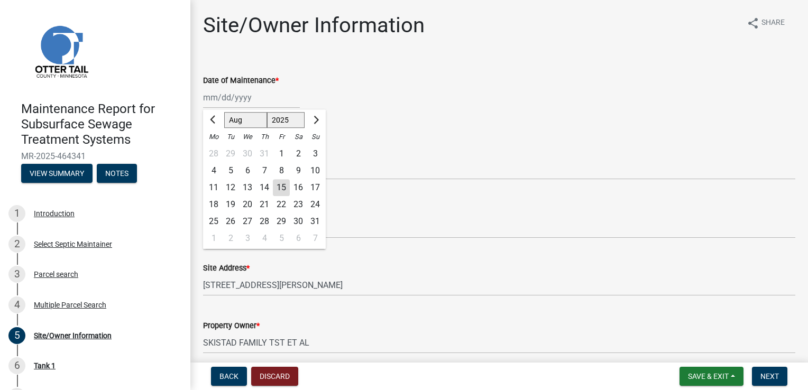
click at [239, 98] on div "[PERSON_NAME] Feb Mar Apr [PERSON_NAME][DATE] Oct Nov [DATE] 1526 1527 1528 152…" at bounding box center [251, 98] width 97 height 22
click at [262, 187] on div "14" at bounding box center [264, 187] width 17 height 17
type input "[DATE]"
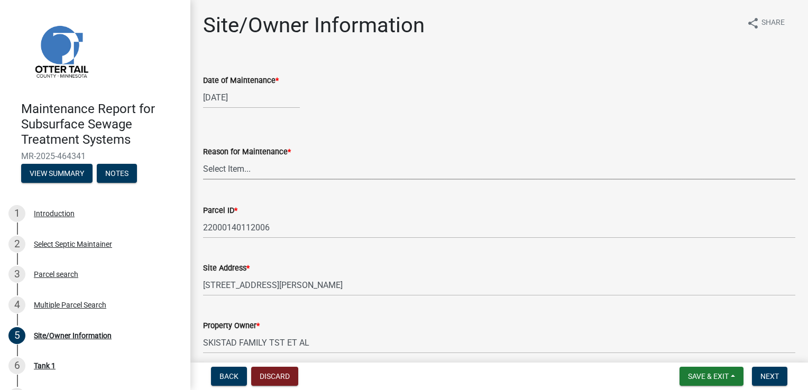
click at [250, 161] on select "Select Item... Called Routine Other" at bounding box center [499, 169] width 592 height 22
click at [203, 158] on select "Select Item... Called Routine Other" at bounding box center [499, 169] width 592 height 22
select select "78493fc6-8c9b-4d4c-b322-7064476e595b"
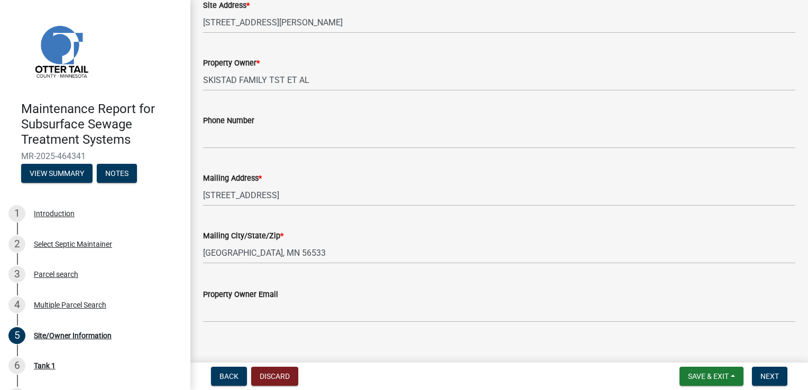
scroll to position [264, 0]
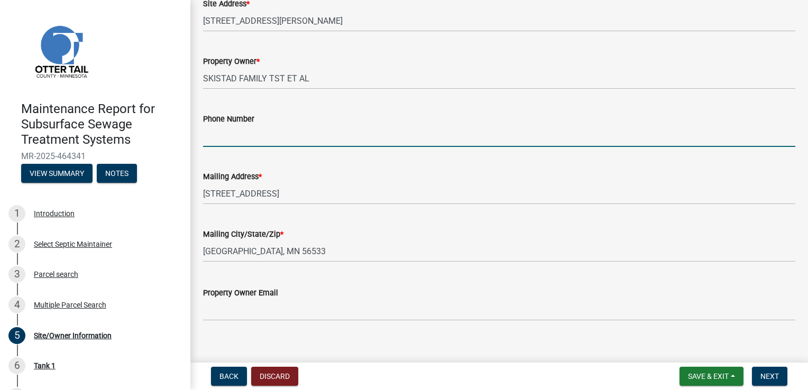
click at [262, 130] on input "Phone Number" at bounding box center [499, 136] width 592 height 22
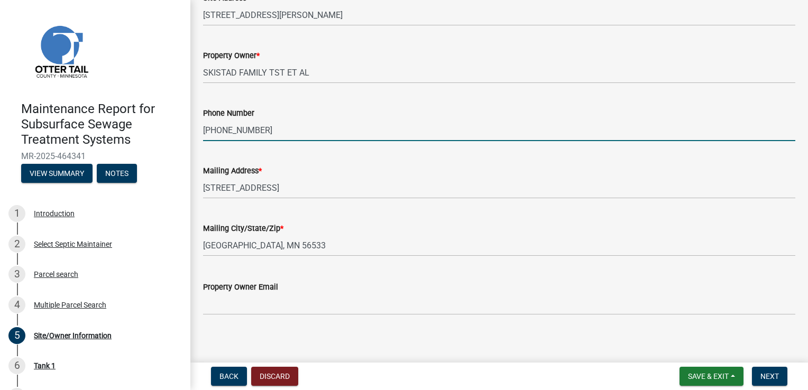
scroll to position [276, 0]
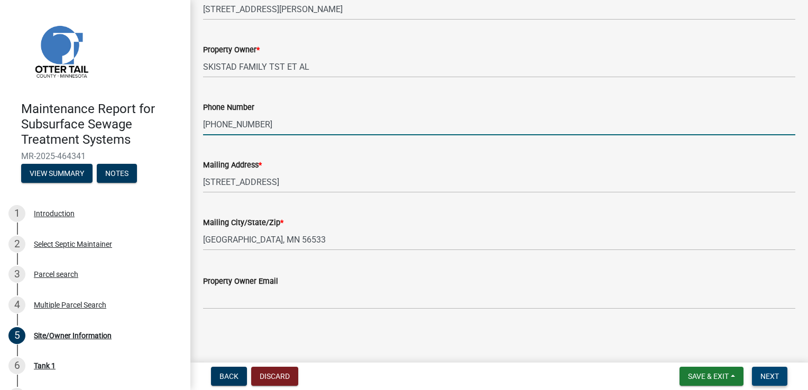
type input "[PHONE_NUMBER]"
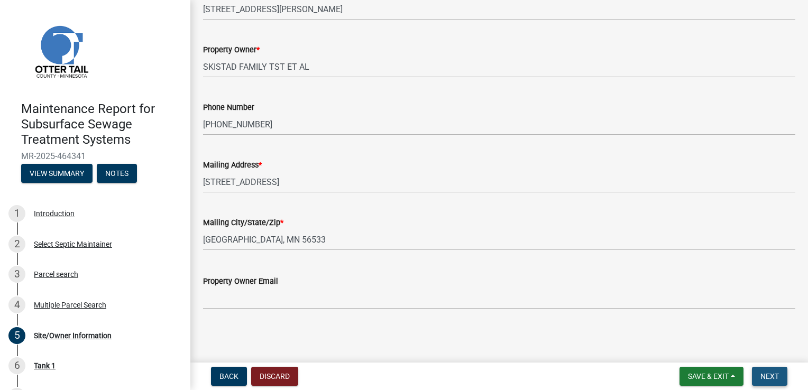
click at [781, 373] on button "Next" at bounding box center [769, 376] width 35 height 19
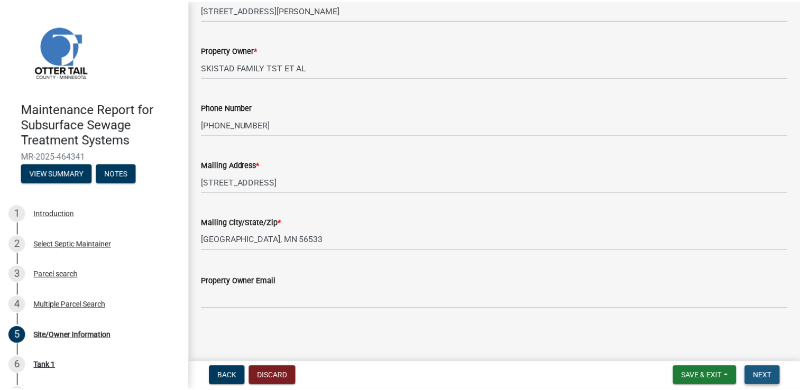
scroll to position [0, 0]
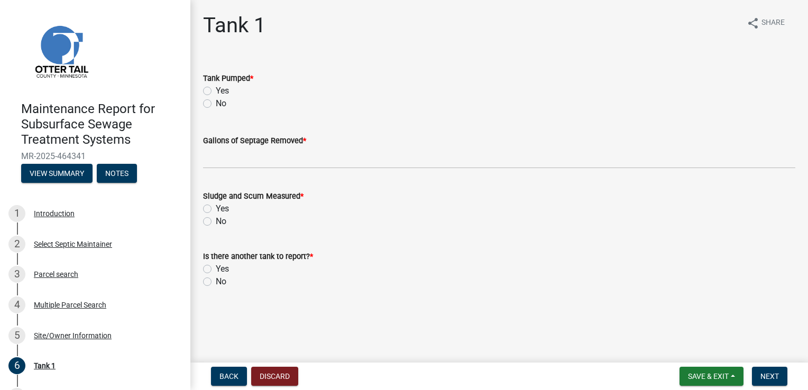
click at [216, 90] on label "Yes" at bounding box center [222, 91] width 13 height 13
click at [216, 90] on input "Yes" at bounding box center [219, 88] width 7 height 7
radio input "true"
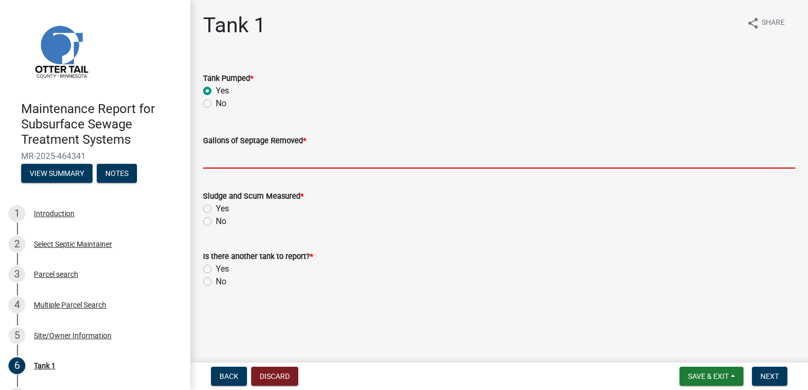
click at [228, 162] on input "Gallons of Septage Removed *" at bounding box center [499, 158] width 592 height 22
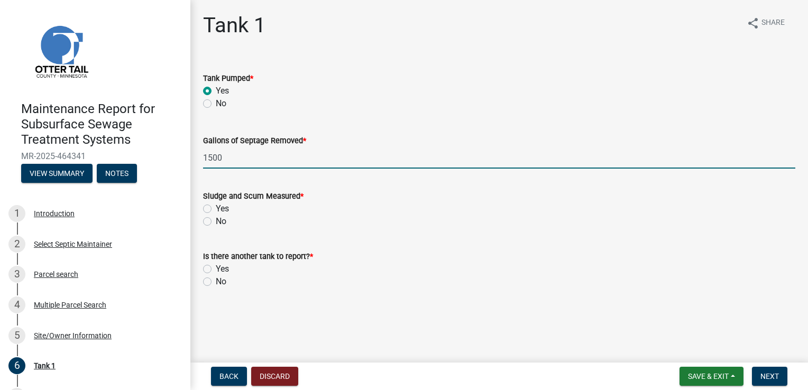
type input "1500"
click at [216, 207] on label "Yes" at bounding box center [222, 209] width 13 height 13
click at [216, 207] on input "Yes" at bounding box center [219, 206] width 7 height 7
radio input "true"
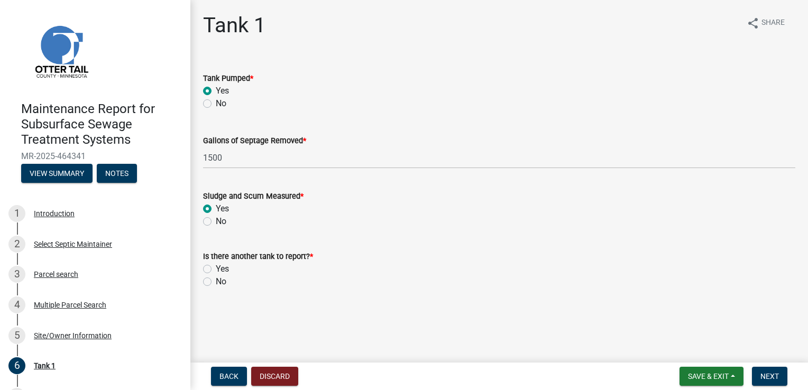
click at [216, 285] on label "No" at bounding box center [221, 282] width 11 height 13
click at [216, 282] on input "No" at bounding box center [219, 279] width 7 height 7
radio input "true"
click at [770, 377] on span "Next" at bounding box center [770, 376] width 19 height 8
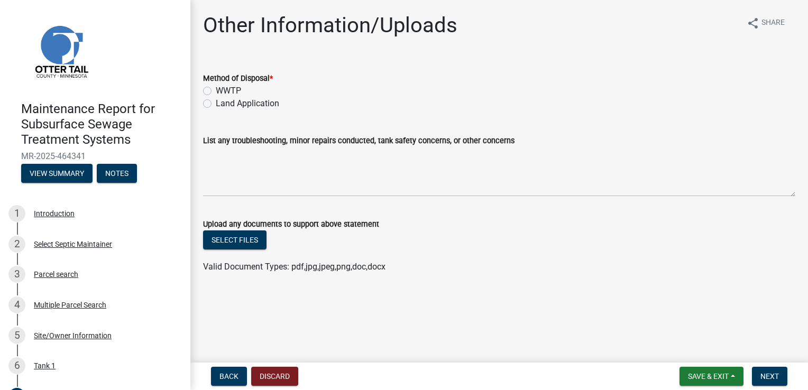
click at [216, 104] on label "Land Application" at bounding box center [247, 103] width 63 height 13
click at [216, 104] on input "Land Application" at bounding box center [219, 100] width 7 height 7
radio input "true"
click at [772, 381] on button "Next" at bounding box center [769, 376] width 35 height 19
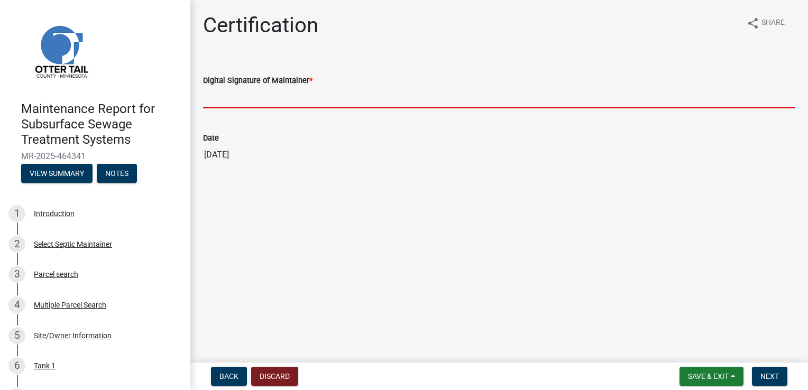
click at [223, 100] on input "Digital Signature of Maintainer *" at bounding box center [499, 98] width 592 height 22
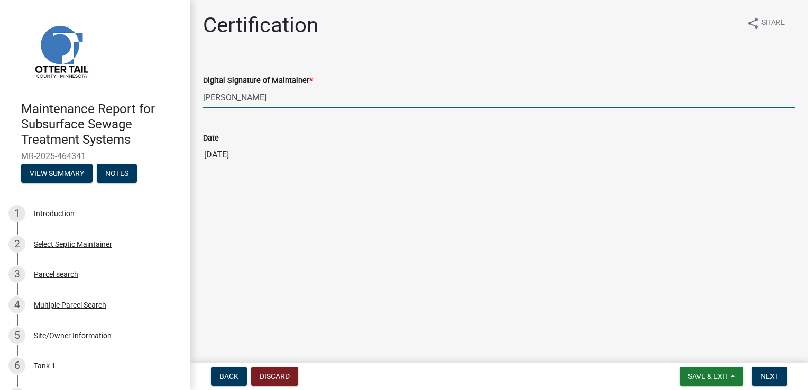
click at [266, 104] on input "[PERSON_NAME]" at bounding box center [499, 98] width 592 height 22
drag, startPoint x: 258, startPoint y: 100, endPoint x: 135, endPoint y: 88, distance: 123.4
click at [135, 88] on div "Maintenance Report for Subsurface Sewage Treatment Systems MR-2025-464341 View …" at bounding box center [404, 195] width 808 height 390
type input "[PERSON_NAME]"
drag, startPoint x: 242, startPoint y: 94, endPoint x: 94, endPoint y: 94, distance: 148.1
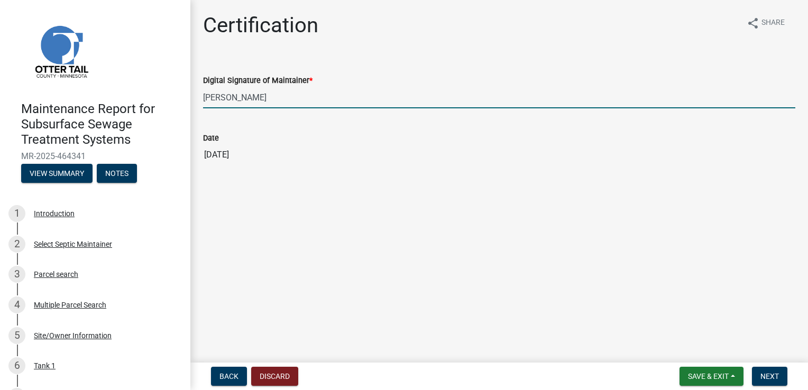
click at [96, 94] on div "Maintenance Report for Subsurface Sewage Treatment Systems MR-2025-464341 View …" at bounding box center [404, 195] width 808 height 390
type input "G"
type input "[PERSON_NAME]"
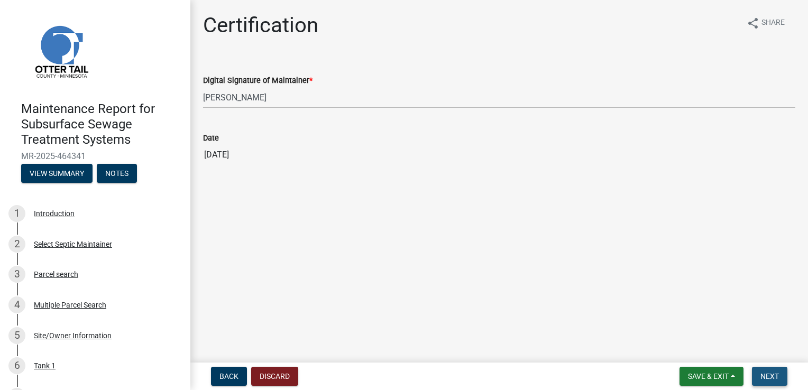
click at [756, 381] on button "Next" at bounding box center [769, 376] width 35 height 19
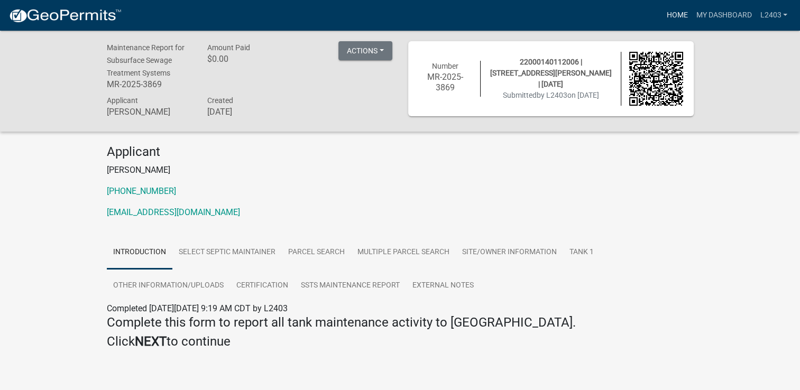
click at [670, 12] on link "Home" at bounding box center [677, 15] width 30 height 20
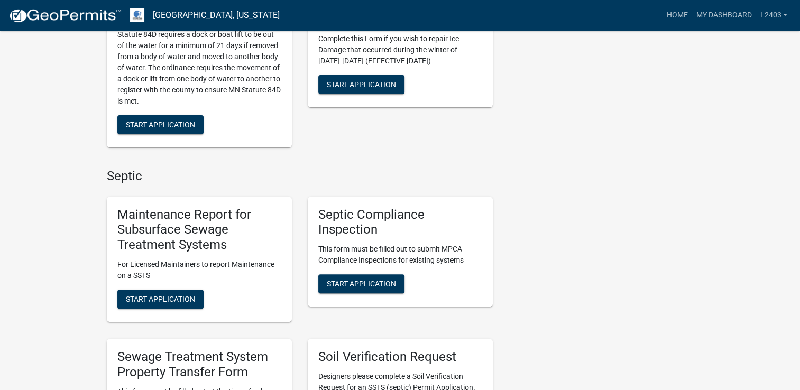
scroll to position [317, 0]
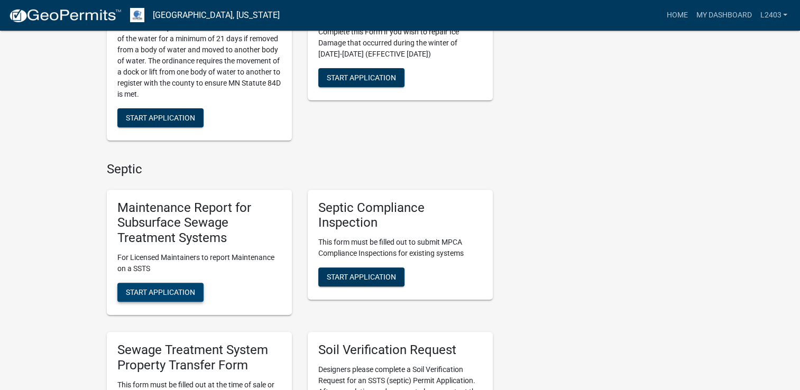
click at [174, 296] on span "Start Application" at bounding box center [160, 292] width 69 height 8
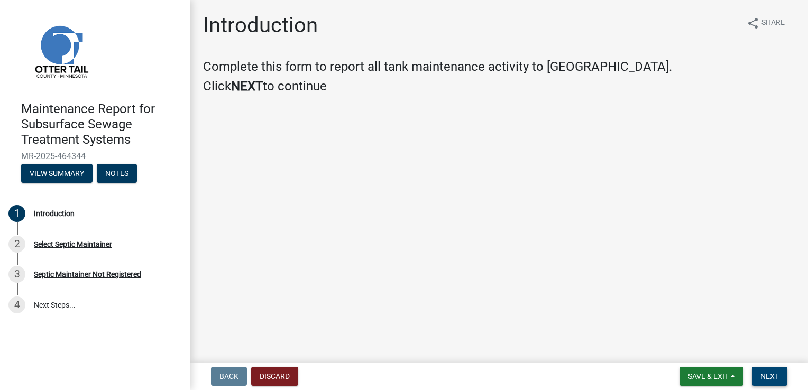
click at [773, 370] on button "Next" at bounding box center [769, 376] width 35 height 19
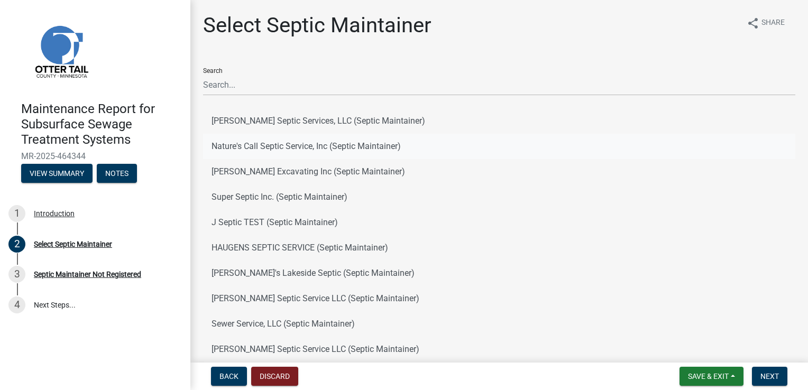
click at [340, 151] on button "Nature's Call Septic Service, Inc (Septic Maintainer)" at bounding box center [499, 146] width 592 height 25
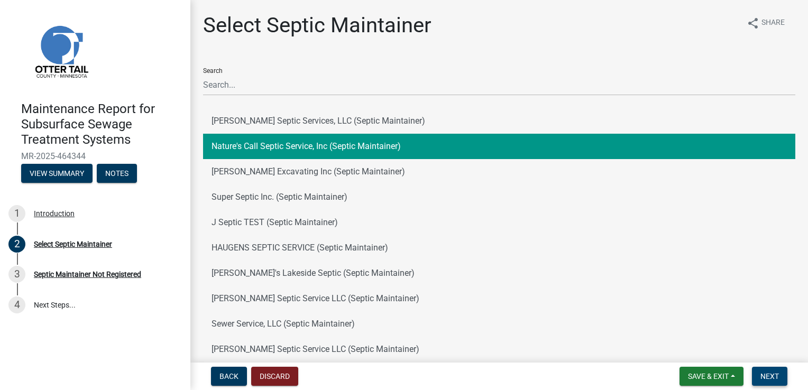
click at [767, 373] on span "Next" at bounding box center [770, 376] width 19 height 8
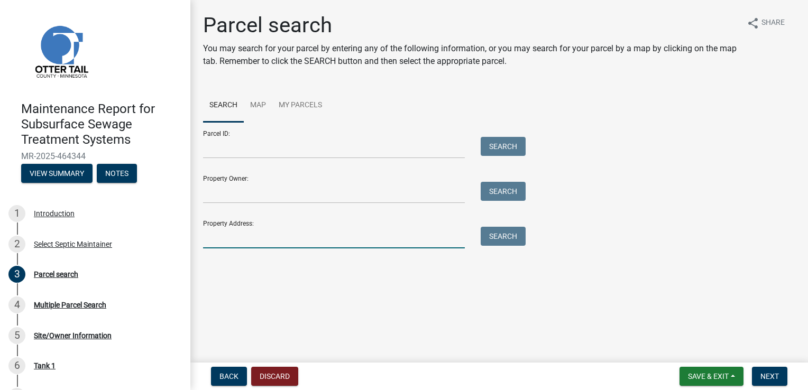
click at [304, 234] on input "Property Address:" at bounding box center [334, 238] width 262 height 22
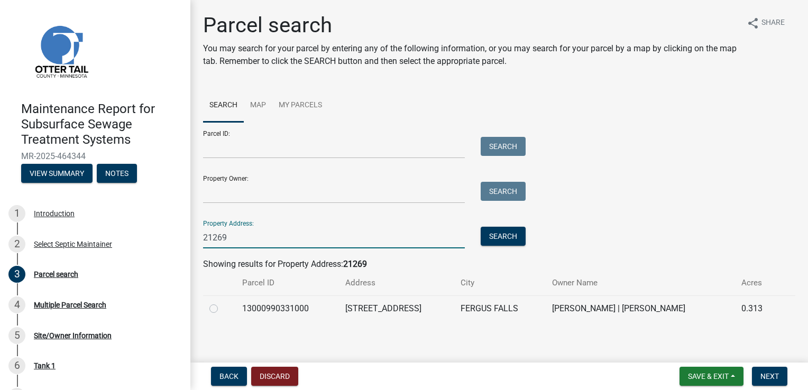
type input "21269"
click at [222, 303] on label at bounding box center [222, 303] width 0 height 0
click at [222, 308] on input "radio" at bounding box center [225, 306] width 7 height 7
radio input "true"
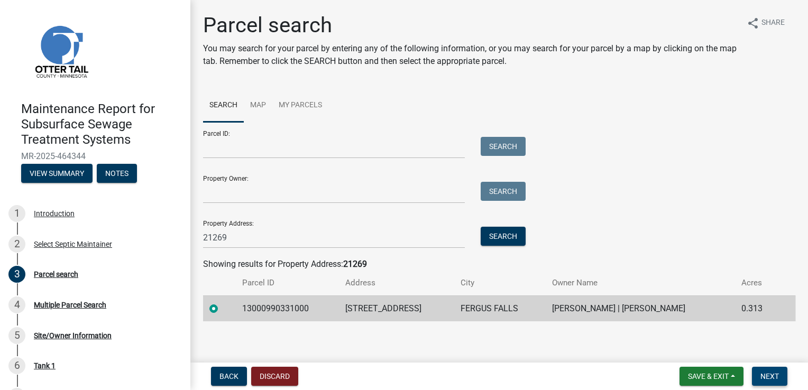
click at [756, 379] on button "Next" at bounding box center [769, 376] width 35 height 19
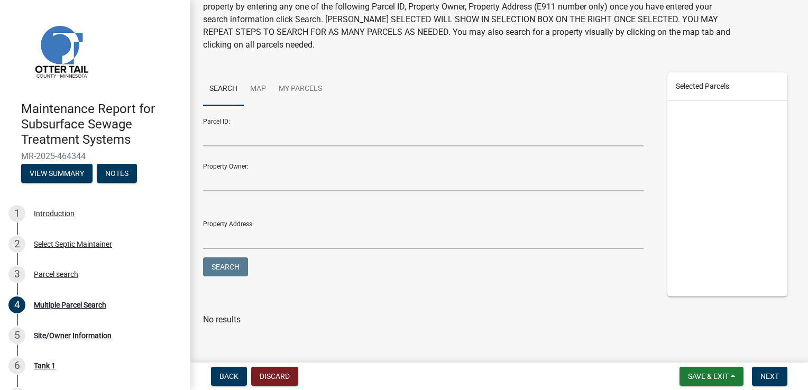
scroll to position [63, 0]
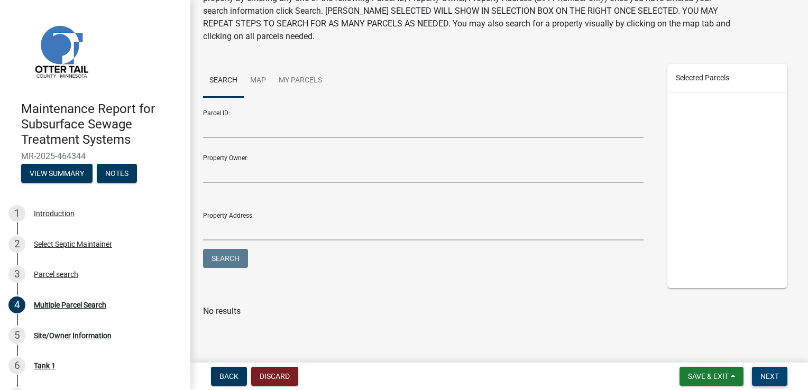
click at [783, 383] on button "Next" at bounding box center [769, 376] width 35 height 19
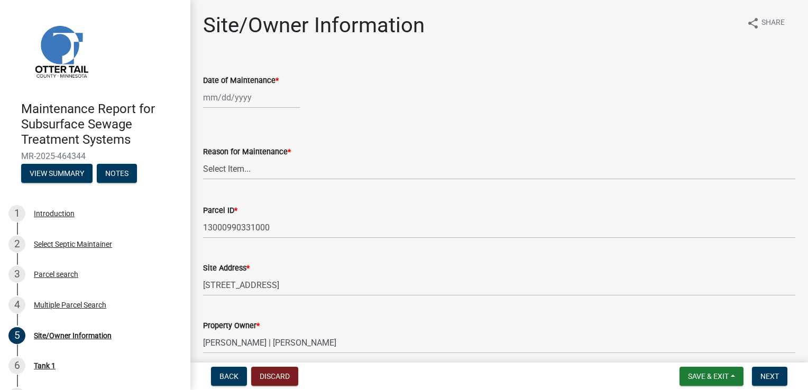
click at [237, 94] on div at bounding box center [251, 98] width 97 height 22
select select "8"
select select "2025"
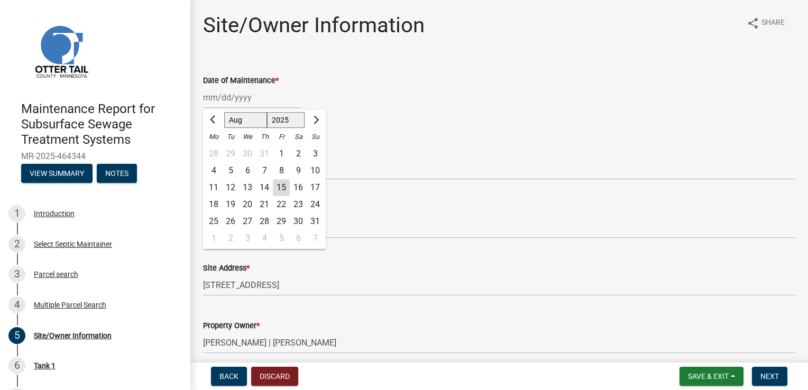
click at [265, 194] on div "14" at bounding box center [264, 187] width 17 height 17
type input "[DATE]"
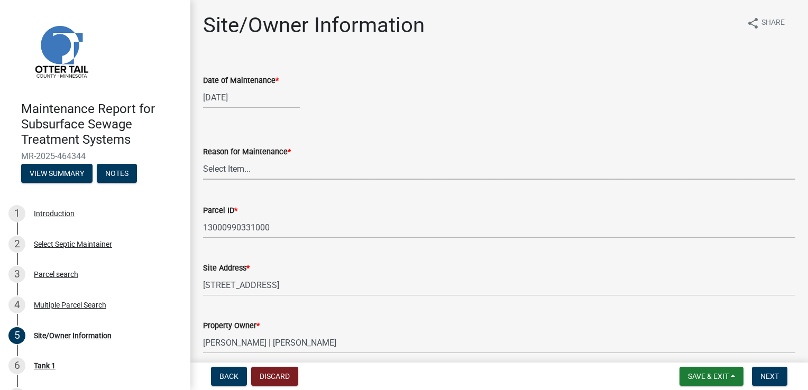
click at [249, 170] on select "Select Item... Called Routine Other" at bounding box center [499, 169] width 592 height 22
click at [203, 158] on select "Select Item... Called Routine Other" at bounding box center [499, 169] width 592 height 22
select select "78493fc6-8c9b-4d4c-b322-7064476e595b"
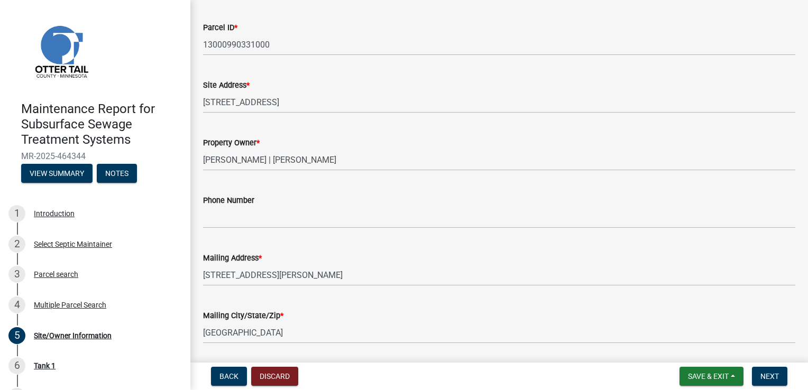
scroll to position [212, 0]
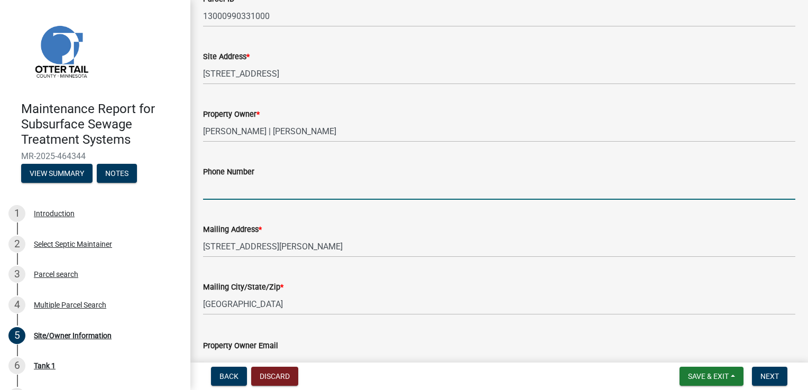
click at [271, 190] on input "Phone Number" at bounding box center [499, 189] width 592 height 22
type input "[PHONE_NUMBER]"
click at [777, 376] on span "Next" at bounding box center [770, 376] width 19 height 8
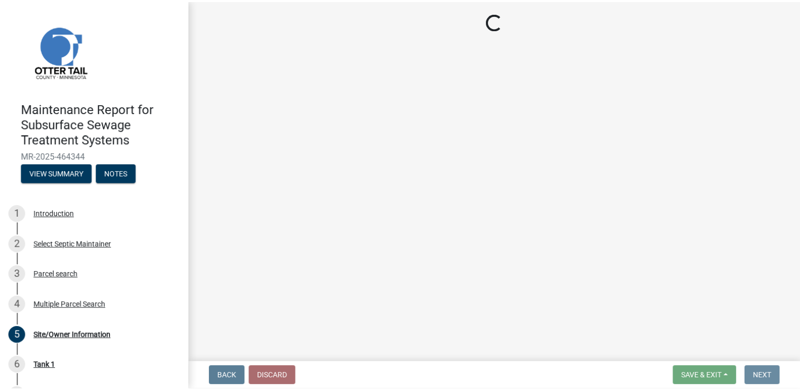
scroll to position [0, 0]
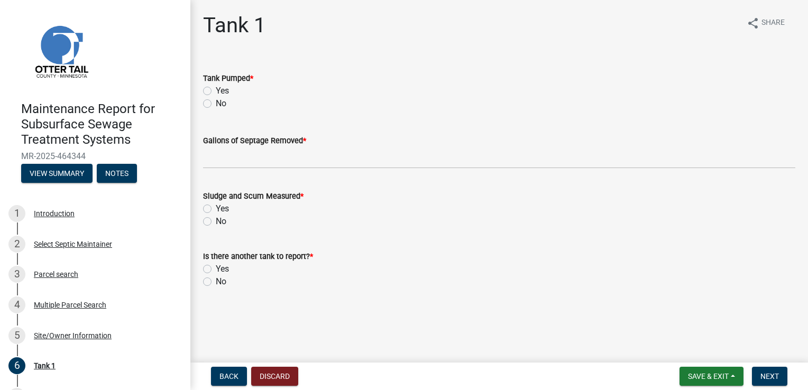
click at [216, 93] on label "Yes" at bounding box center [222, 91] width 13 height 13
click at [216, 91] on input "Yes" at bounding box center [219, 88] width 7 height 7
radio input "true"
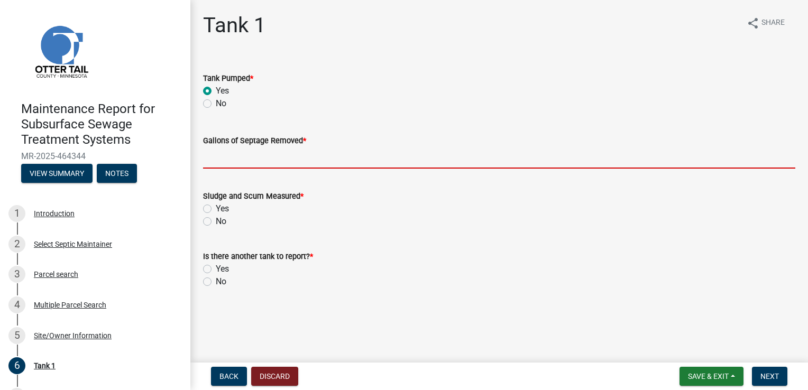
click at [218, 160] on input "Gallons of Septage Removed *" at bounding box center [499, 158] width 592 height 22
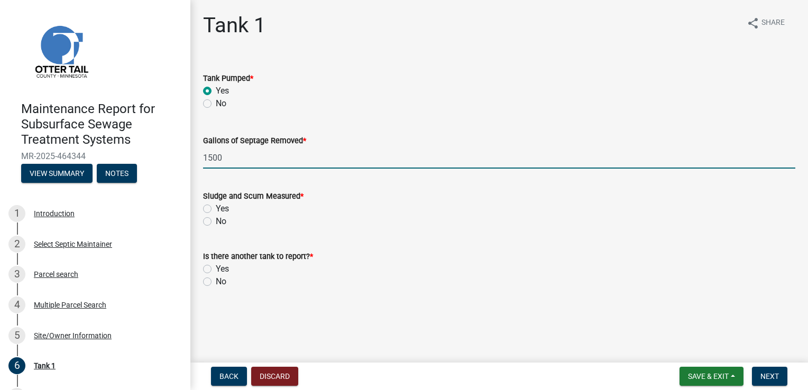
type input "1500"
click at [216, 206] on label "Yes" at bounding box center [222, 209] width 13 height 13
click at [216, 206] on input "Yes" at bounding box center [219, 206] width 7 height 7
radio input "true"
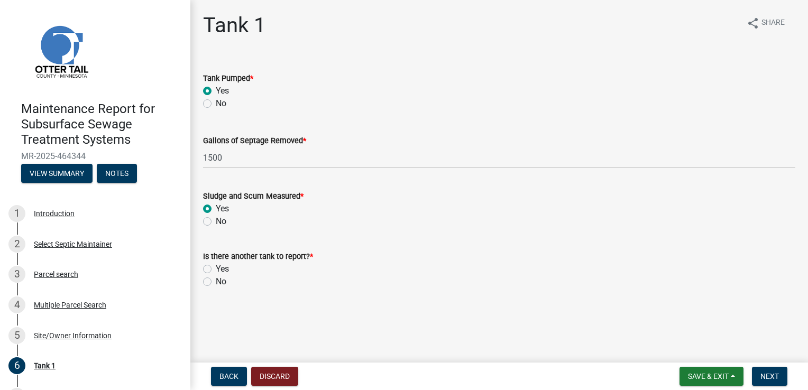
click at [205, 277] on div "No" at bounding box center [499, 282] width 592 height 13
click at [216, 280] on label "No" at bounding box center [221, 282] width 11 height 13
click at [216, 280] on input "No" at bounding box center [219, 279] width 7 height 7
radio input "true"
click at [779, 376] on button "Next" at bounding box center [769, 376] width 35 height 19
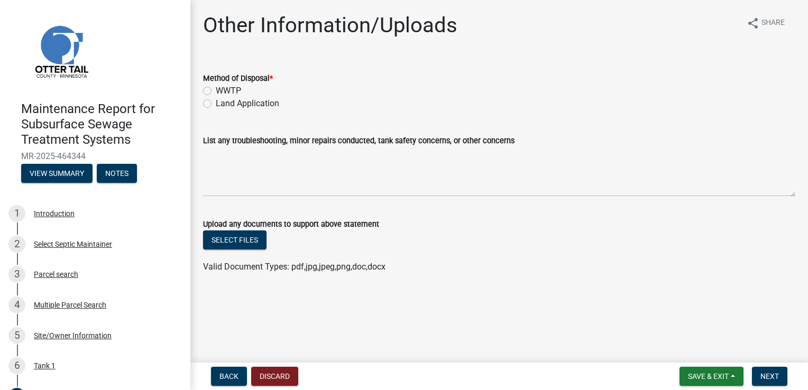
click at [216, 102] on label "Land Application" at bounding box center [247, 103] width 63 height 13
click at [216, 102] on input "Land Application" at bounding box center [219, 100] width 7 height 7
radio input "true"
click at [772, 377] on span "Next" at bounding box center [770, 376] width 19 height 8
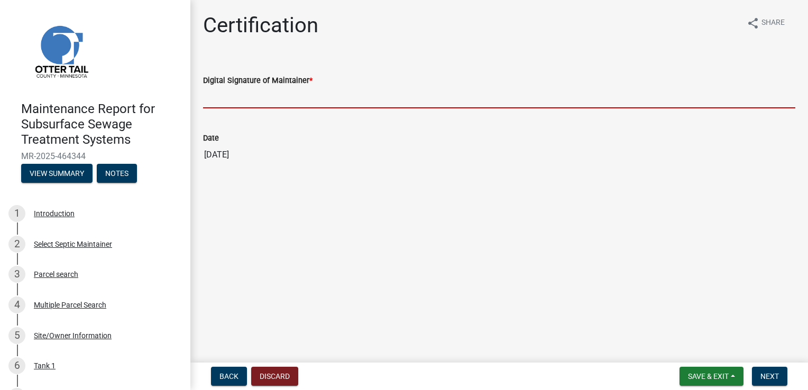
click at [246, 102] on input "Digital Signature of Maintainer *" at bounding box center [499, 98] width 592 height 22
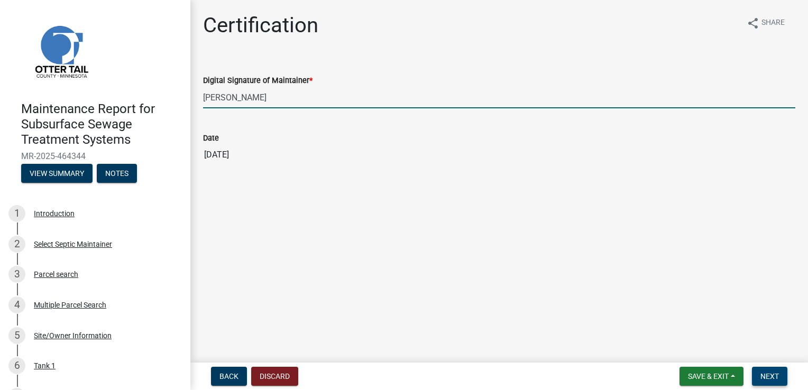
type input "[PERSON_NAME]"
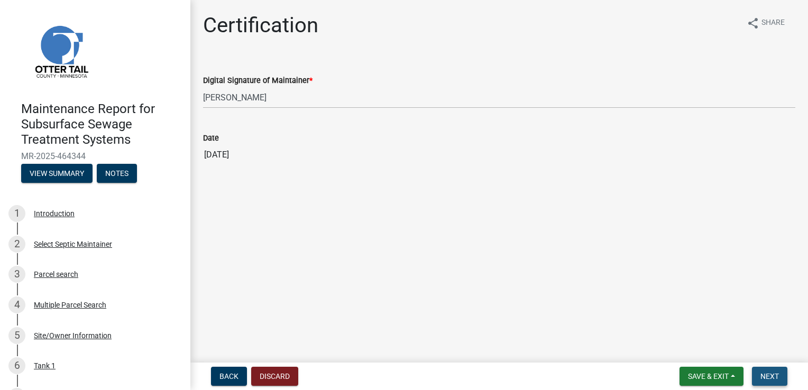
click at [779, 373] on span "Next" at bounding box center [770, 376] width 19 height 8
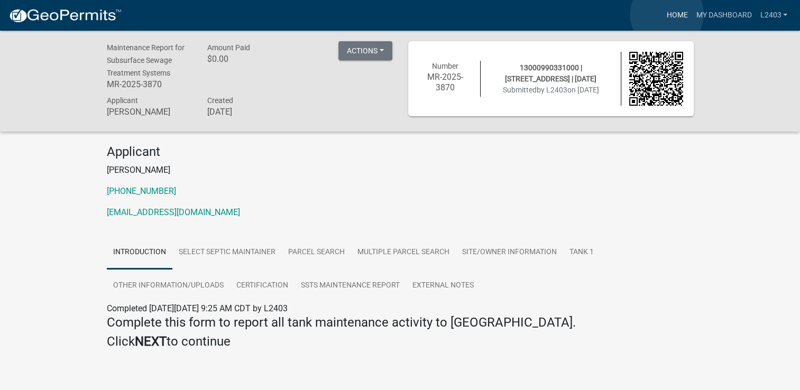
click at [667, 14] on link "Home" at bounding box center [677, 15] width 30 height 20
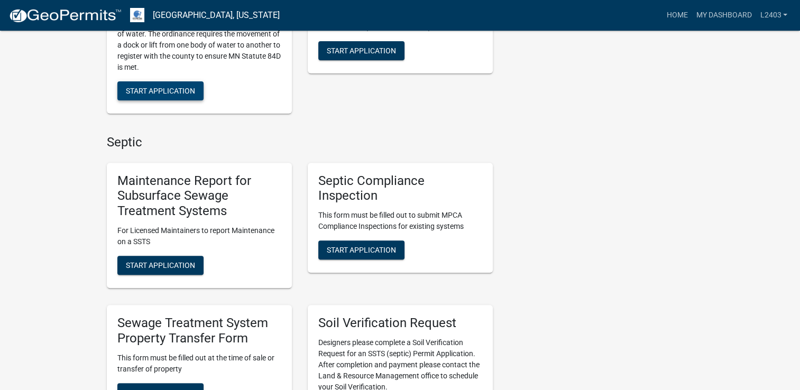
scroll to position [370, 0]
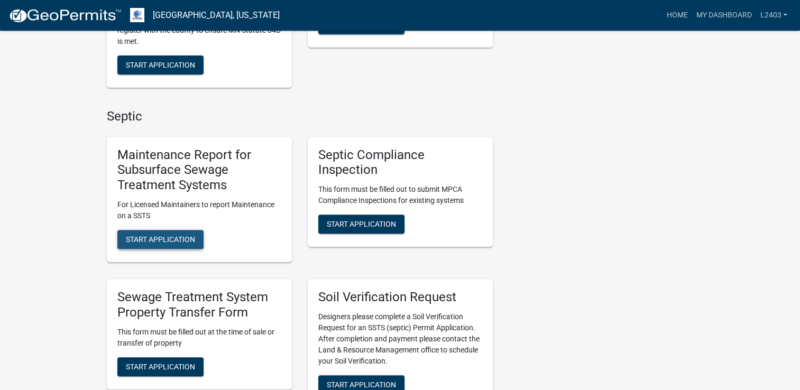
click at [161, 247] on button "Start Application" at bounding box center [160, 239] width 86 height 19
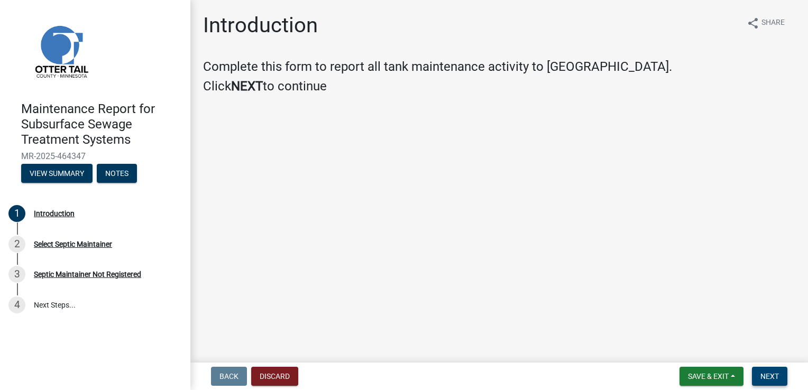
click at [770, 378] on span "Next" at bounding box center [770, 376] width 19 height 8
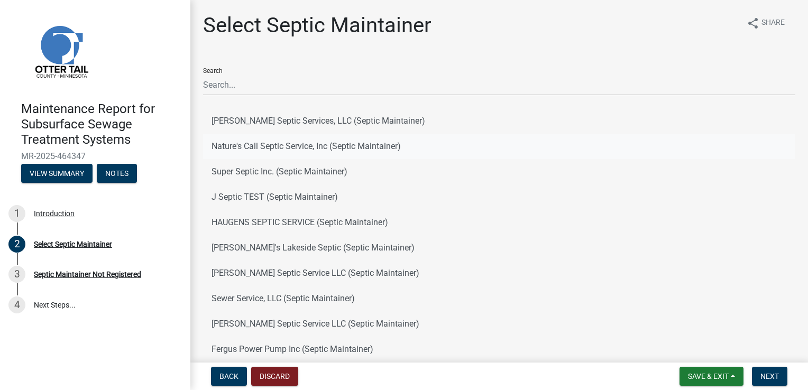
drag, startPoint x: 274, startPoint y: 153, endPoint x: 279, endPoint y: 152, distance: 5.4
click at [274, 153] on button "Nature's Call Septic Service, Inc (Septic Maintainer)" at bounding box center [499, 146] width 592 height 25
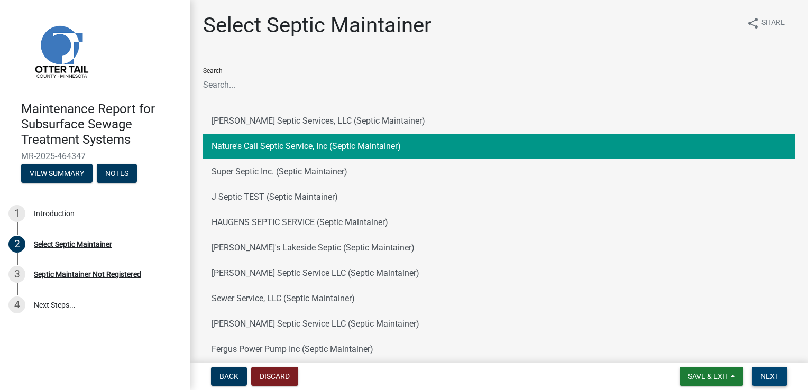
click at [768, 371] on button "Next" at bounding box center [769, 376] width 35 height 19
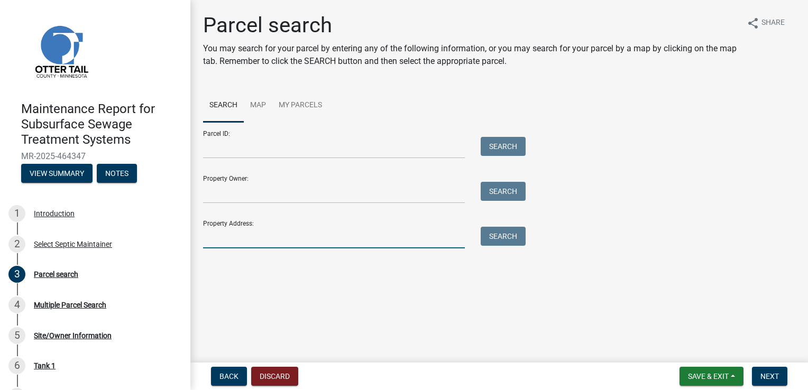
click at [257, 238] on input "Property Address:" at bounding box center [334, 238] width 262 height 22
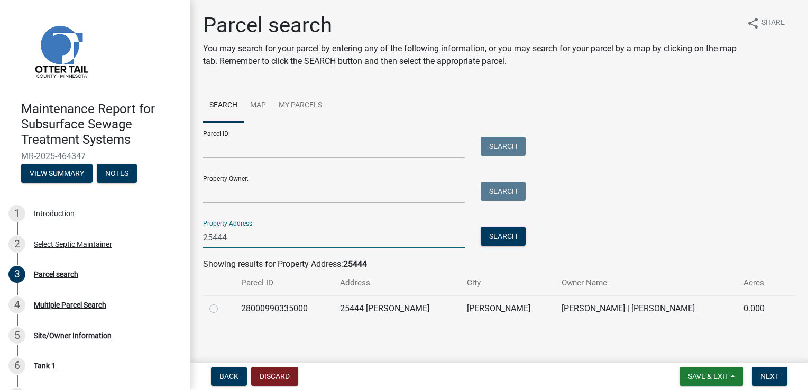
type input "25444"
click at [222, 303] on label at bounding box center [222, 303] width 0 height 0
click at [222, 309] on input "radio" at bounding box center [225, 306] width 7 height 7
radio input "true"
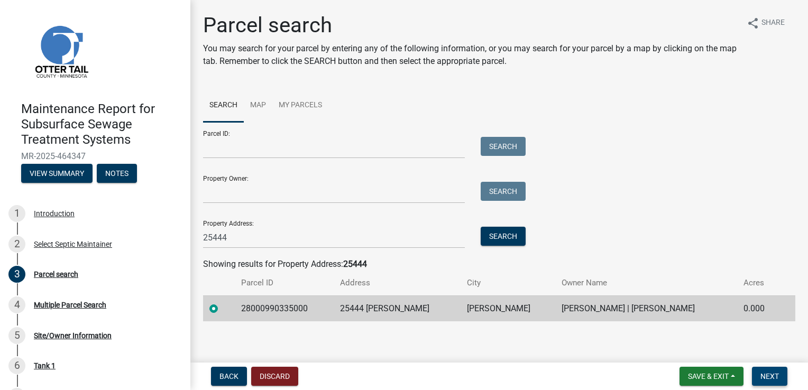
click at [776, 372] on span "Next" at bounding box center [770, 376] width 19 height 8
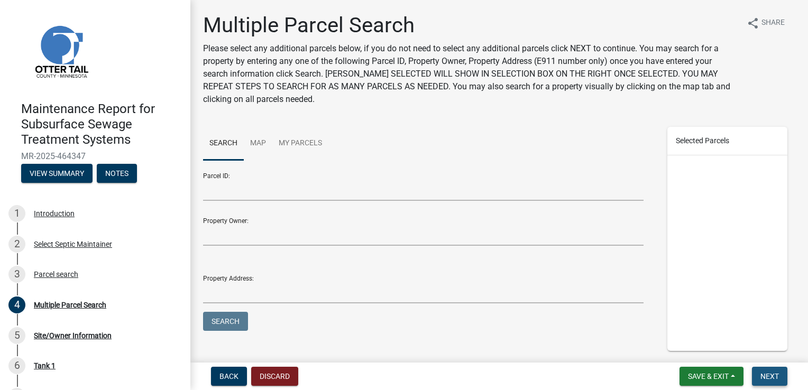
click at [773, 380] on span "Next" at bounding box center [770, 376] width 19 height 8
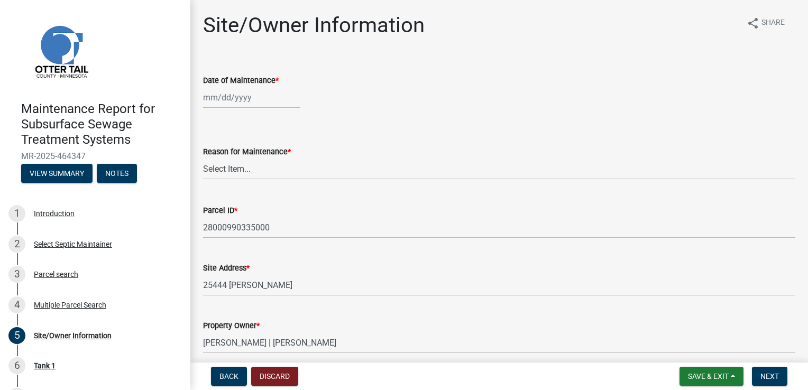
click at [220, 98] on div at bounding box center [251, 98] width 97 height 22
select select "8"
select select "2025"
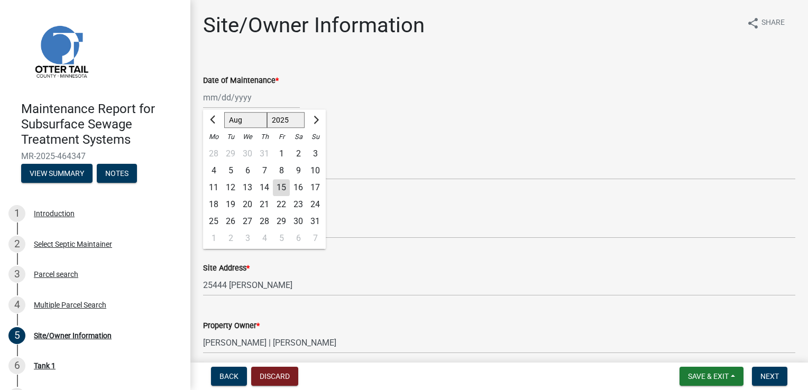
click at [251, 187] on div "13" at bounding box center [247, 187] width 17 height 17
type input "[DATE]"
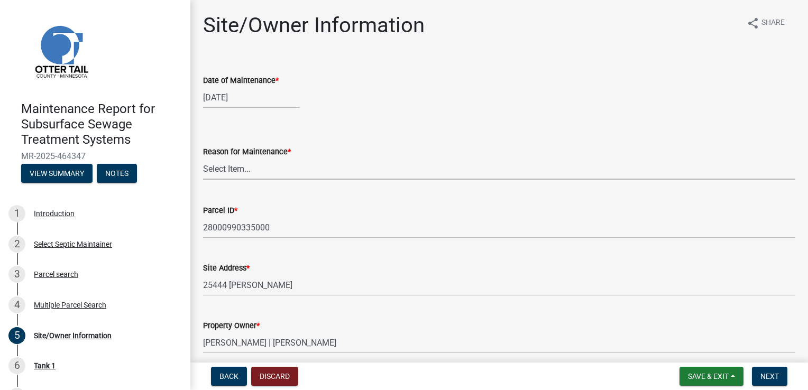
click at [244, 173] on select "Select Item... Called Routine Other" at bounding box center [499, 169] width 592 height 22
click at [203, 158] on select "Select Item... Called Routine Other" at bounding box center [499, 169] width 592 height 22
select select "78493fc6-8c9b-4d4c-b322-7064476e595b"
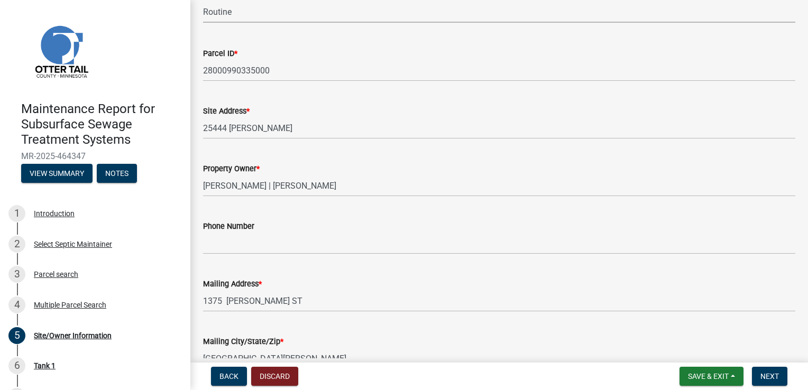
scroll to position [159, 0]
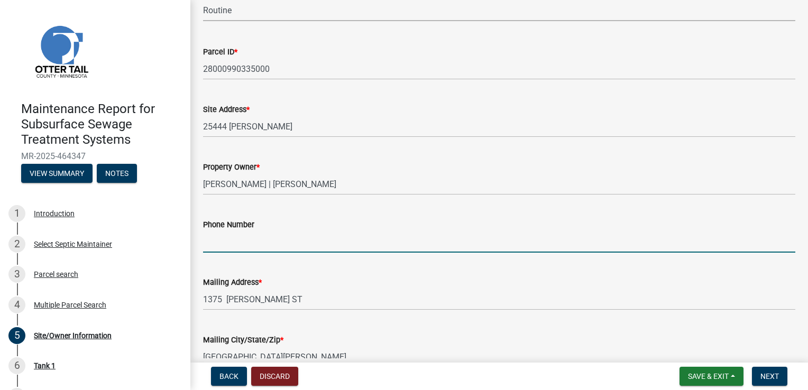
click at [250, 246] on input "Phone Number" at bounding box center [499, 242] width 592 height 22
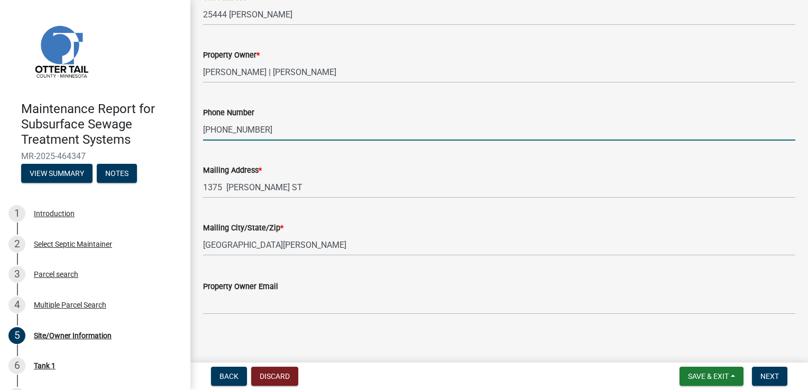
scroll to position [276, 0]
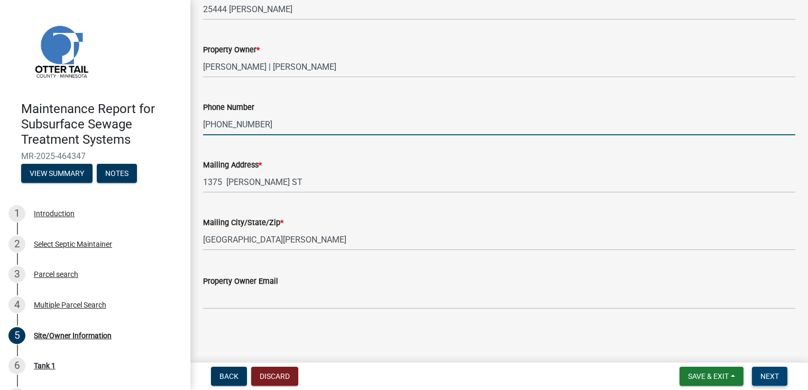
type input "[PHONE_NUMBER]"
click at [776, 379] on span "Next" at bounding box center [770, 376] width 19 height 8
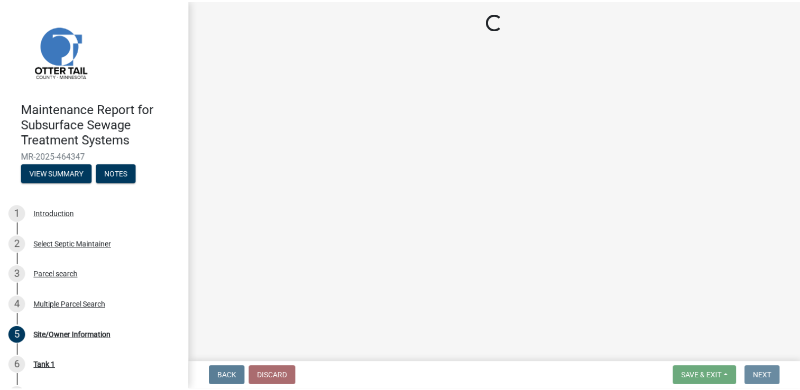
scroll to position [0, 0]
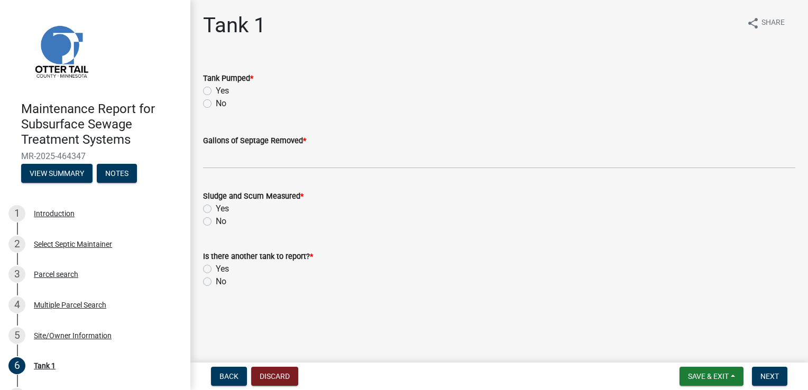
click at [216, 90] on label "Yes" at bounding box center [222, 91] width 13 height 13
click at [216, 90] on input "Yes" at bounding box center [219, 88] width 7 height 7
radio input "true"
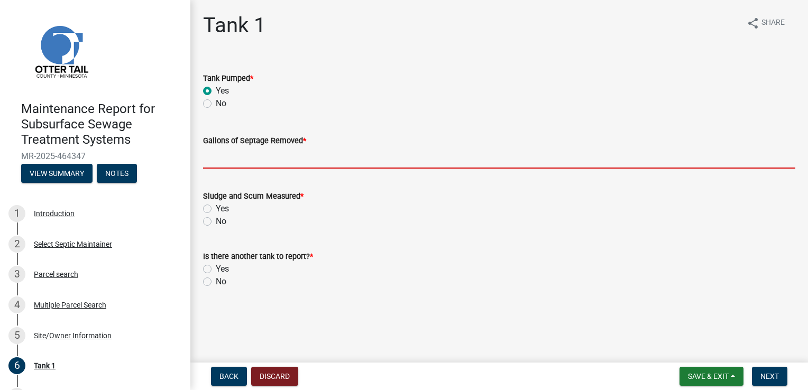
click at [242, 164] on input "Gallons of Septage Removed *" at bounding box center [499, 158] width 592 height 22
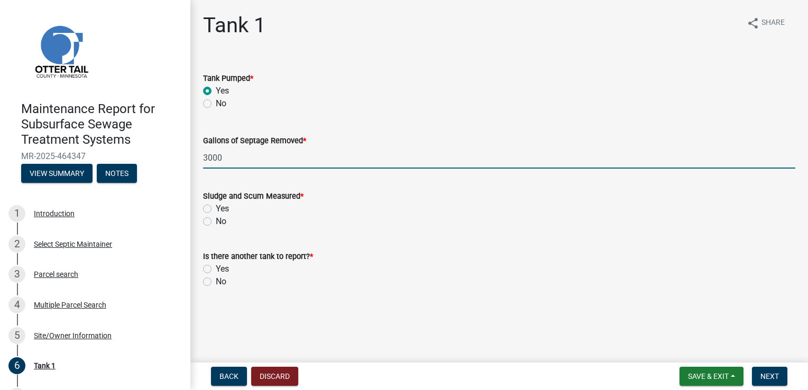
type input "3000"
click at [216, 208] on label "Yes" at bounding box center [222, 209] width 13 height 13
click at [216, 208] on input "Yes" at bounding box center [219, 206] width 7 height 7
radio input "true"
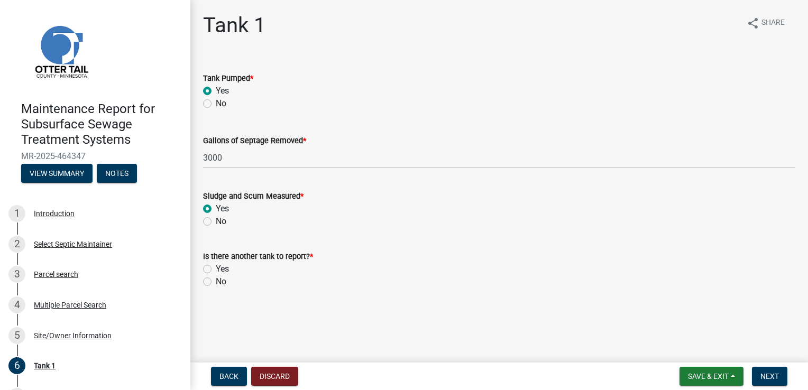
click at [216, 281] on label "No" at bounding box center [221, 282] width 11 height 13
click at [216, 281] on input "No" at bounding box center [219, 279] width 7 height 7
radio input "true"
click at [766, 377] on span "Next" at bounding box center [770, 376] width 19 height 8
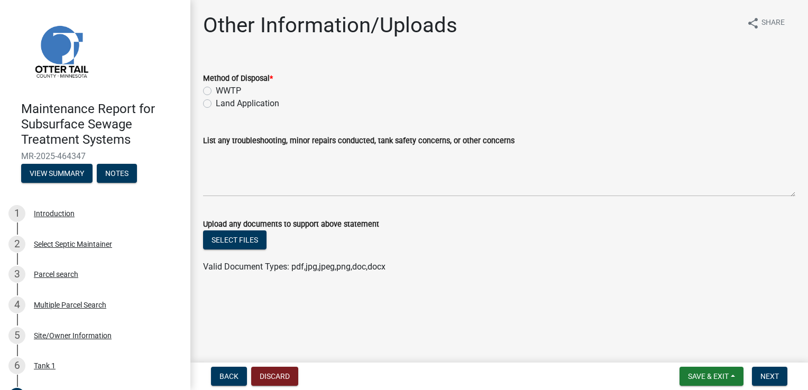
click at [216, 104] on label "Land Application" at bounding box center [247, 103] width 63 height 13
click at [216, 104] on input "Land Application" at bounding box center [219, 100] width 7 height 7
radio input "true"
click at [772, 377] on span "Next" at bounding box center [770, 376] width 19 height 8
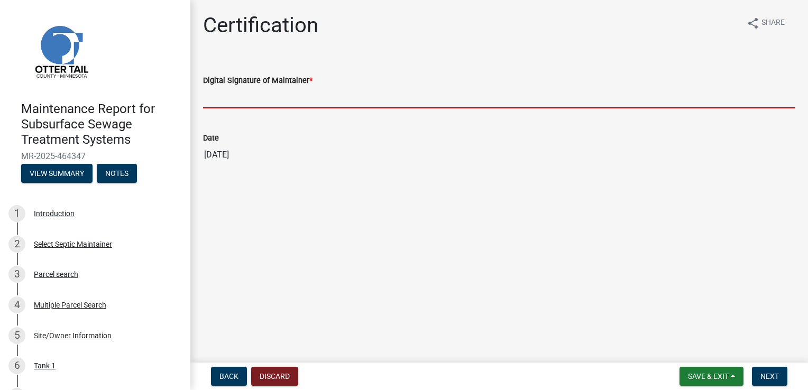
click at [258, 94] on input "Digital Signature of Maintainer *" at bounding box center [499, 98] width 592 height 22
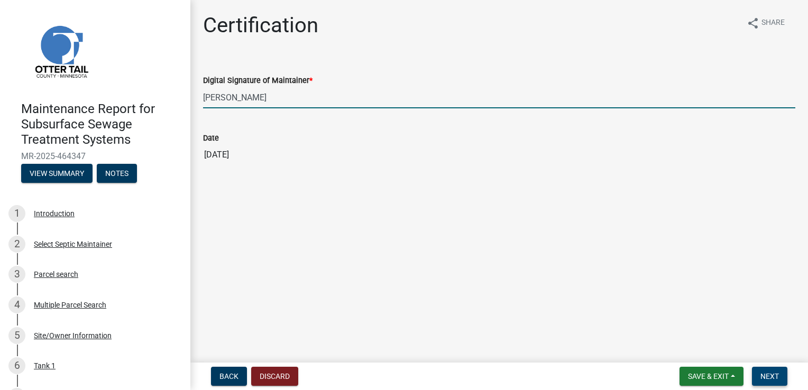
type input "[PERSON_NAME]"
click at [762, 370] on button "Next" at bounding box center [769, 376] width 35 height 19
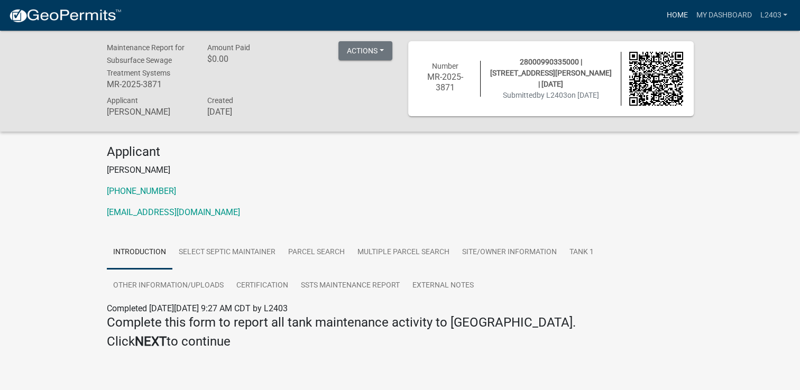
click at [679, 14] on link "Home" at bounding box center [677, 15] width 30 height 20
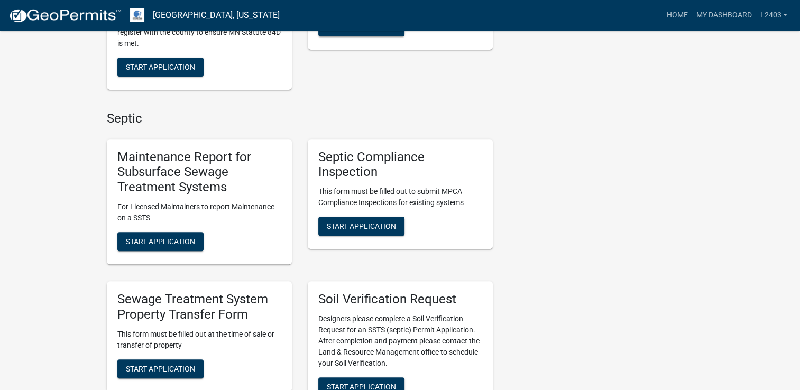
scroll to position [370, 0]
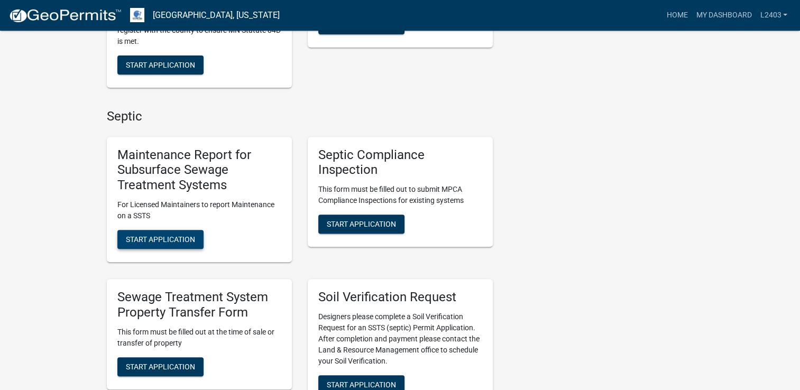
click at [184, 230] on button "Start Application" at bounding box center [160, 239] width 86 height 19
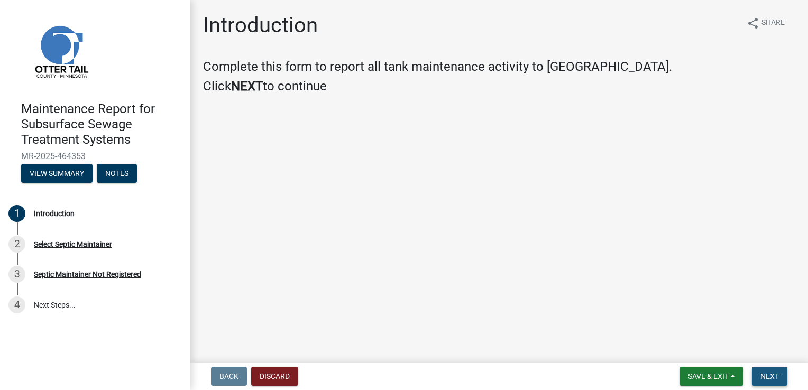
click at [763, 373] on span "Next" at bounding box center [770, 376] width 19 height 8
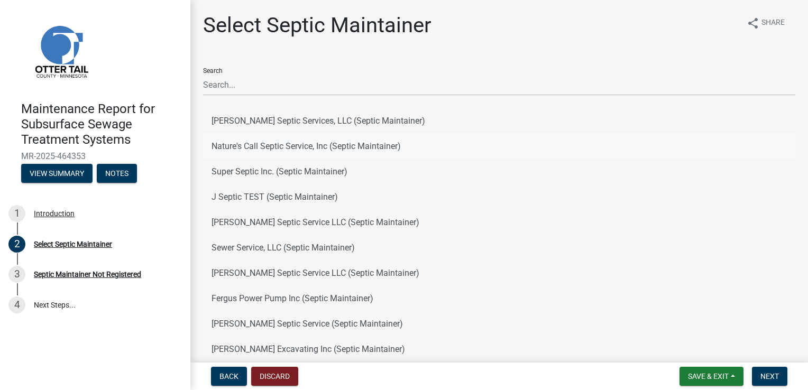
click at [254, 149] on button "Nature's Call Septic Service, Inc (Septic Maintainer)" at bounding box center [499, 146] width 592 height 25
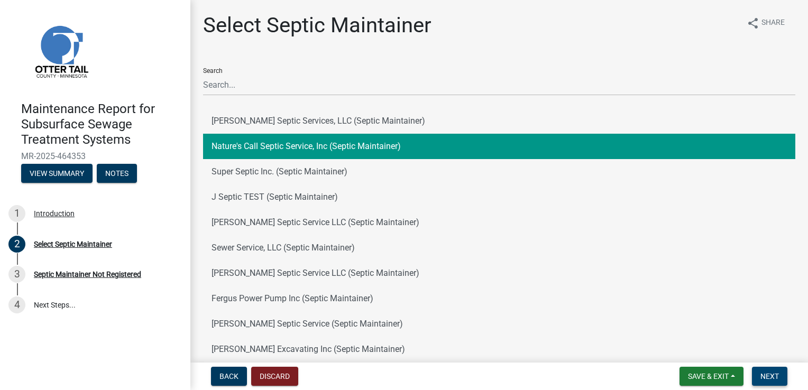
click at [781, 372] on button "Next" at bounding box center [769, 376] width 35 height 19
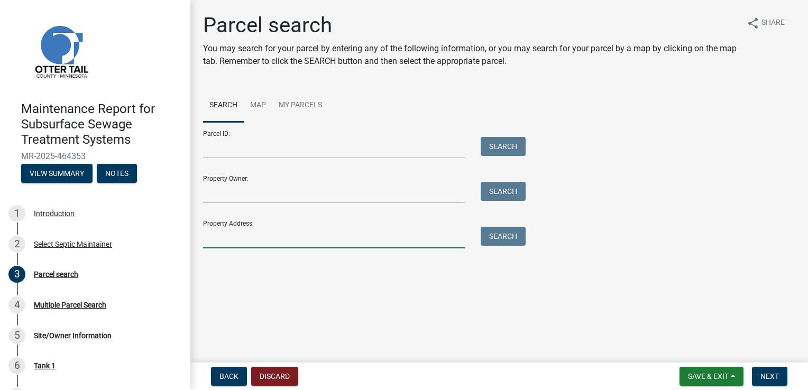
click at [343, 234] on input "Property Address:" at bounding box center [334, 238] width 262 height 22
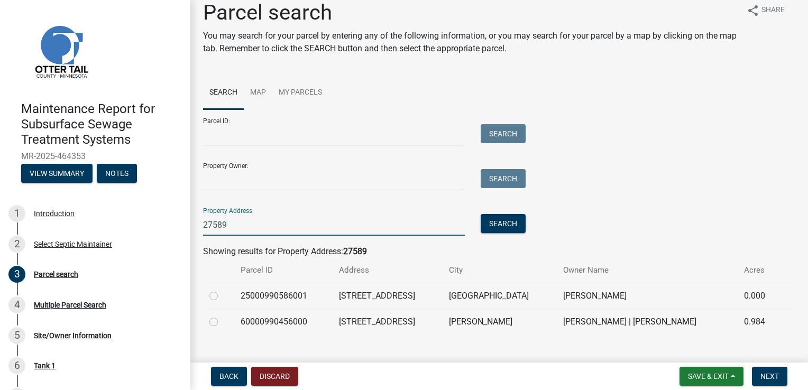
scroll to position [30, 0]
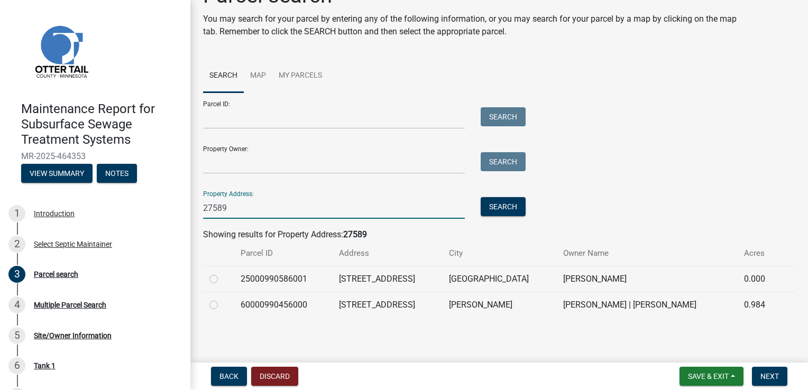
type input "27589"
click at [222, 299] on label at bounding box center [222, 299] width 0 height 0
click at [222, 306] on input "radio" at bounding box center [225, 302] width 7 height 7
radio input "true"
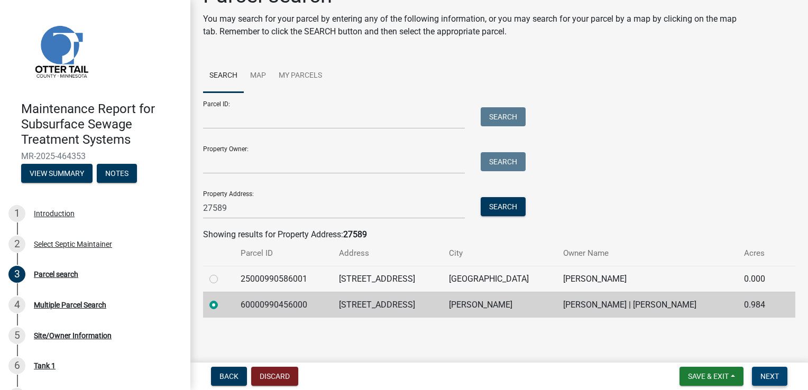
click at [775, 382] on button "Next" at bounding box center [769, 376] width 35 height 19
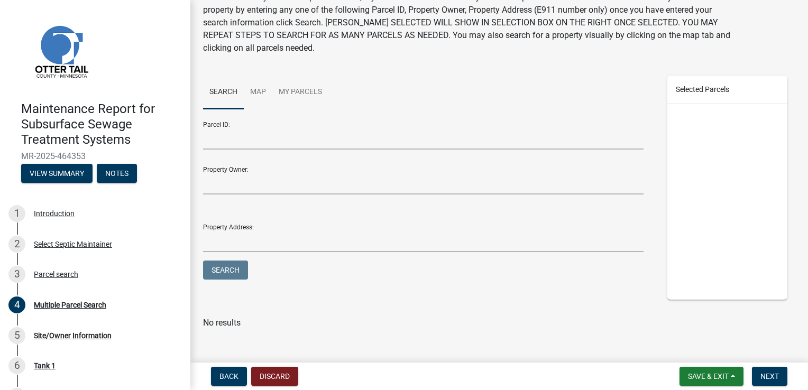
scroll to position [53, 0]
click at [762, 373] on span "Next" at bounding box center [770, 376] width 19 height 8
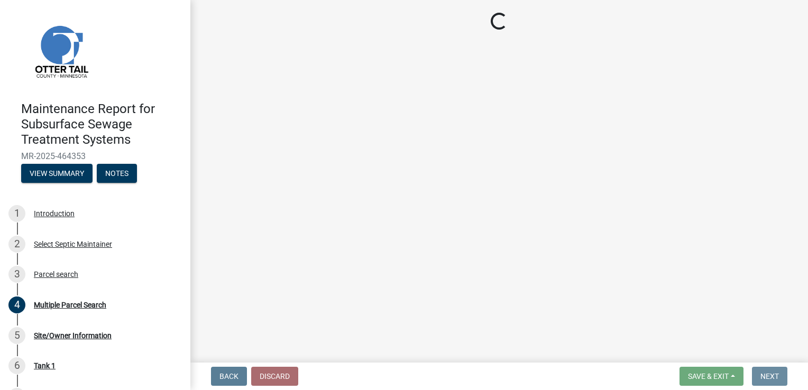
scroll to position [0, 0]
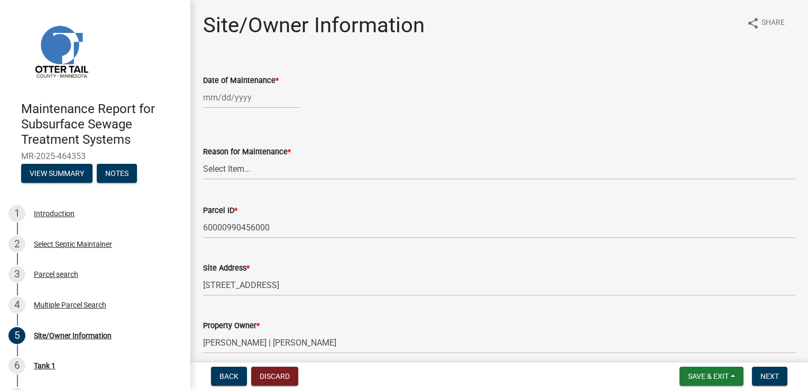
click at [212, 99] on div at bounding box center [251, 98] width 97 height 22
select select "8"
select select "2025"
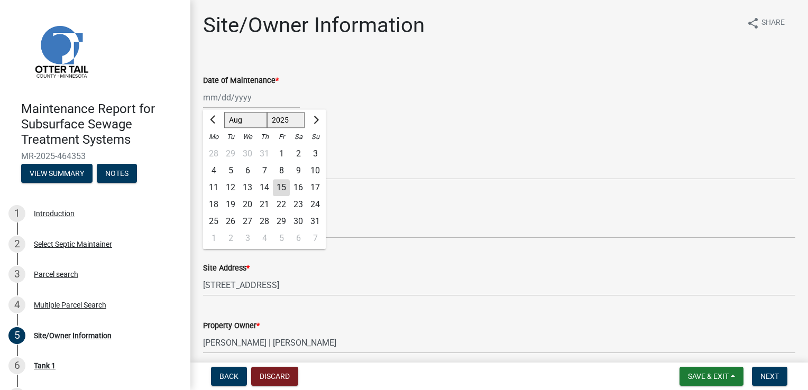
click at [248, 185] on div "13" at bounding box center [247, 187] width 17 height 17
type input "[DATE]"
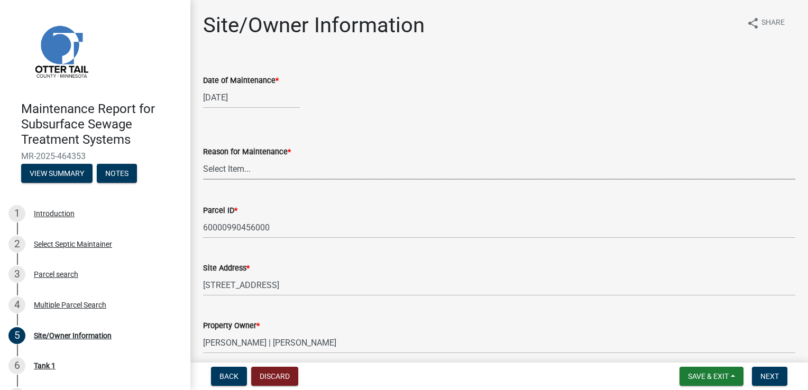
click at [246, 171] on select "Select Item... Called Routine Other" at bounding box center [499, 169] width 592 height 22
click at [203, 158] on select "Select Item... Called Routine Other" at bounding box center [499, 169] width 592 height 22
select select "78493fc6-8c9b-4d4c-b322-7064476e595b"
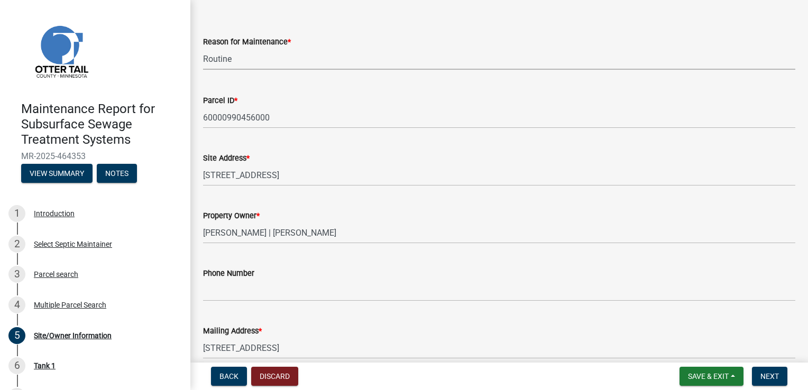
scroll to position [159, 0]
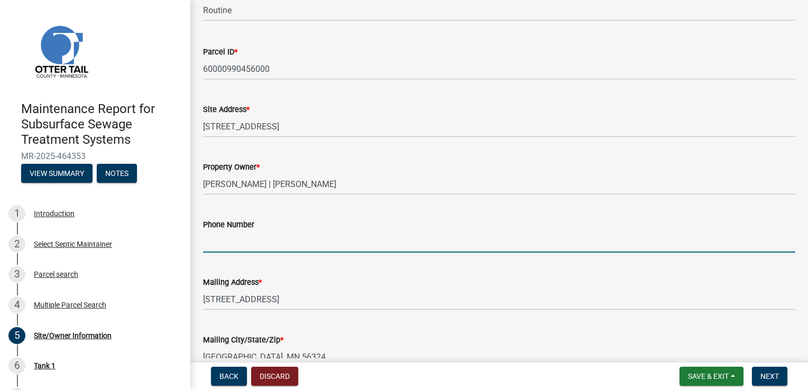
click at [267, 241] on input "Phone Number" at bounding box center [499, 242] width 592 height 22
type input "[PHONE_NUMBER]"
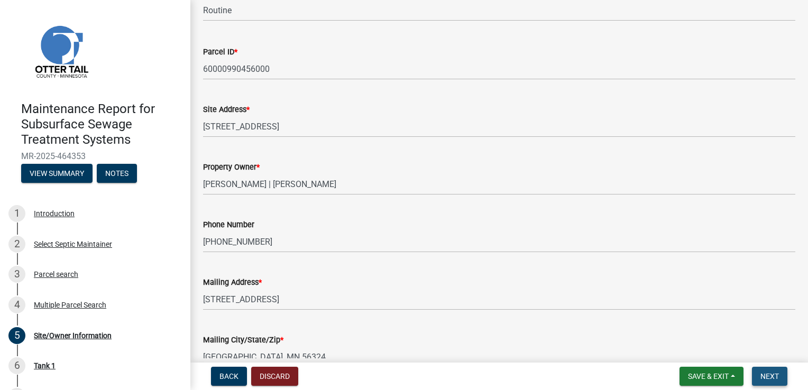
click at [781, 376] on button "Next" at bounding box center [769, 376] width 35 height 19
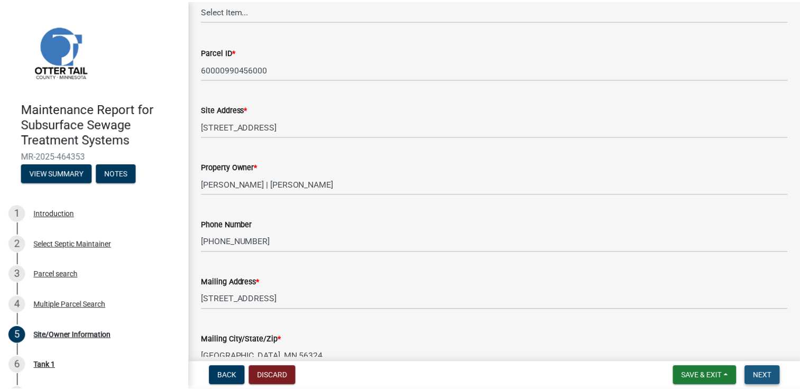
scroll to position [0, 0]
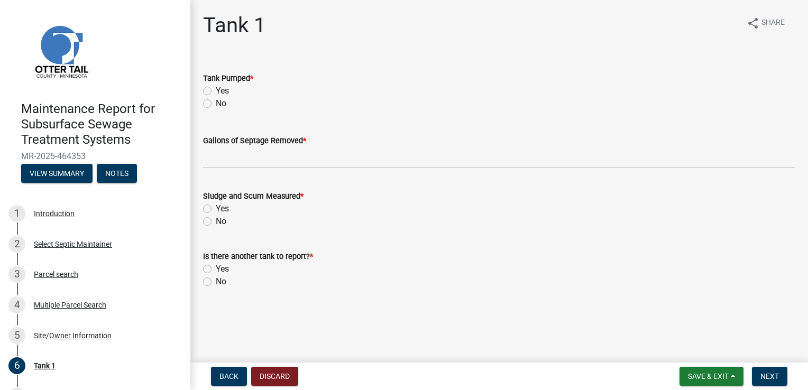
click at [216, 91] on label "Yes" at bounding box center [222, 91] width 13 height 13
click at [216, 91] on input "Yes" at bounding box center [219, 88] width 7 height 7
radio input "true"
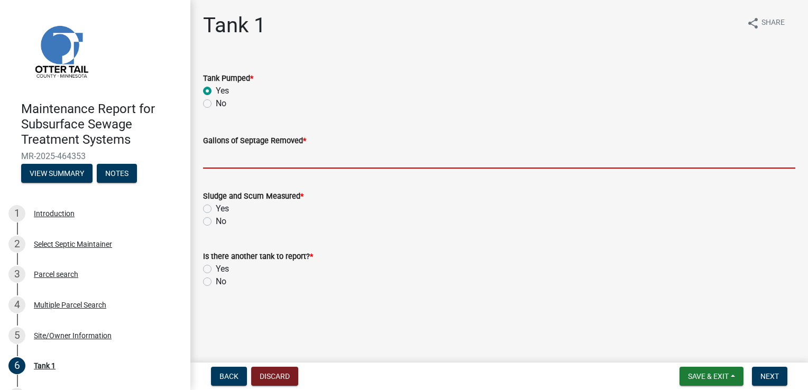
click at [226, 159] on input "Gallons of Septage Removed *" at bounding box center [499, 158] width 592 height 22
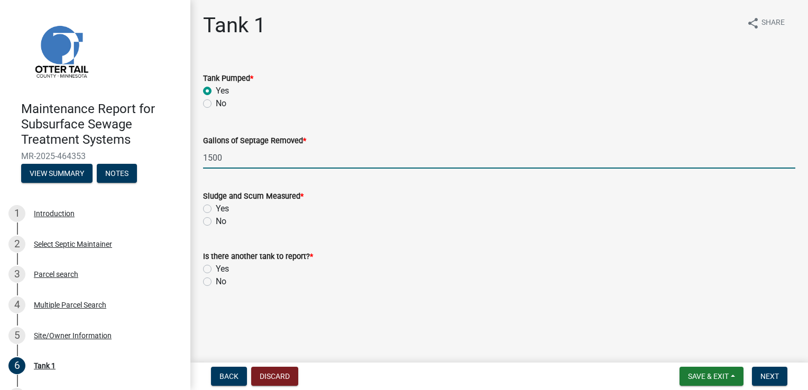
type input "1500"
click at [216, 205] on label "Yes" at bounding box center [222, 209] width 13 height 13
click at [216, 205] on input "Yes" at bounding box center [219, 206] width 7 height 7
radio input "true"
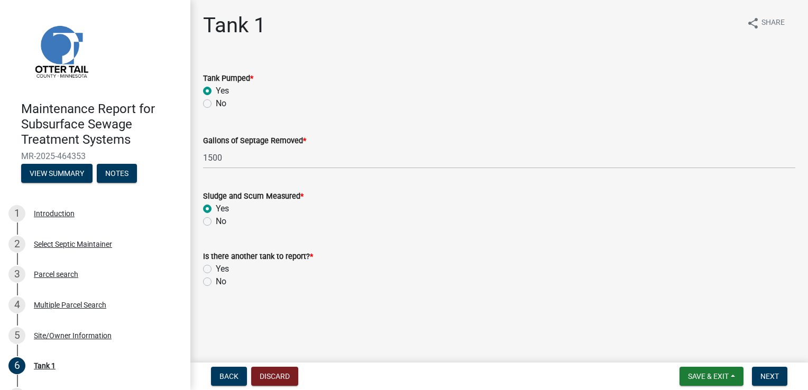
click at [216, 281] on label "No" at bounding box center [221, 282] width 11 height 13
click at [216, 281] on input "No" at bounding box center [219, 279] width 7 height 7
radio input "true"
click at [765, 372] on span "Next" at bounding box center [770, 376] width 19 height 8
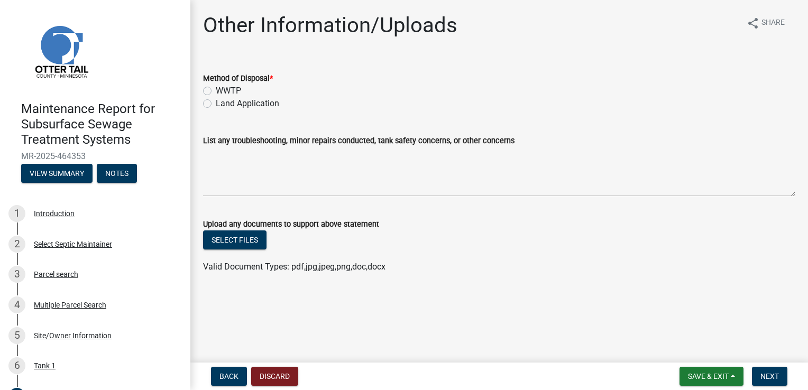
click at [212, 106] on div "Land Application" at bounding box center [499, 103] width 592 height 13
click at [216, 102] on label "Land Application" at bounding box center [247, 103] width 63 height 13
click at [216, 102] on input "Land Application" at bounding box center [219, 100] width 7 height 7
radio input "true"
click at [779, 374] on button "Next" at bounding box center [769, 376] width 35 height 19
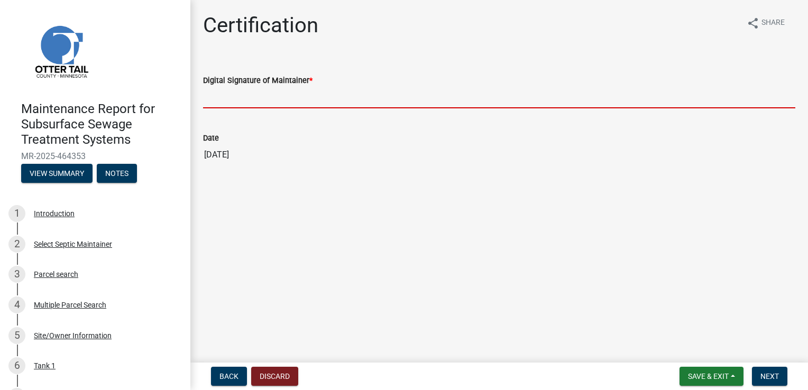
click at [325, 98] on input "Digital Signature of Maintainer *" at bounding box center [499, 98] width 592 height 22
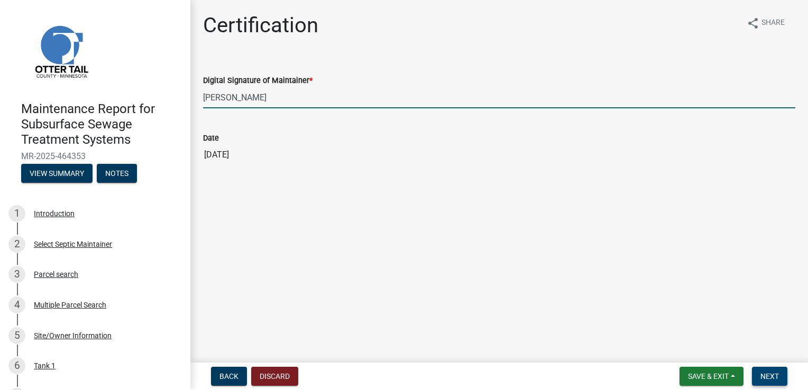
type input "[PERSON_NAME]"
click at [763, 378] on span "Next" at bounding box center [770, 376] width 19 height 8
